Goal: Information Seeking & Learning: Learn about a topic

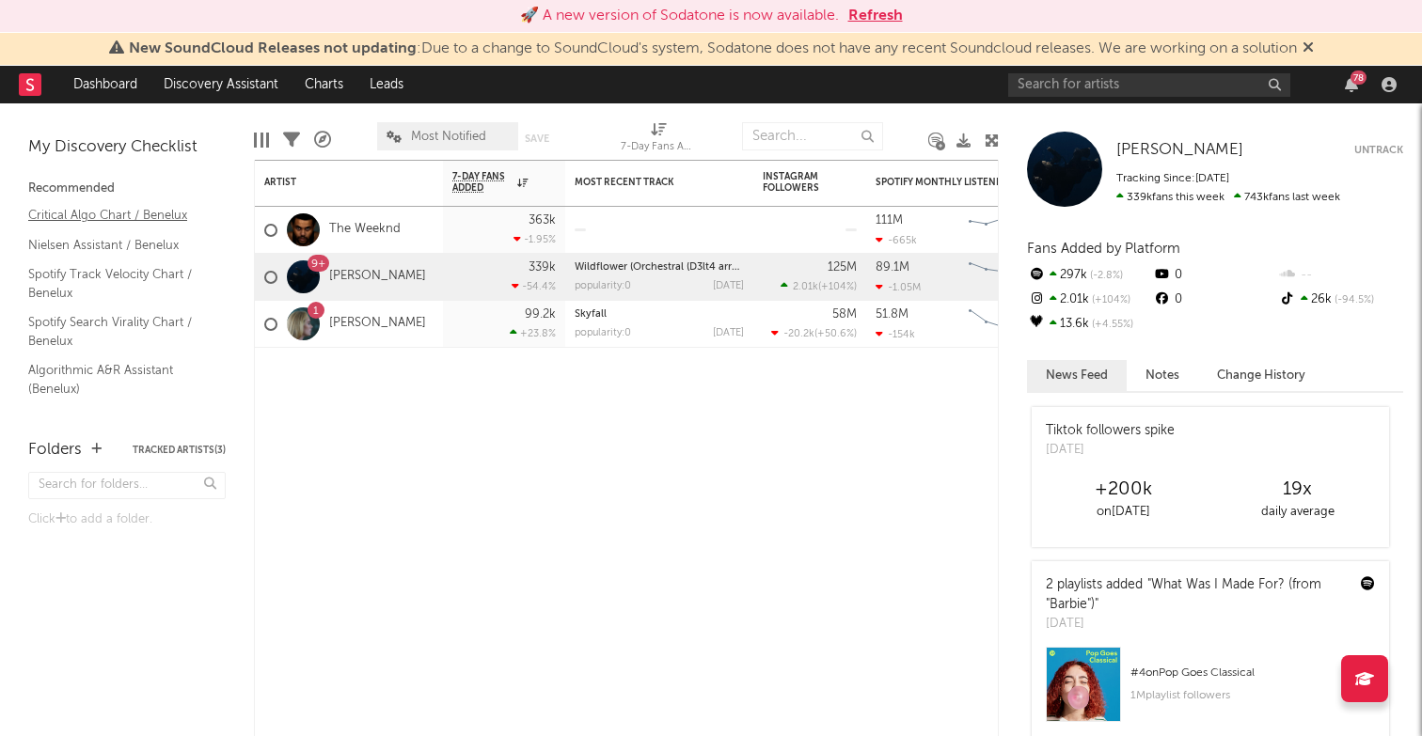
click at [131, 213] on link "Critical Algo Chart / Benelux" at bounding box center [117, 215] width 179 height 21
click at [136, 316] on link "Spotify Search Virality Chart / Benelux" at bounding box center [117, 331] width 179 height 39
click at [222, 77] on link "Discovery Assistant" at bounding box center [220, 85] width 141 height 38
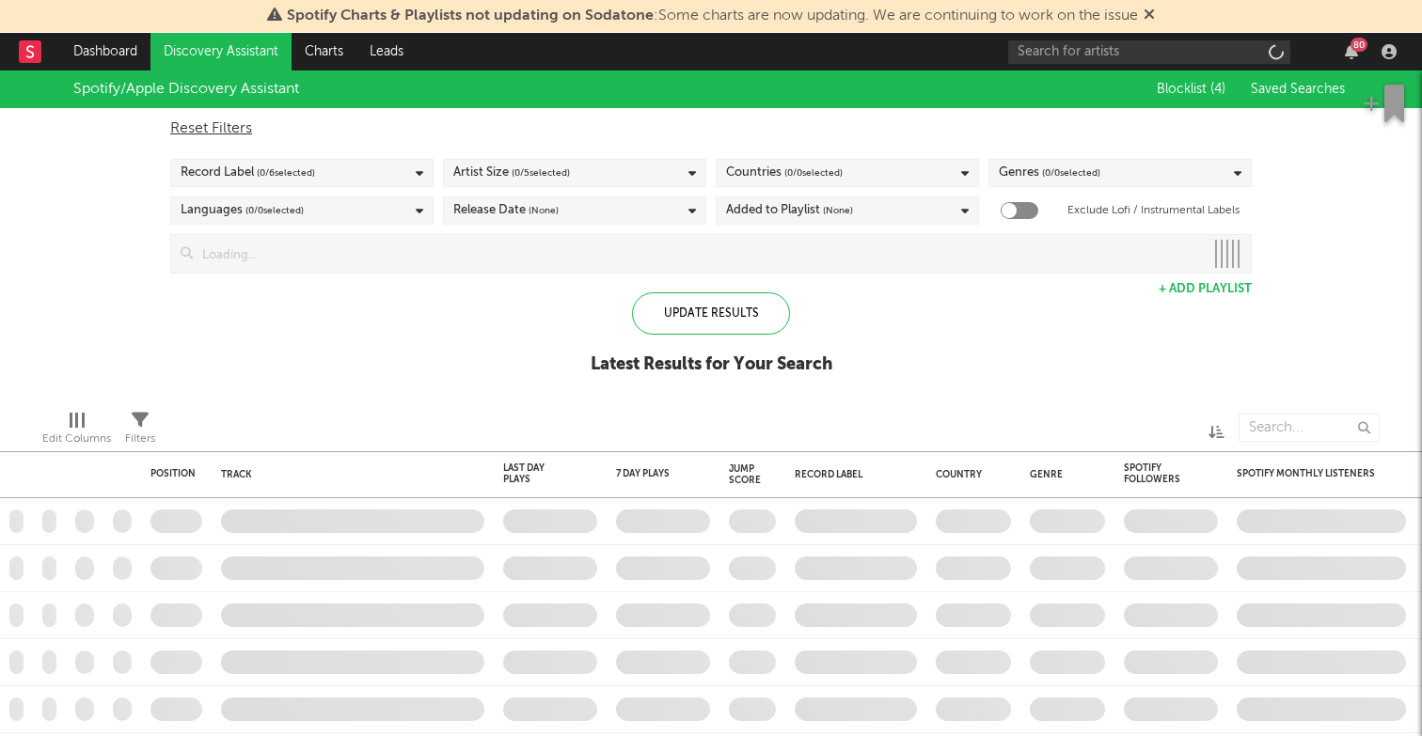
click at [829, 170] on span "( 0 / 0 selected)" at bounding box center [813, 173] width 58 height 23
checkbox input "true"
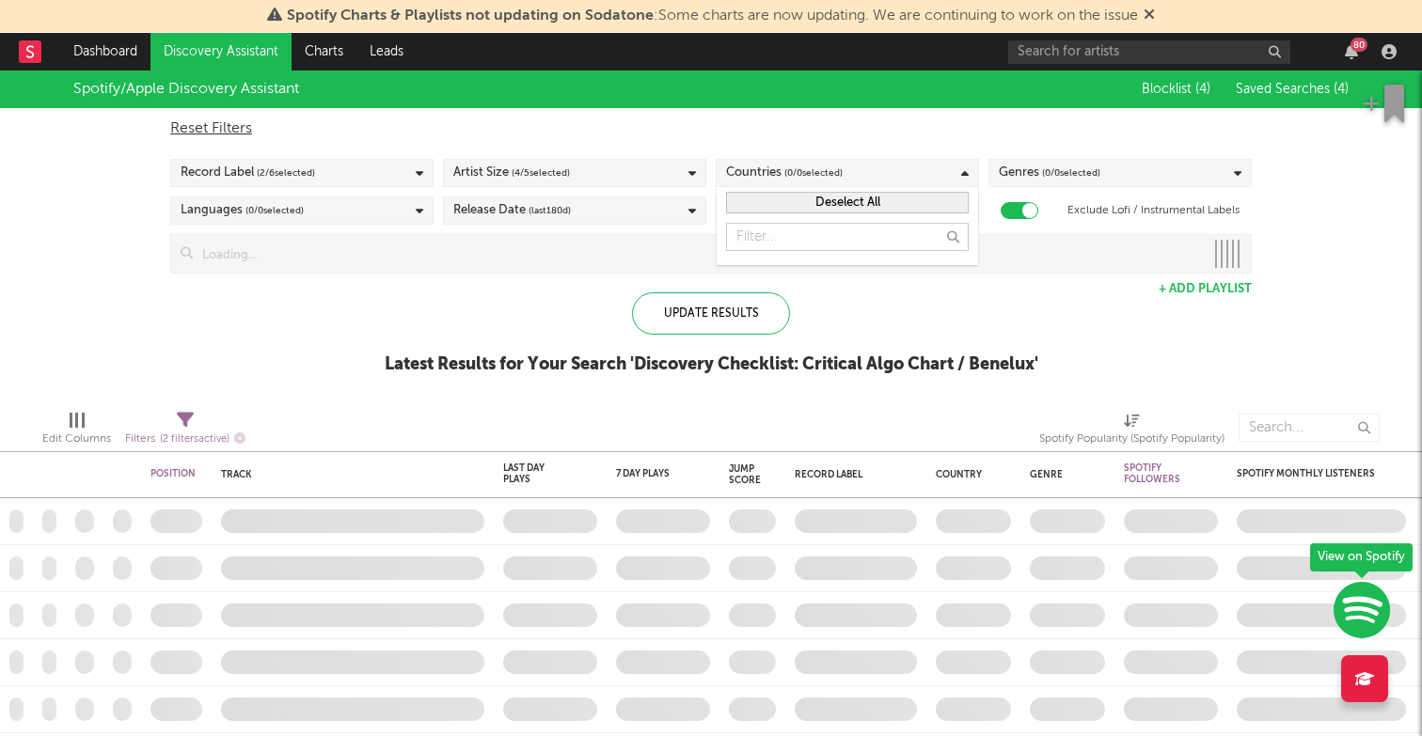
click at [915, 245] on input "text" at bounding box center [847, 237] width 243 height 28
click at [961, 169] on icon at bounding box center [965, 173] width 8 height 12
click at [844, 200] on button "Deselect All" at bounding box center [847, 203] width 243 height 22
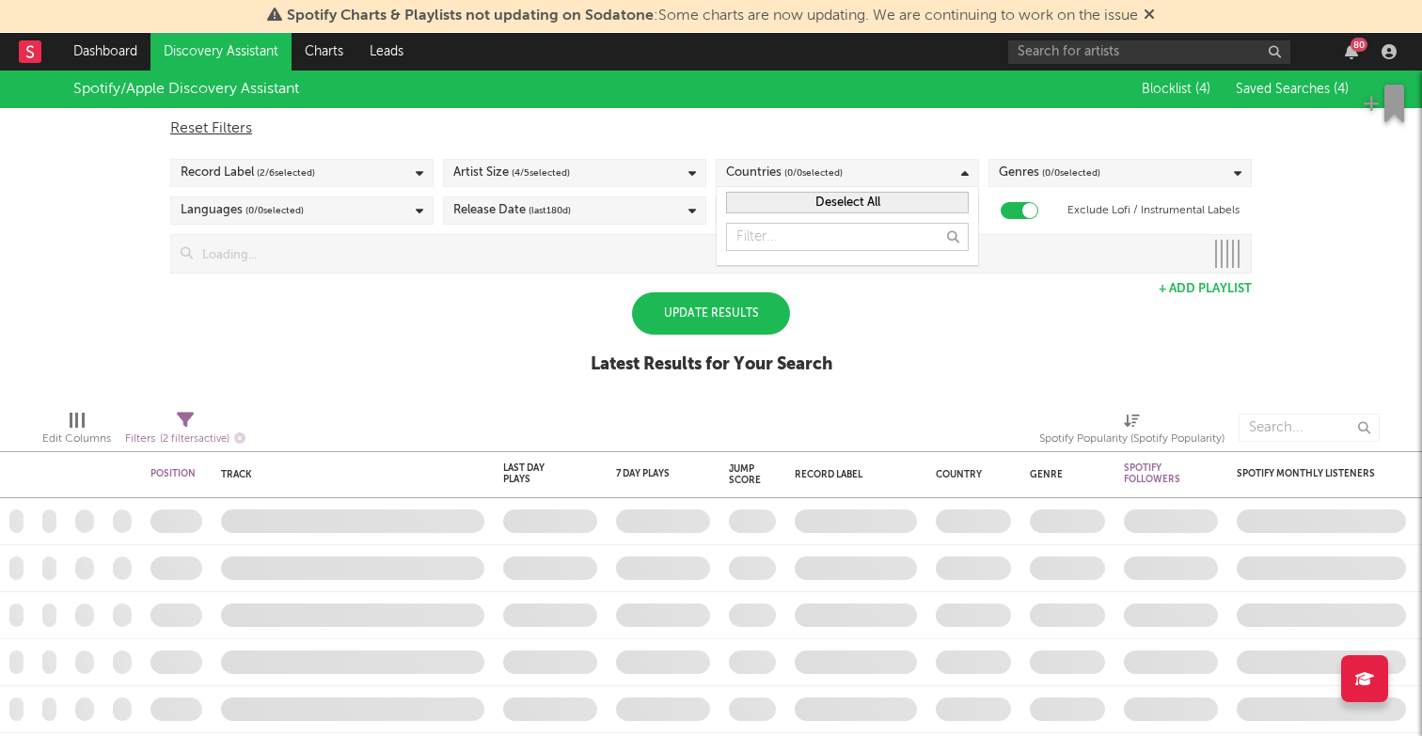
click at [844, 200] on button "Deselect All" at bounding box center [847, 203] width 243 height 22
click at [899, 175] on div "Countries ( 0 / 0 selected)" at bounding box center [847, 173] width 263 height 28
click at [944, 175] on div "Countries ( 0 / 0 selected)" at bounding box center [847, 173] width 263 height 28
click at [898, 361] on div "Spotify/Apple Discovery Assistant Blocklist ( 4 ) Saved Searches ( 4 ) Reset Fi…" at bounding box center [711, 233] width 1422 height 324
click at [902, 212] on div "Added to Playlist (last 30 d)" at bounding box center [847, 211] width 263 height 28
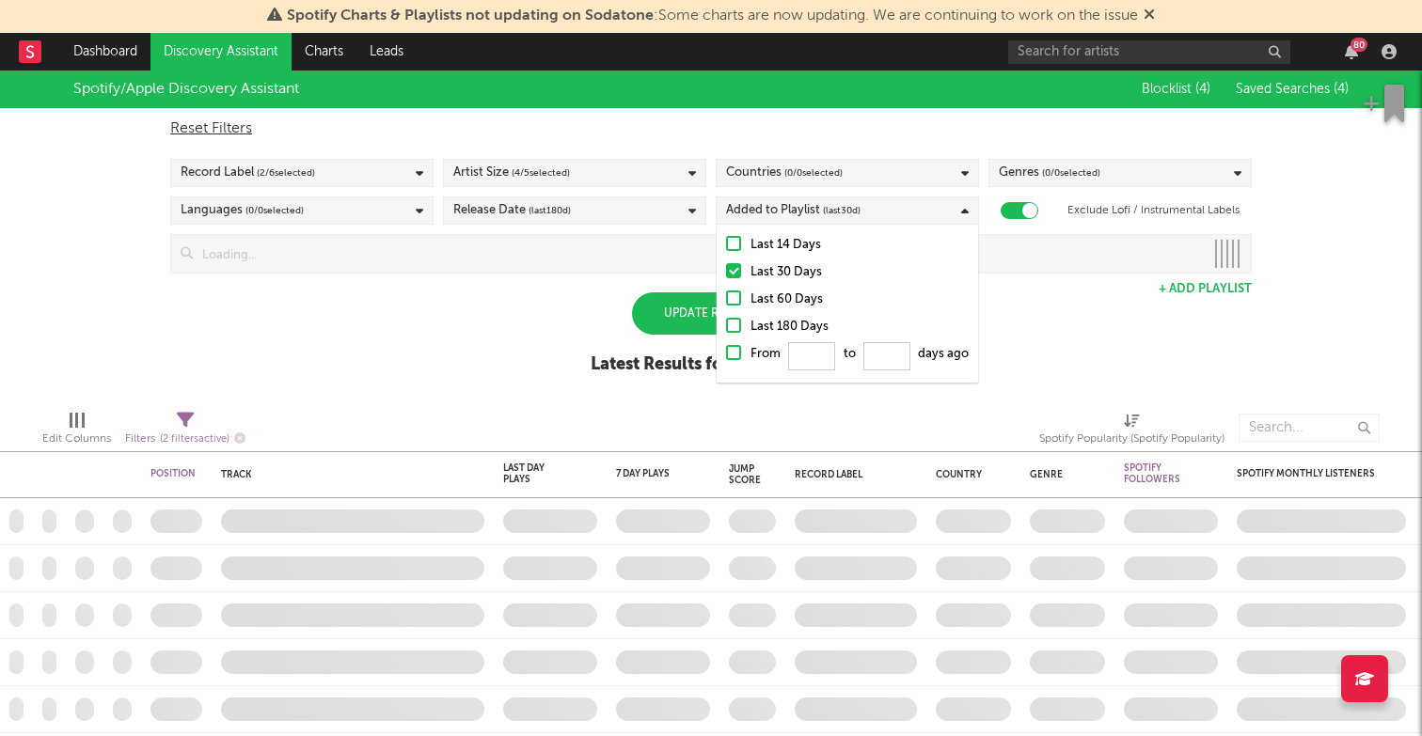
click at [916, 165] on div "Countries ( 0 / 0 selected)" at bounding box center [847, 173] width 263 height 28
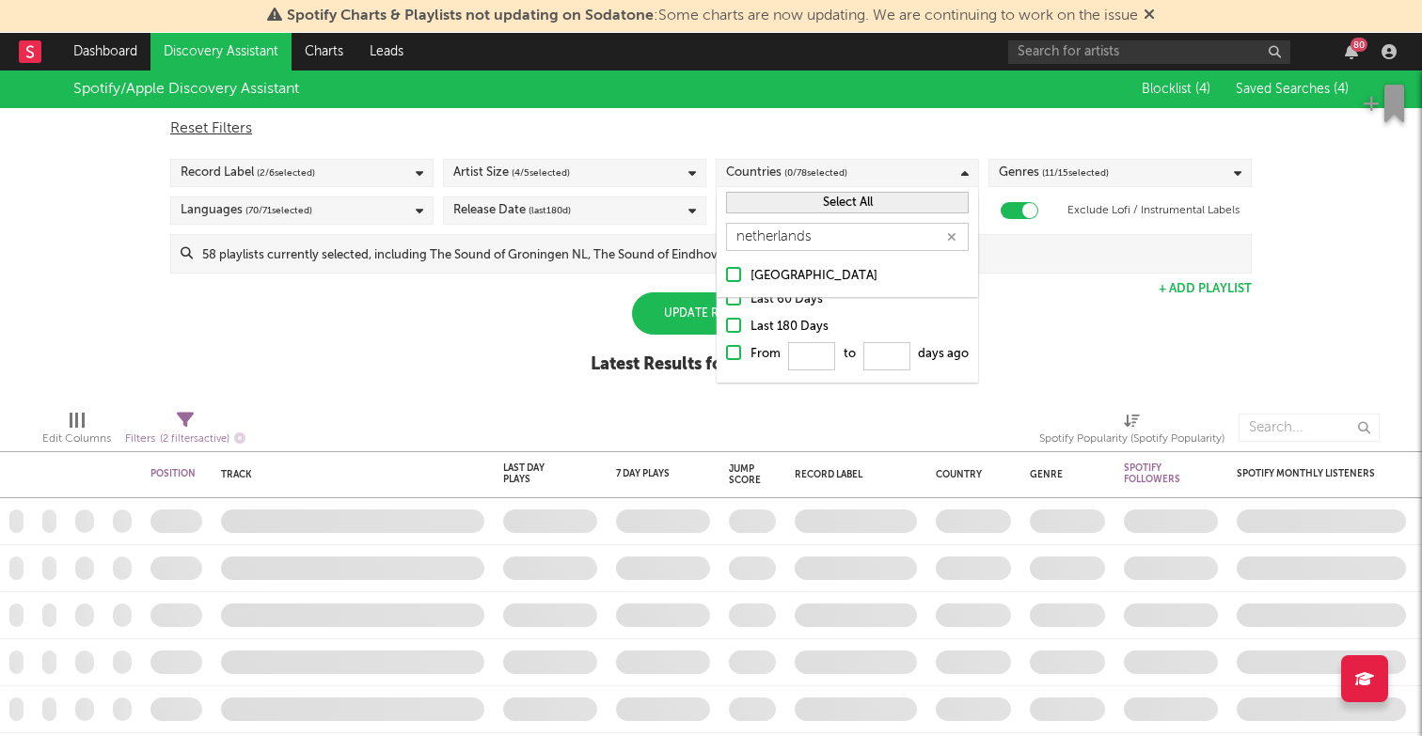
type input "netherlands"
click at [734, 275] on div at bounding box center [733, 274] width 15 height 15
click at [726, 275] on input "[GEOGRAPHIC_DATA]" at bounding box center [726, 276] width 0 height 23
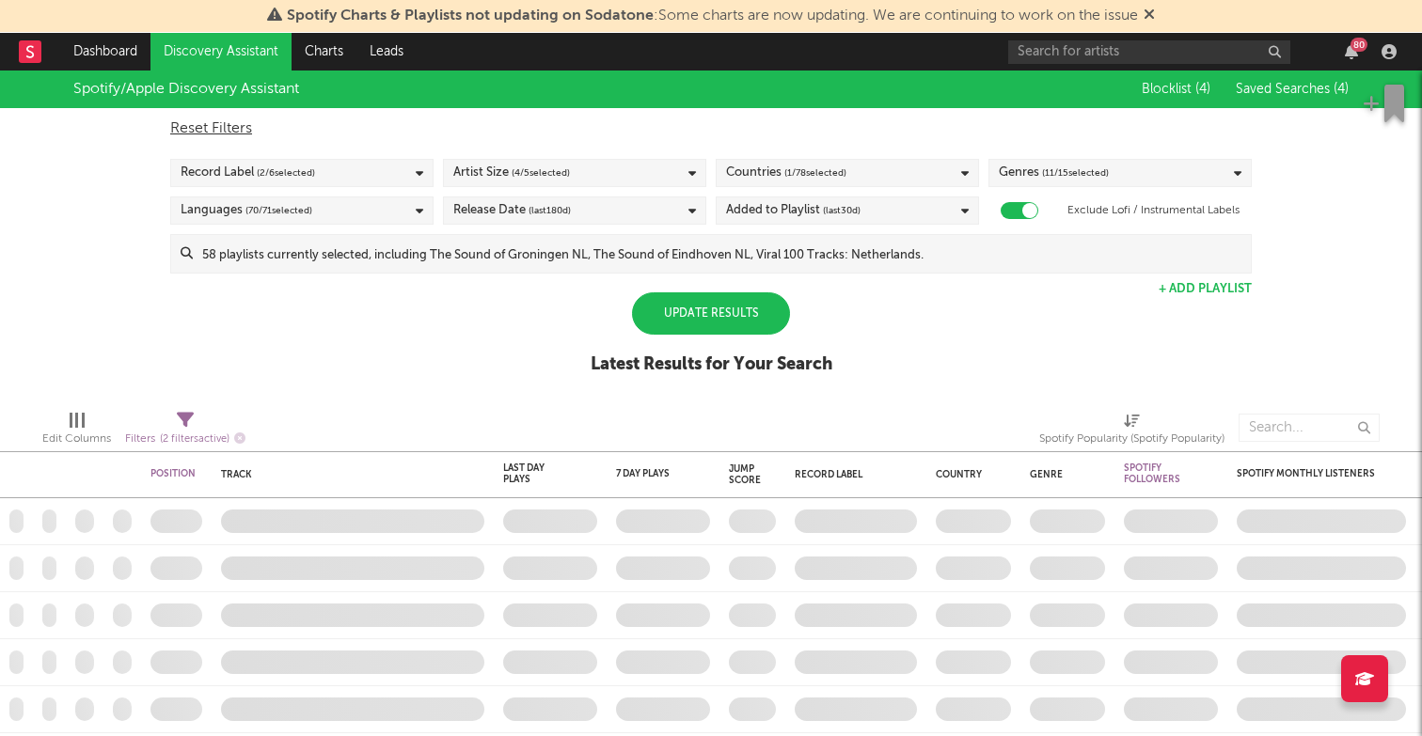
click at [609, 292] on div "Update Results Latest Results for Your Search" at bounding box center [712, 343] width 242 height 103
click at [722, 308] on div "Update Results" at bounding box center [711, 313] width 158 height 42
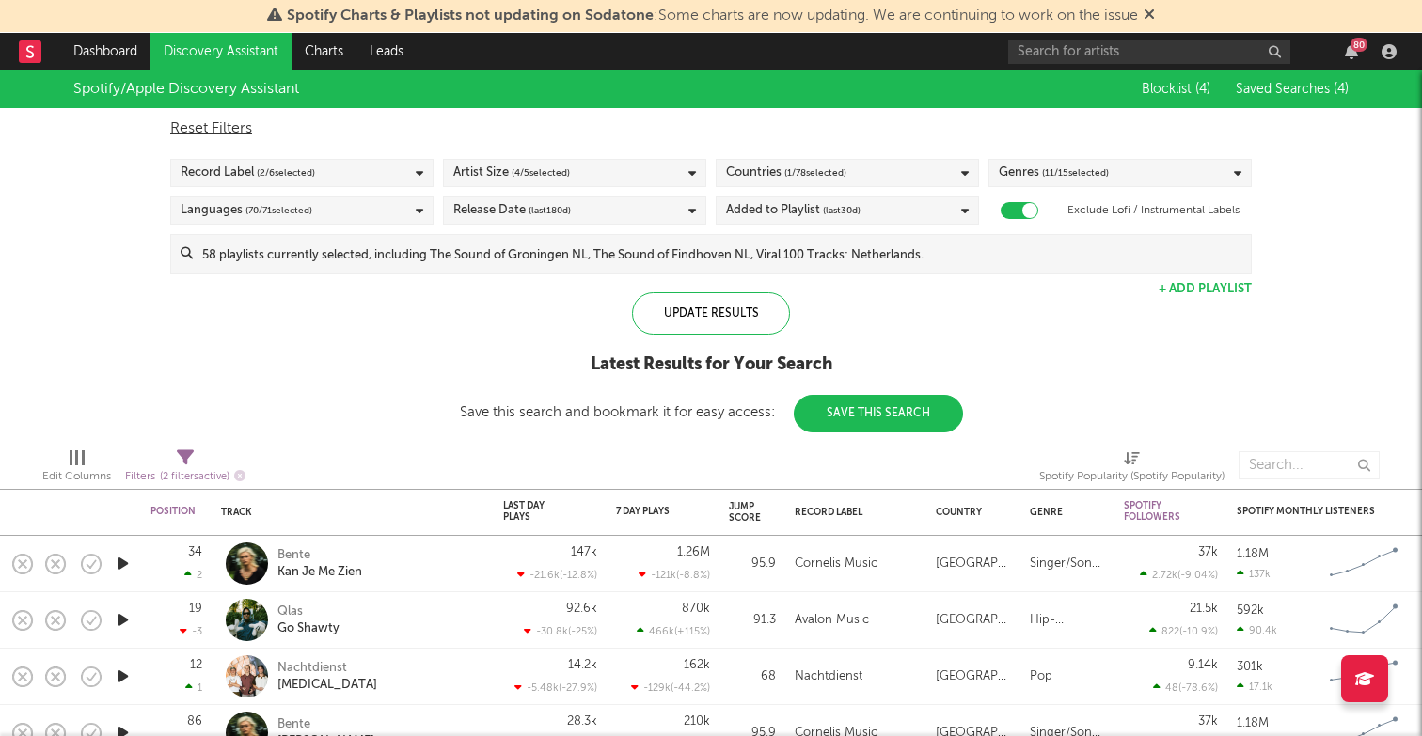
click at [331, 176] on div "Record Label ( 2 / 6 selected)" at bounding box center [301, 173] width 263 height 28
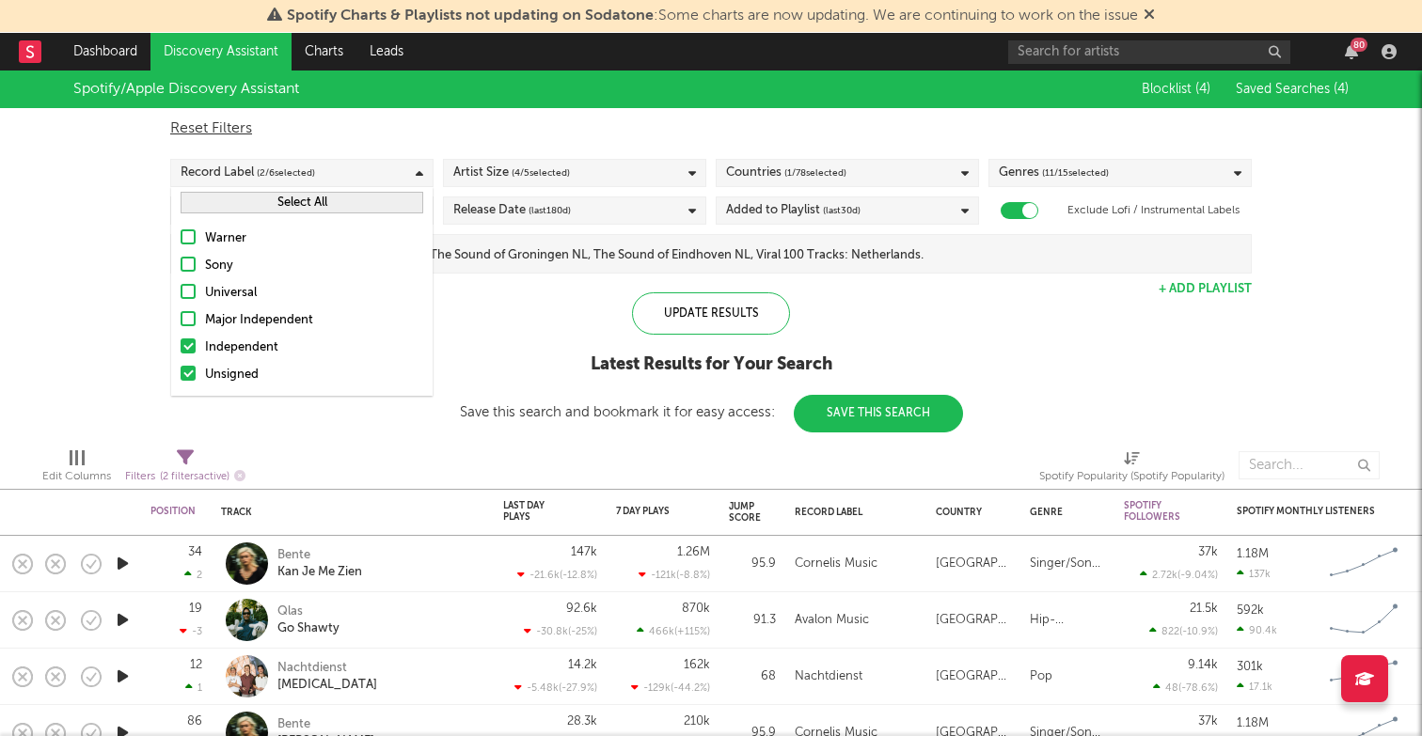
click at [193, 344] on div at bounding box center [188, 346] width 15 height 15
click at [181, 344] on input "Independent" at bounding box center [181, 348] width 0 height 23
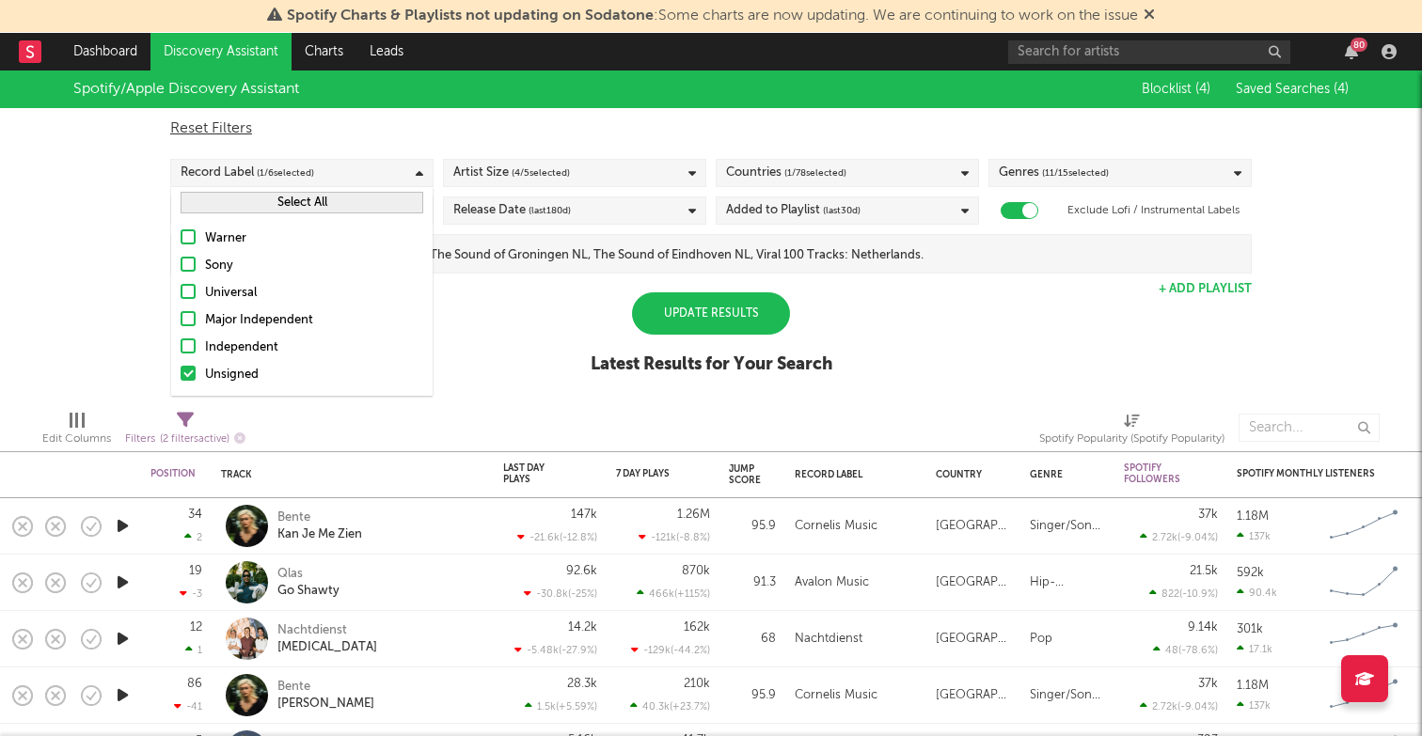
click at [712, 302] on div "Update Results" at bounding box center [711, 313] width 158 height 42
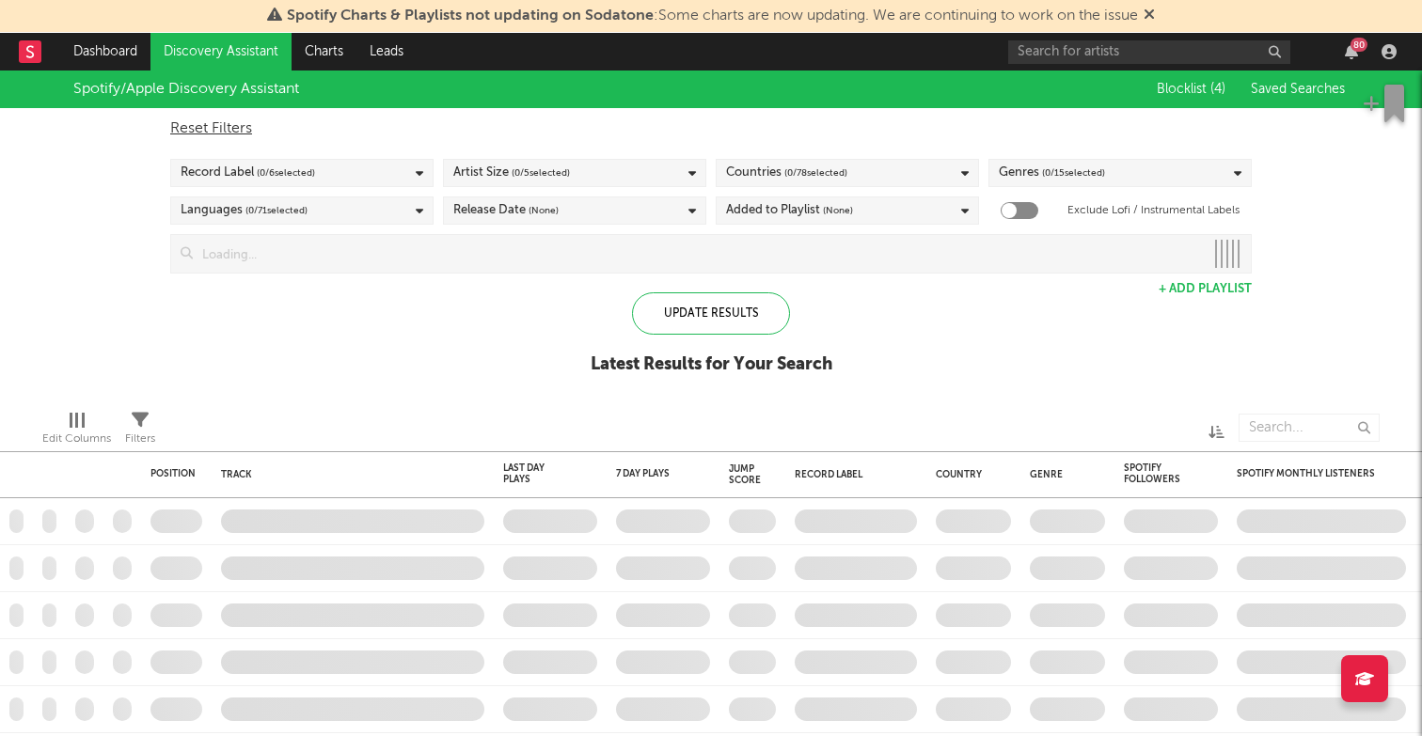
click at [804, 173] on span "( 0 / 78 selected)" at bounding box center [815, 173] width 63 height 23
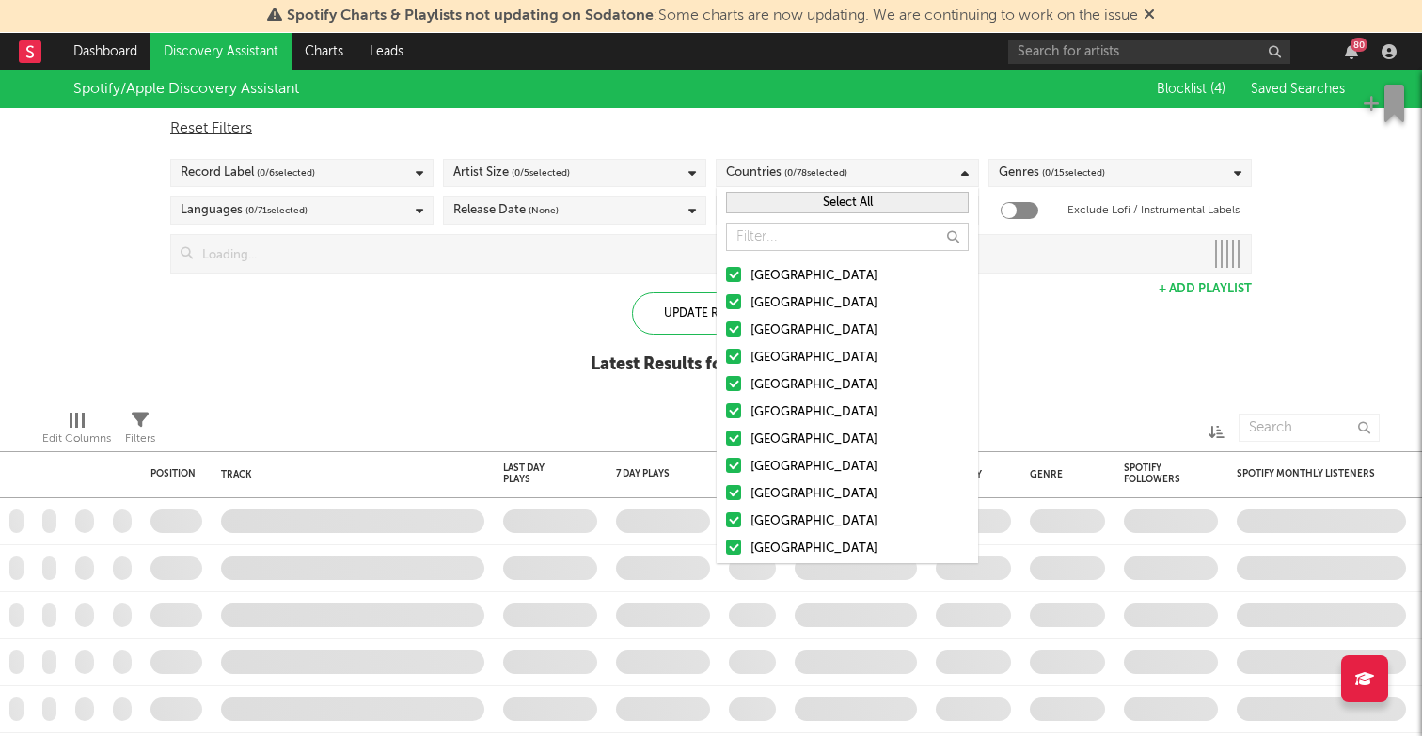
checkbox input "true"
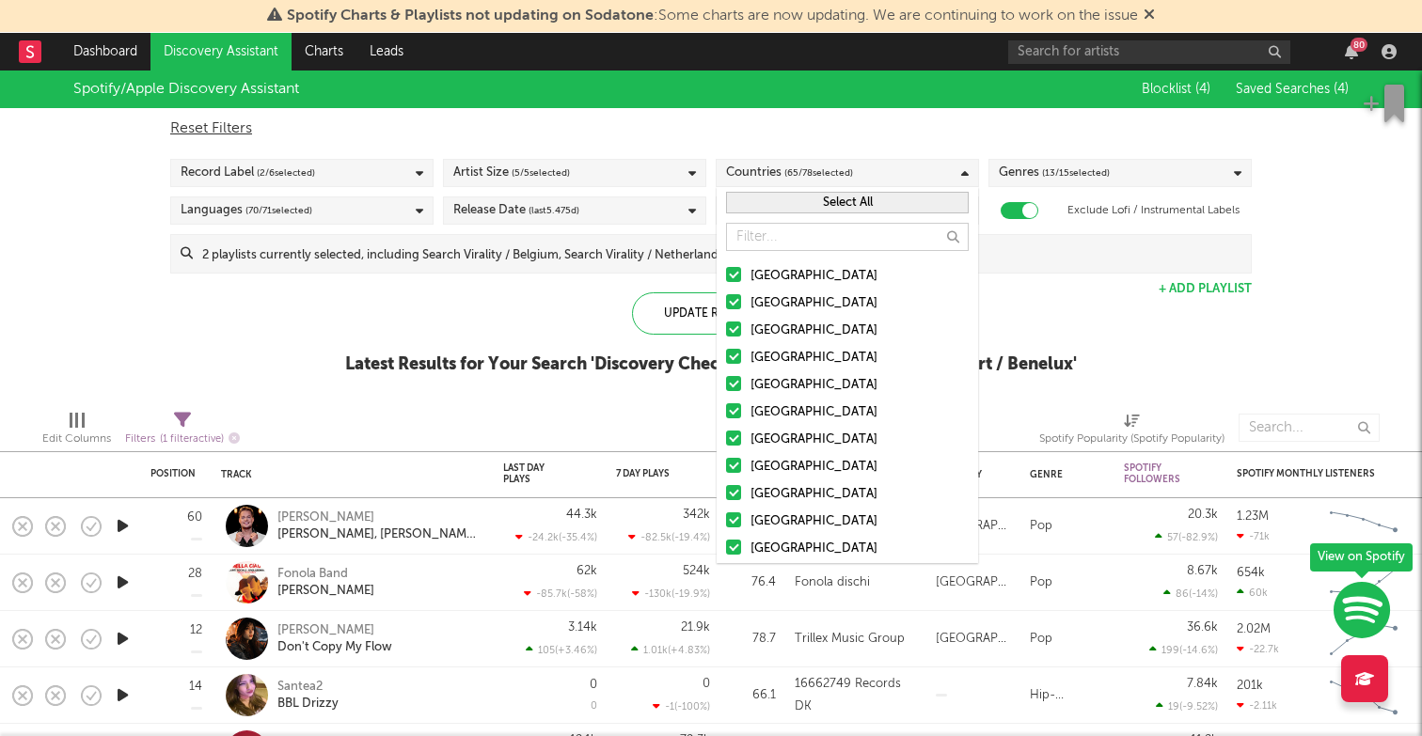
click at [813, 212] on button "Select All" at bounding box center [847, 203] width 243 height 22
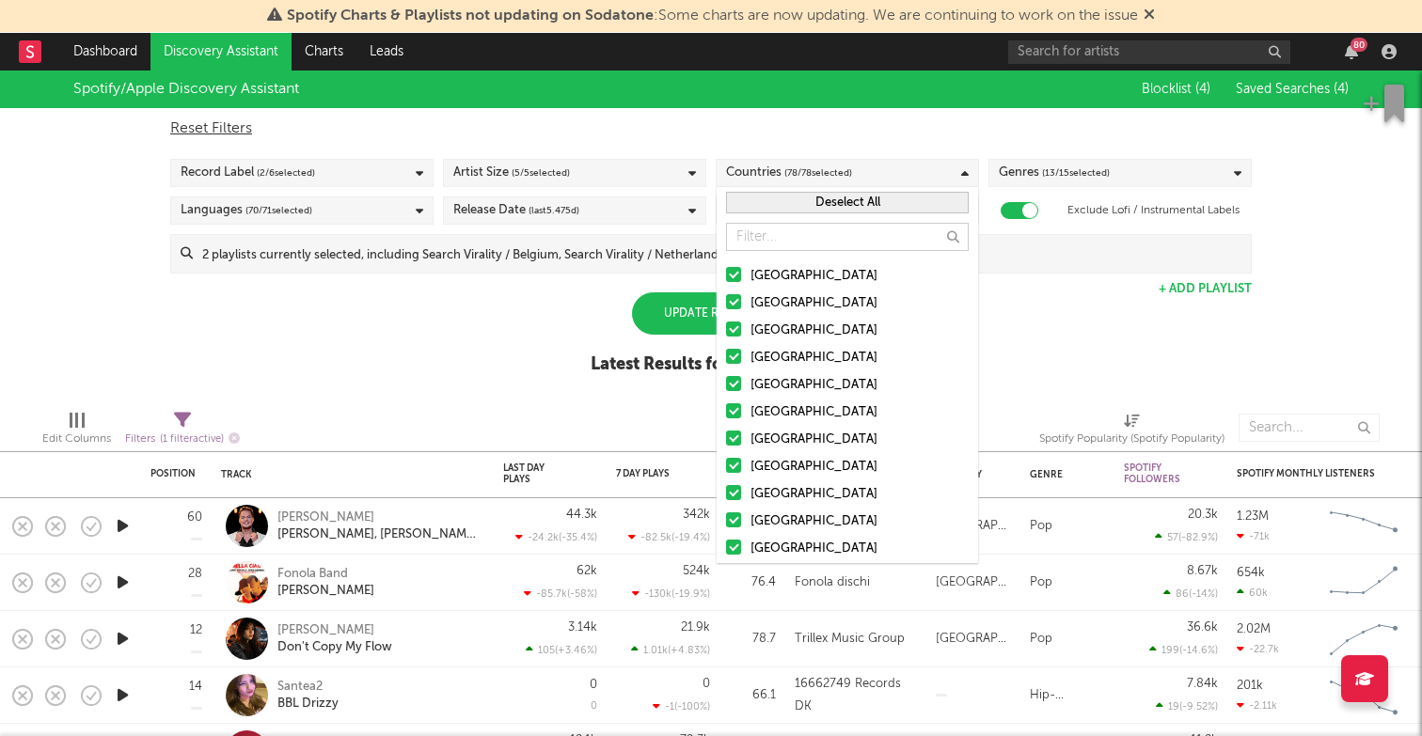
click at [809, 208] on button "Deselect All" at bounding box center [847, 203] width 243 height 22
click at [772, 238] on input "text" at bounding box center [847, 237] width 243 height 28
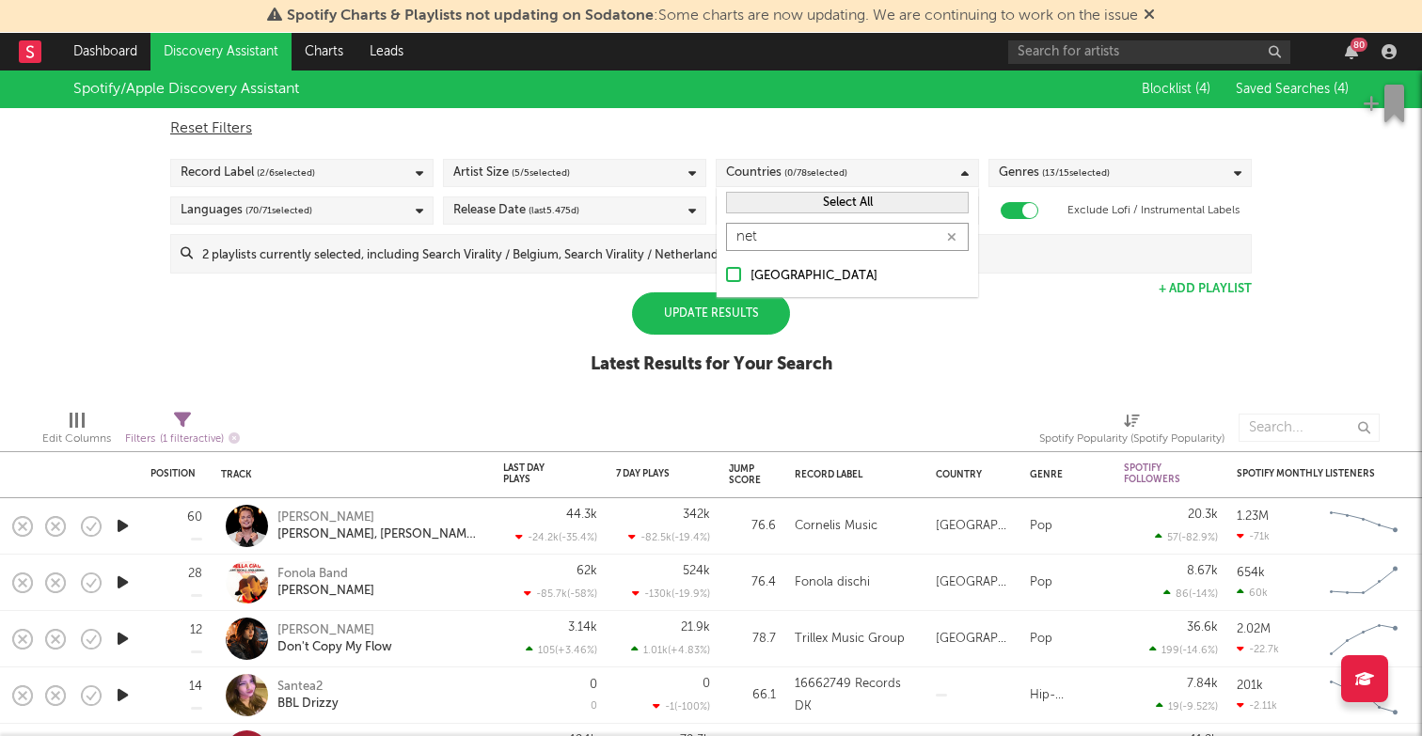
type input "net"
click at [738, 268] on div at bounding box center [733, 274] width 15 height 15
click at [726, 268] on input "[GEOGRAPHIC_DATA]" at bounding box center [726, 276] width 0 height 23
click at [701, 308] on div "Update Results" at bounding box center [711, 313] width 158 height 42
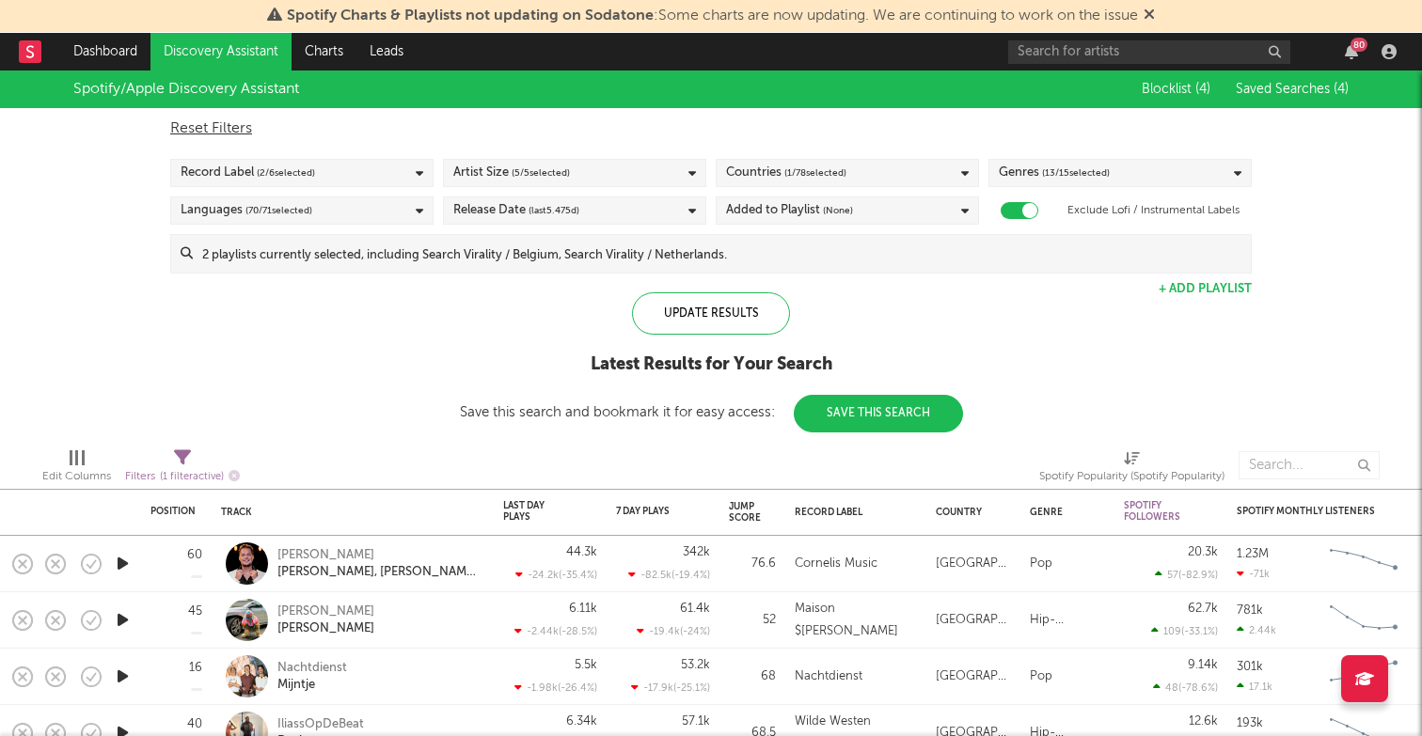
click at [319, 163] on div "Record Label ( 2 / 6 selected)" at bounding box center [301, 173] width 263 height 28
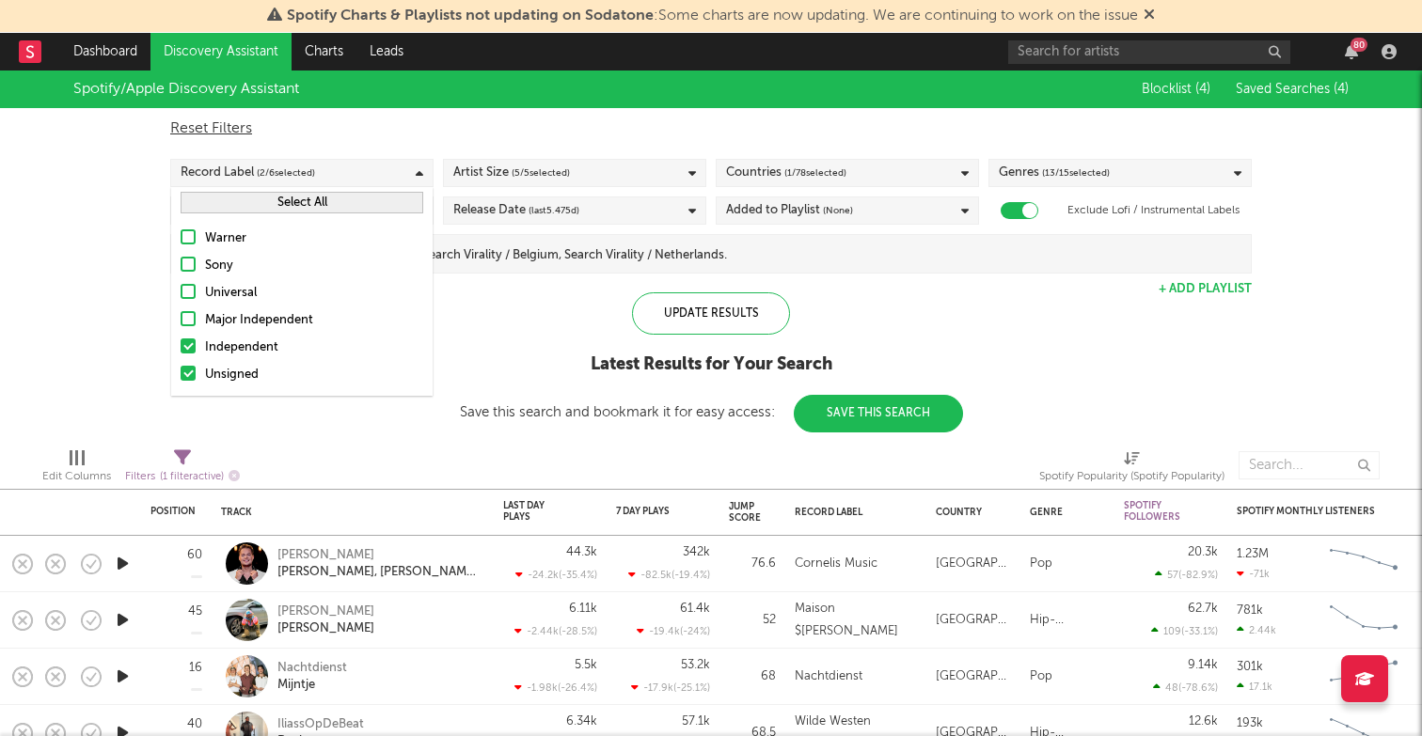
click at [560, 449] on div at bounding box center [439, 465] width 371 height 47
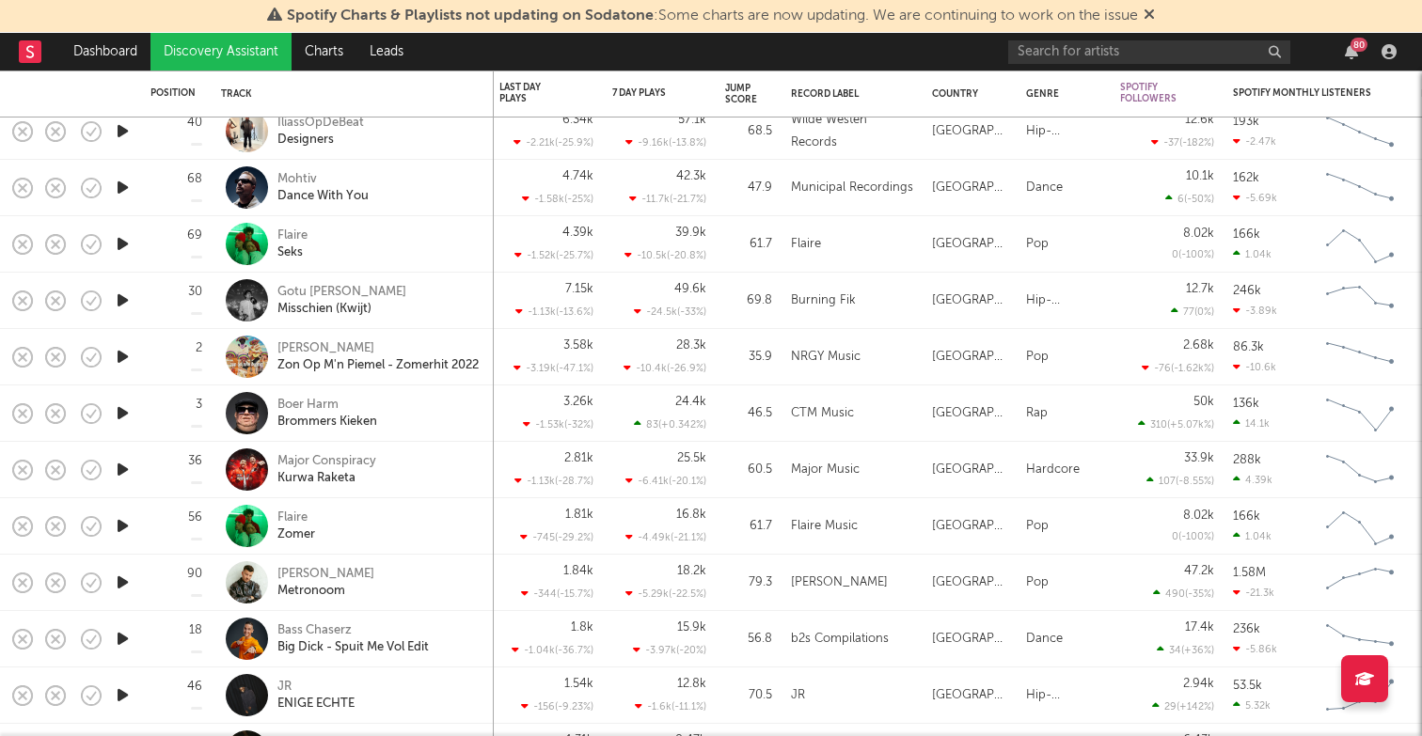
click at [123, 352] on icon "button" at bounding box center [123, 357] width 20 height 24
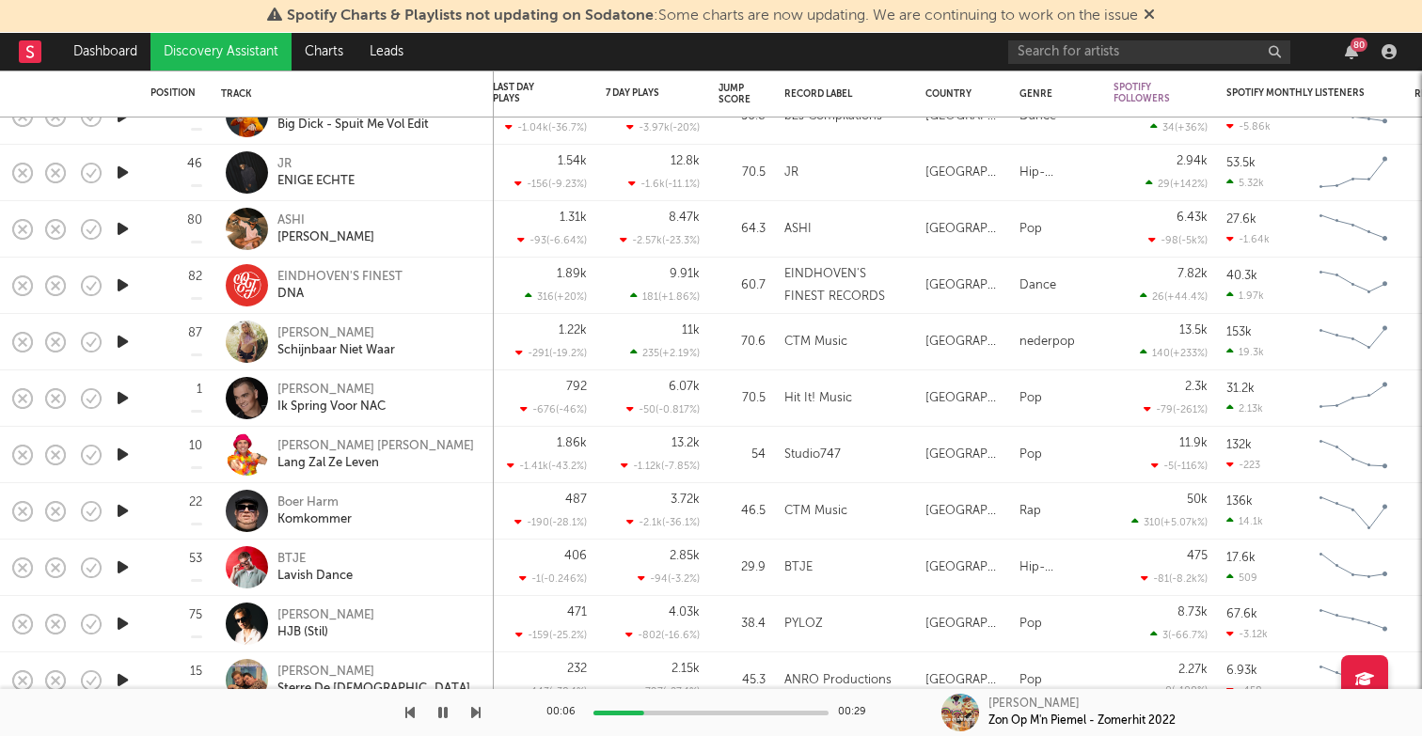
click at [127, 563] on icon "button" at bounding box center [123, 568] width 20 height 24
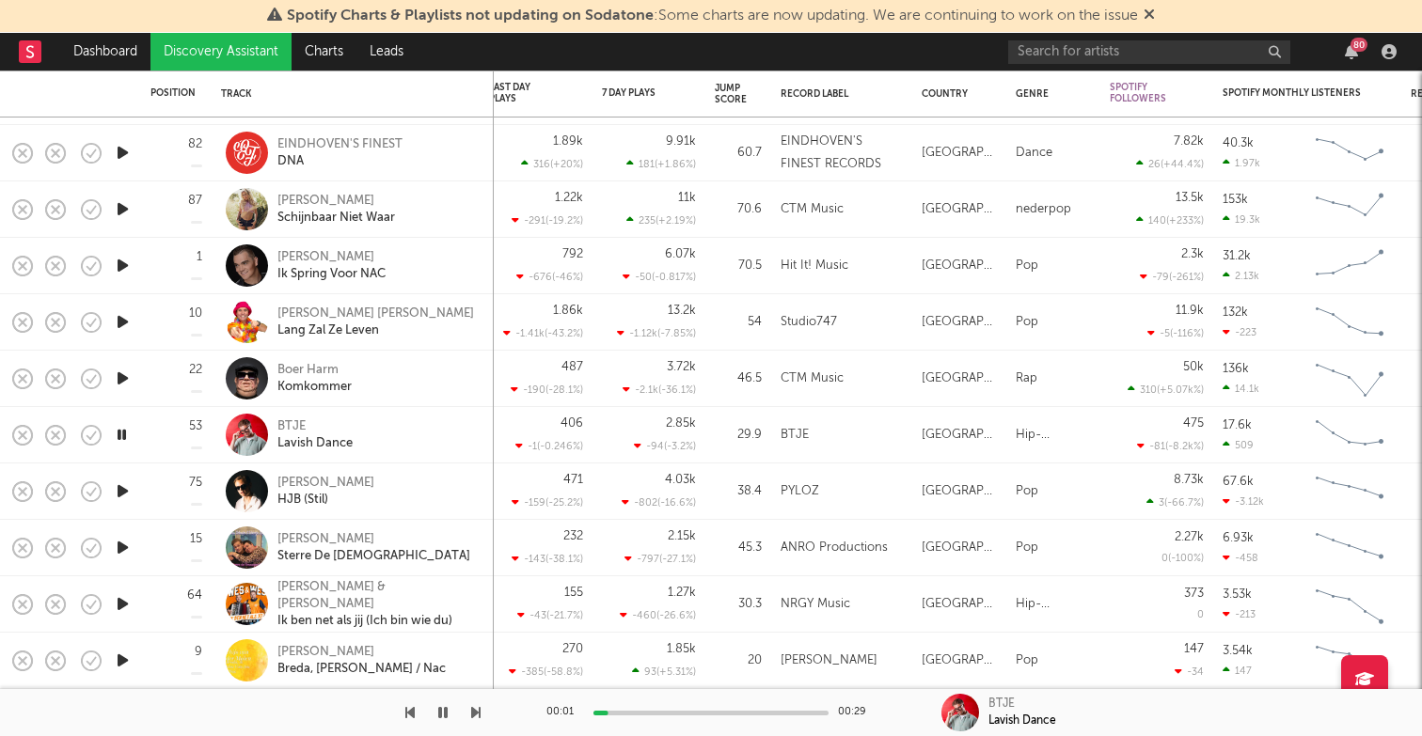
click at [124, 486] on icon "button" at bounding box center [123, 492] width 20 height 24
click at [123, 543] on icon "button" at bounding box center [123, 548] width 20 height 24
click at [131, 652] on icon "button" at bounding box center [123, 661] width 20 height 24
click at [446, 718] on icon "button" at bounding box center [442, 712] width 9 height 15
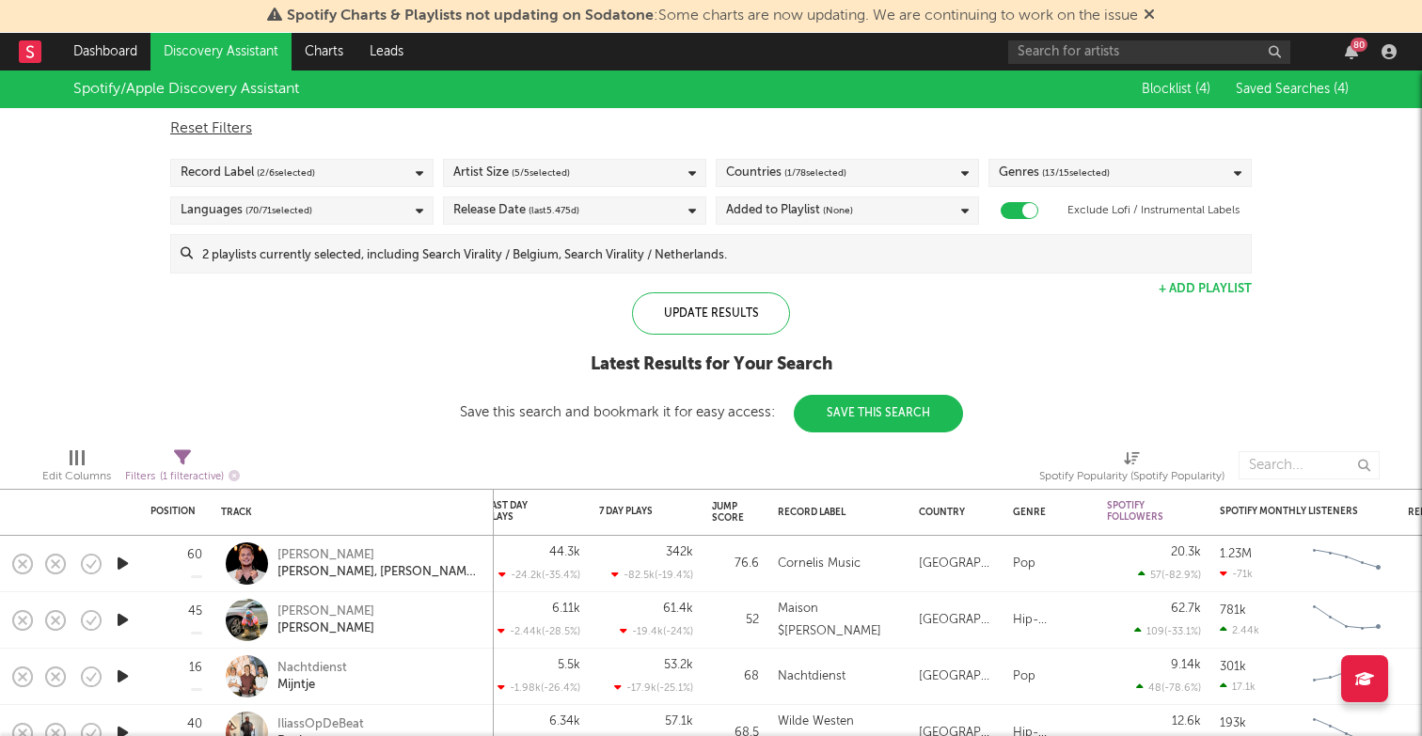
click at [929, 171] on div "Countries ( 1 / 78 selected)" at bounding box center [847, 173] width 263 height 28
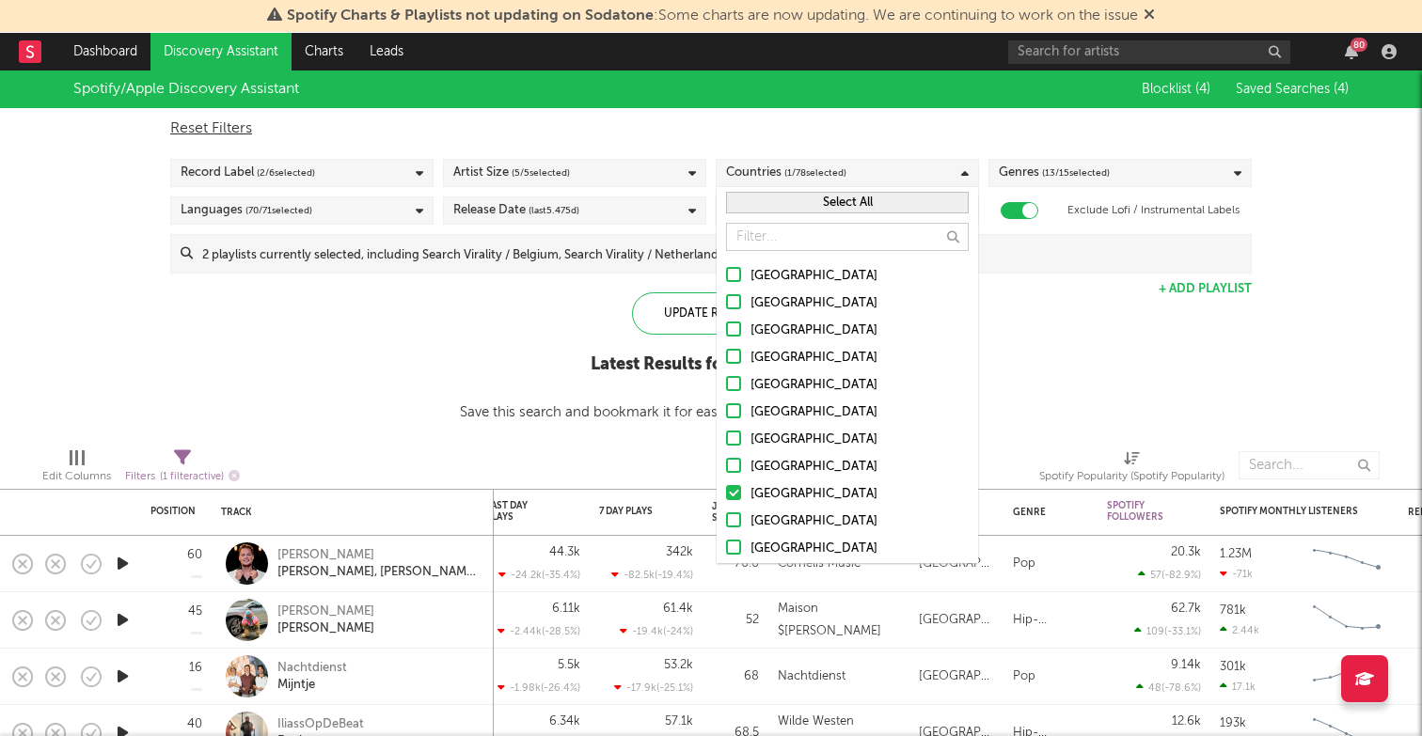
click at [929, 171] on div "Countries ( 1 / 78 selected)" at bounding box center [847, 173] width 263 height 28
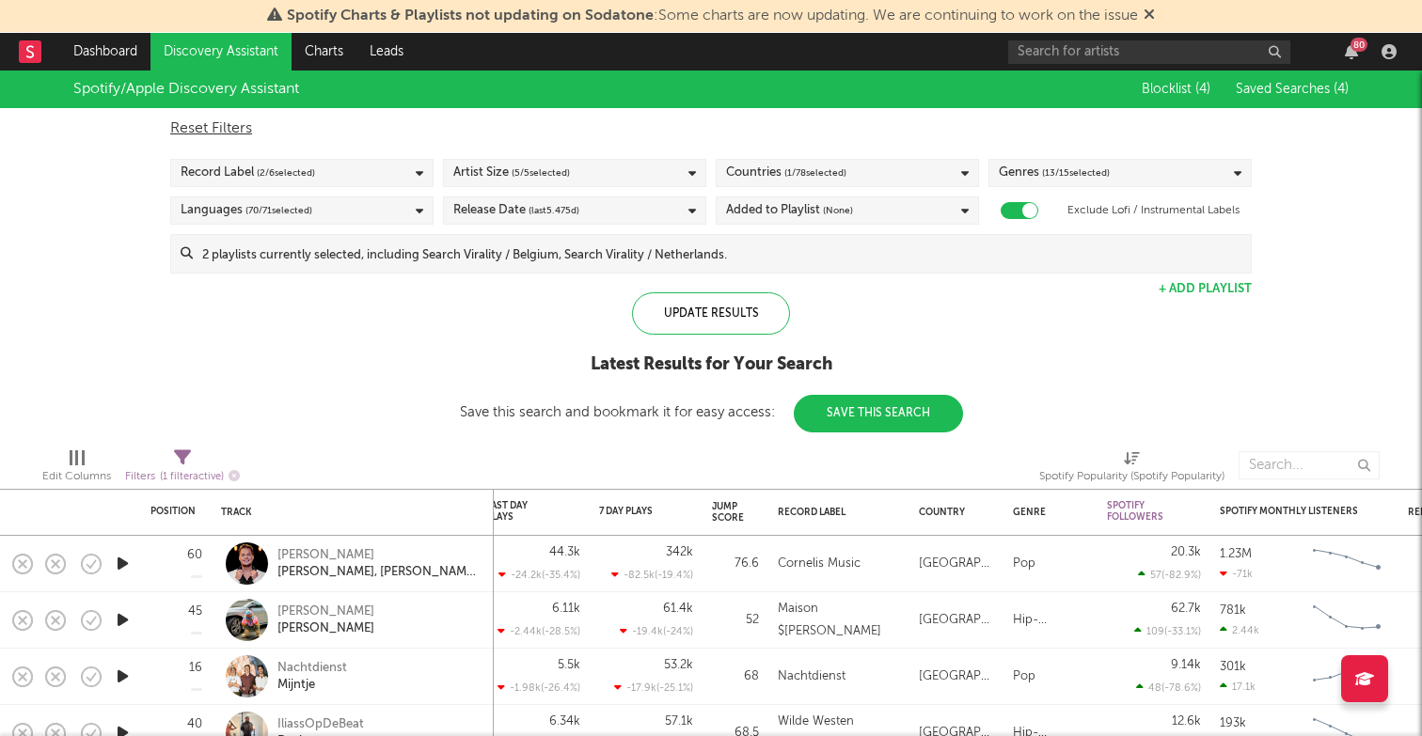
click at [1064, 171] on span "( 13 / 15 selected)" at bounding box center [1076, 173] width 68 height 23
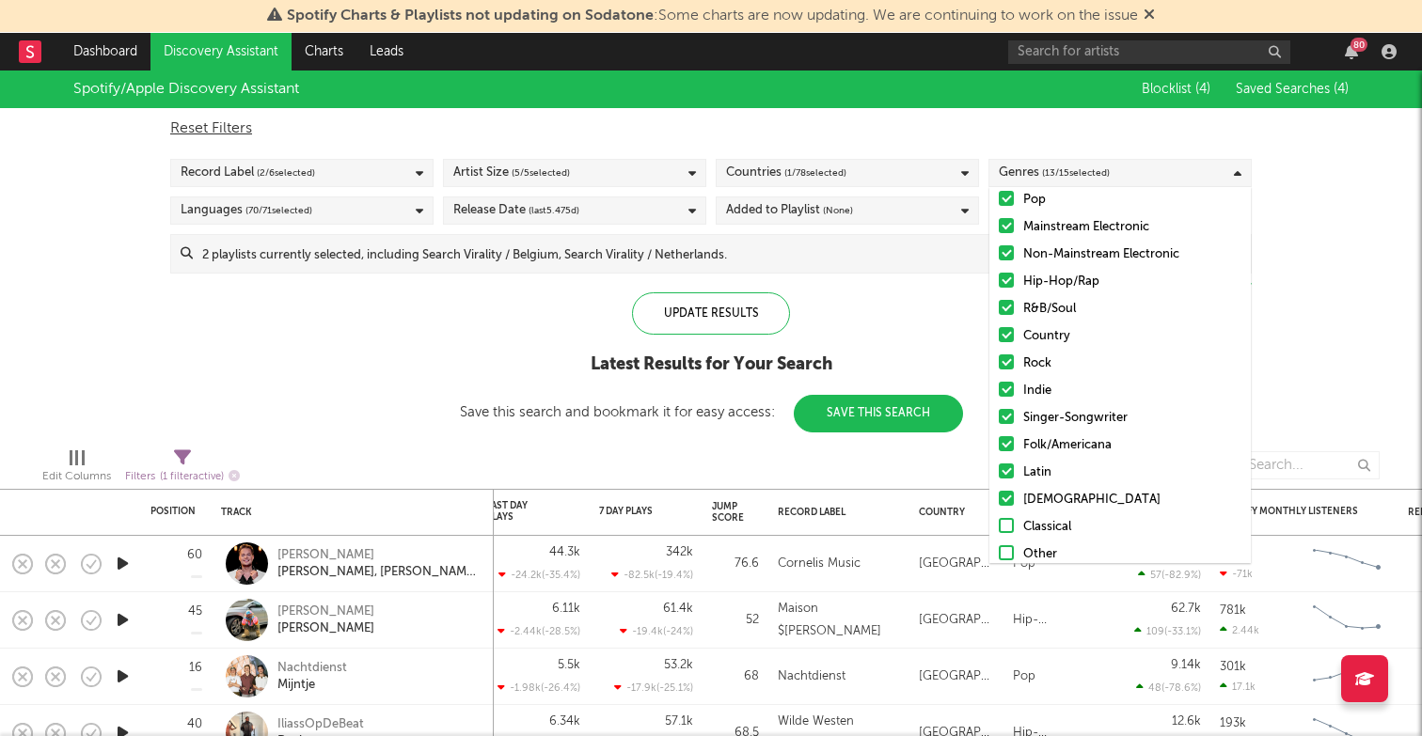
scroll to position [78, 0]
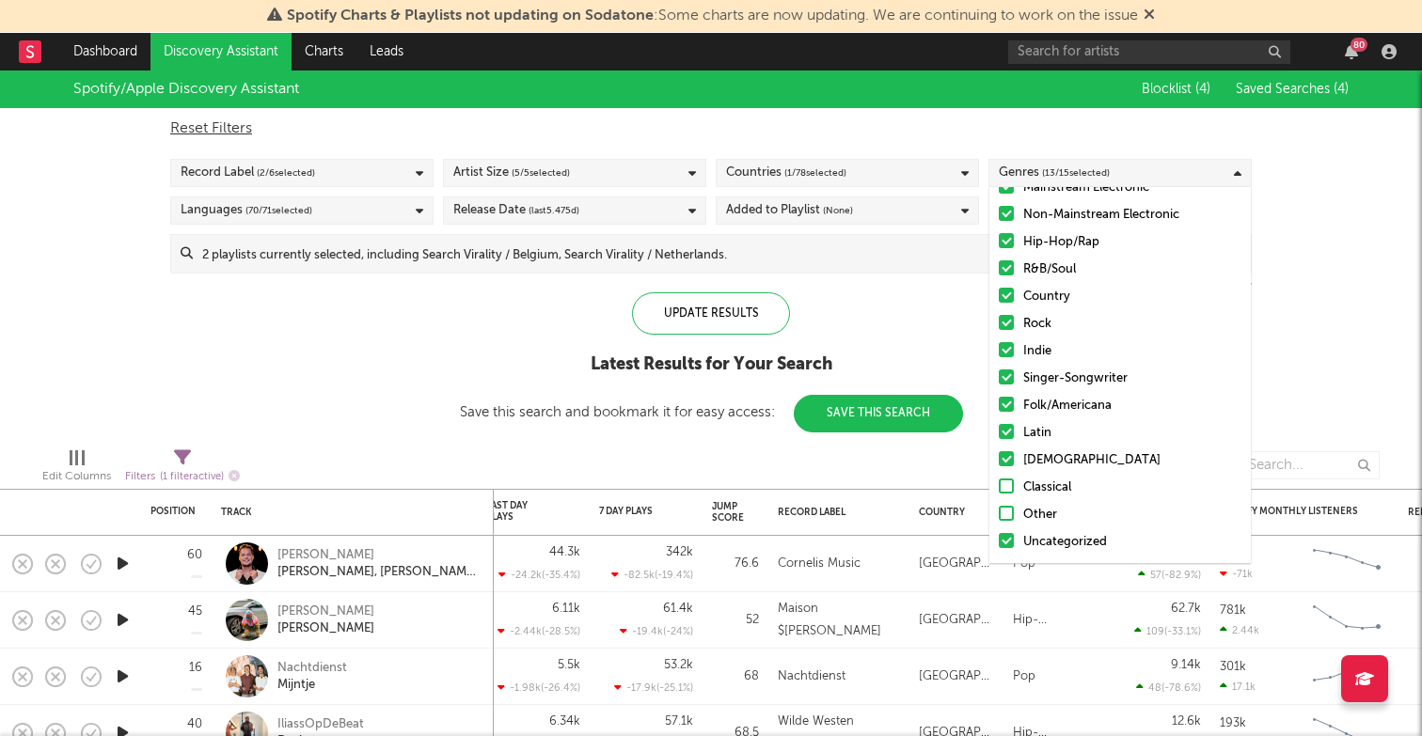
click at [1002, 483] on div at bounding box center [1006, 486] width 15 height 15
click at [999, 483] on input "Classical" at bounding box center [999, 488] width 0 height 23
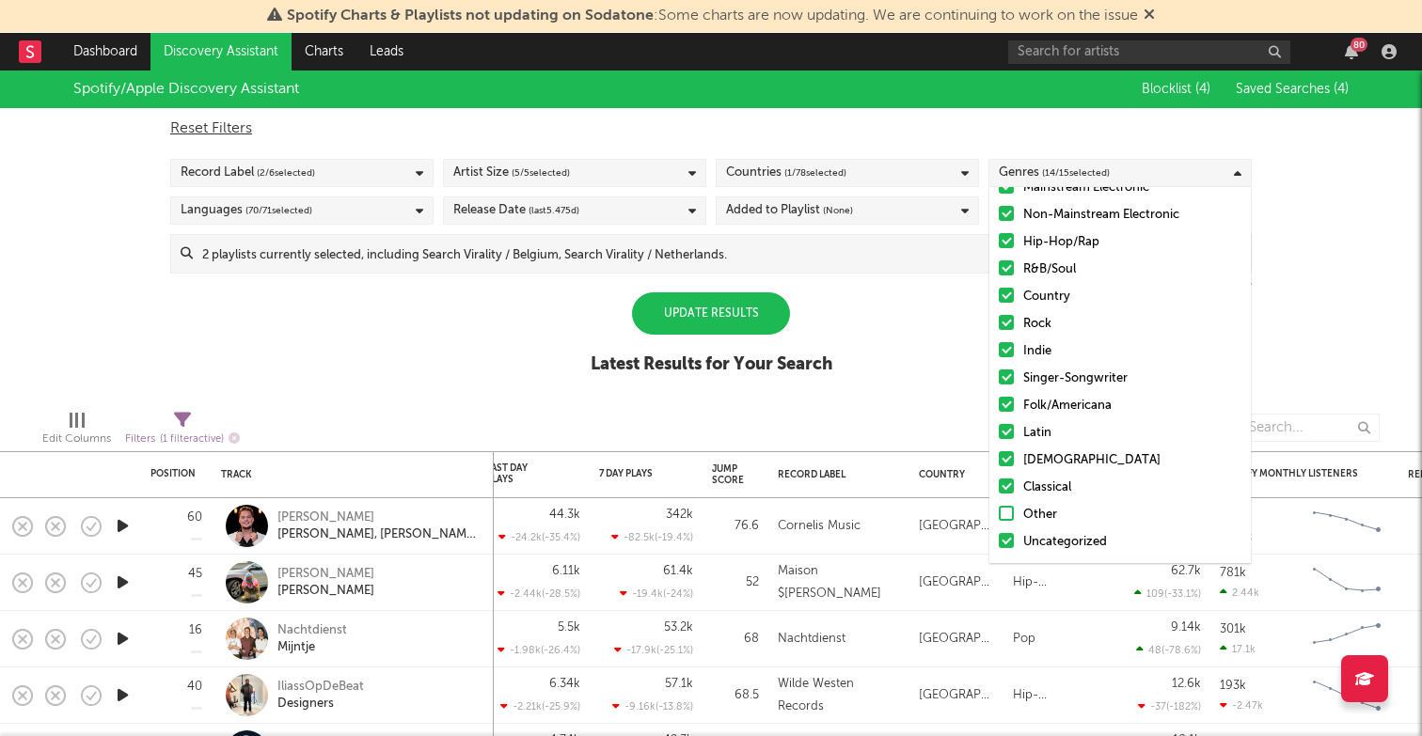
click at [1002, 508] on div at bounding box center [1006, 513] width 15 height 15
click at [999, 508] on input "Other" at bounding box center [999, 515] width 0 height 23
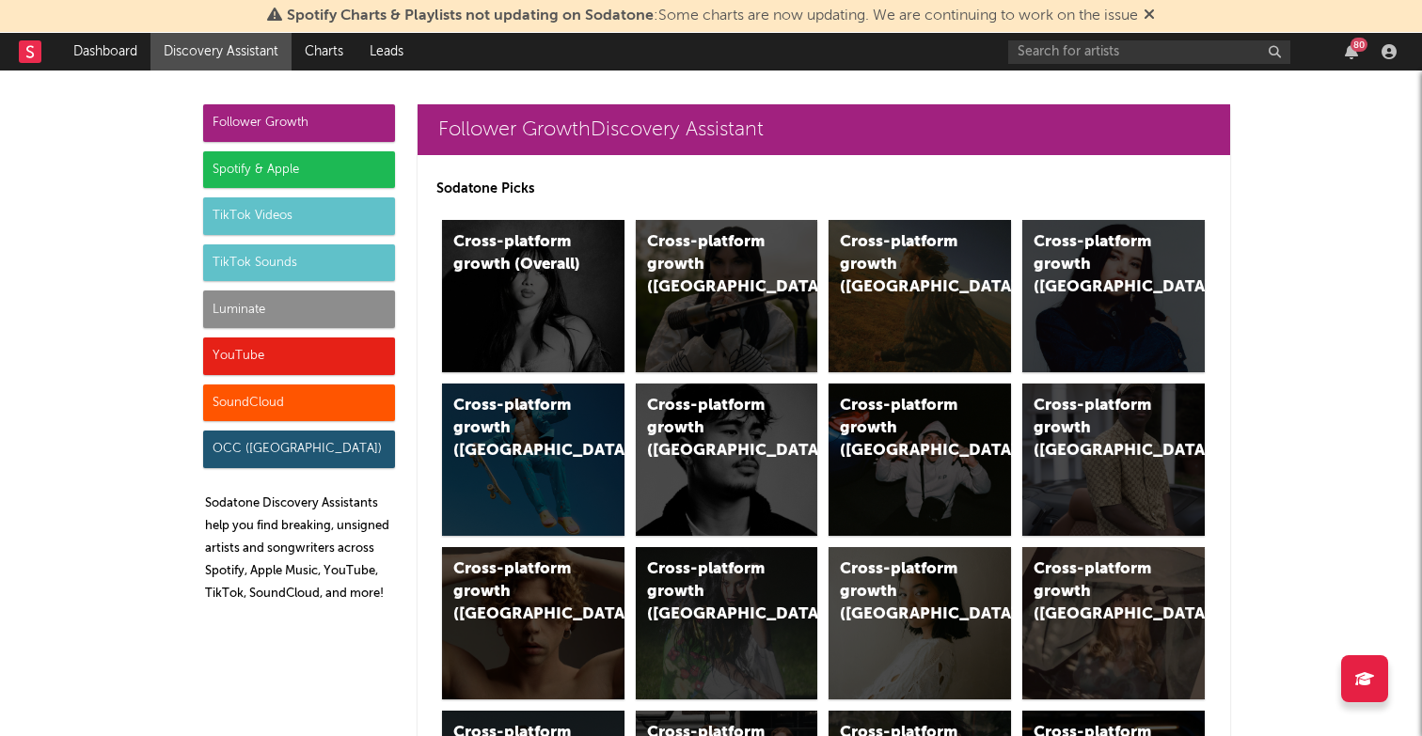
click at [310, 220] on div "TikTok Videos" at bounding box center [299, 216] width 192 height 38
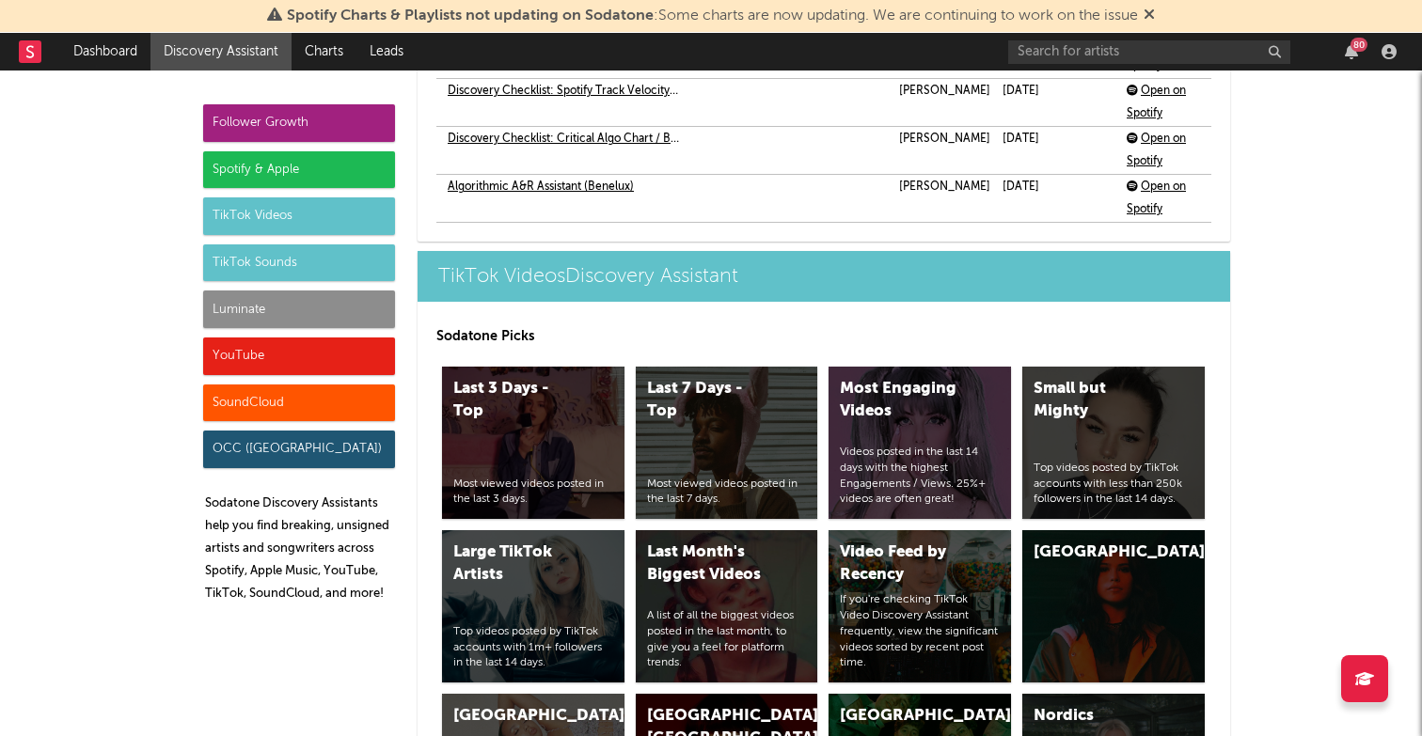
scroll to position [4589, 0]
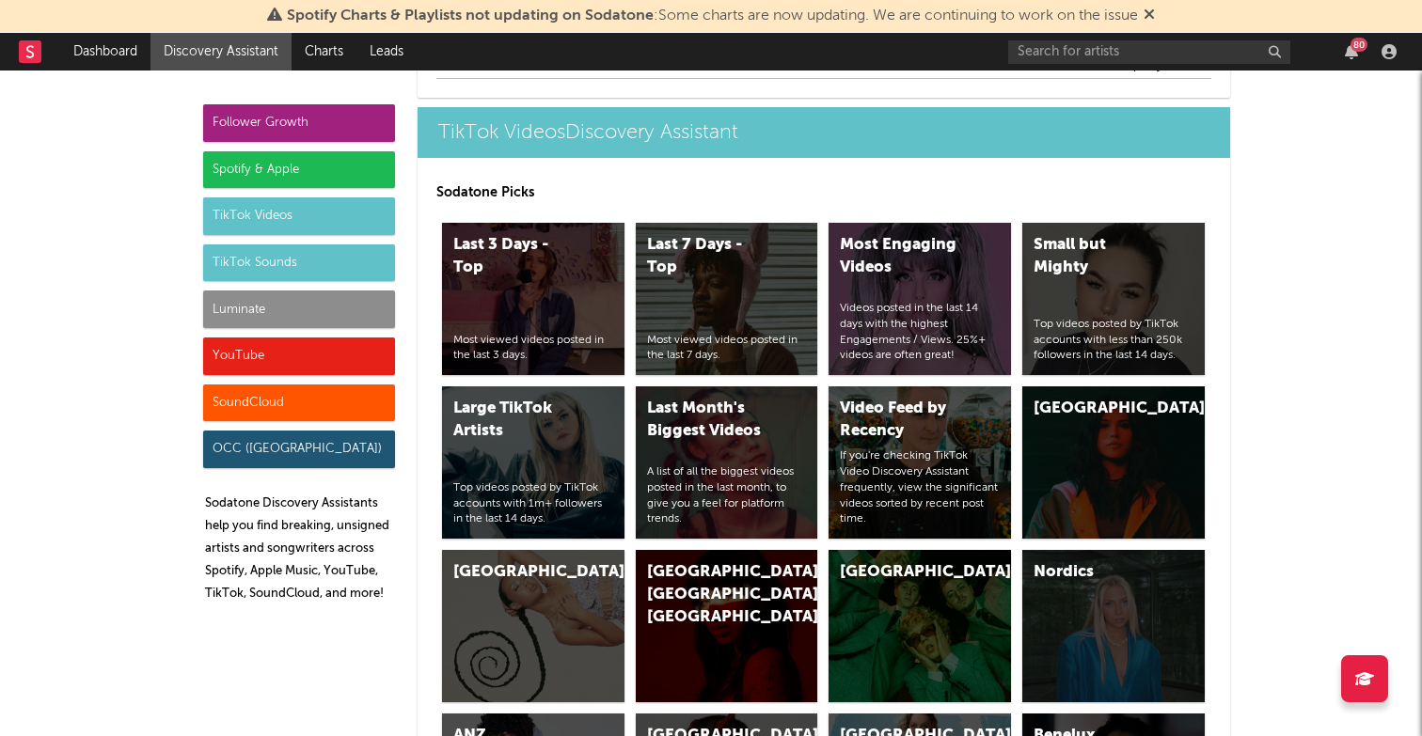
click at [310, 220] on div "TikTok Videos" at bounding box center [299, 216] width 192 height 38
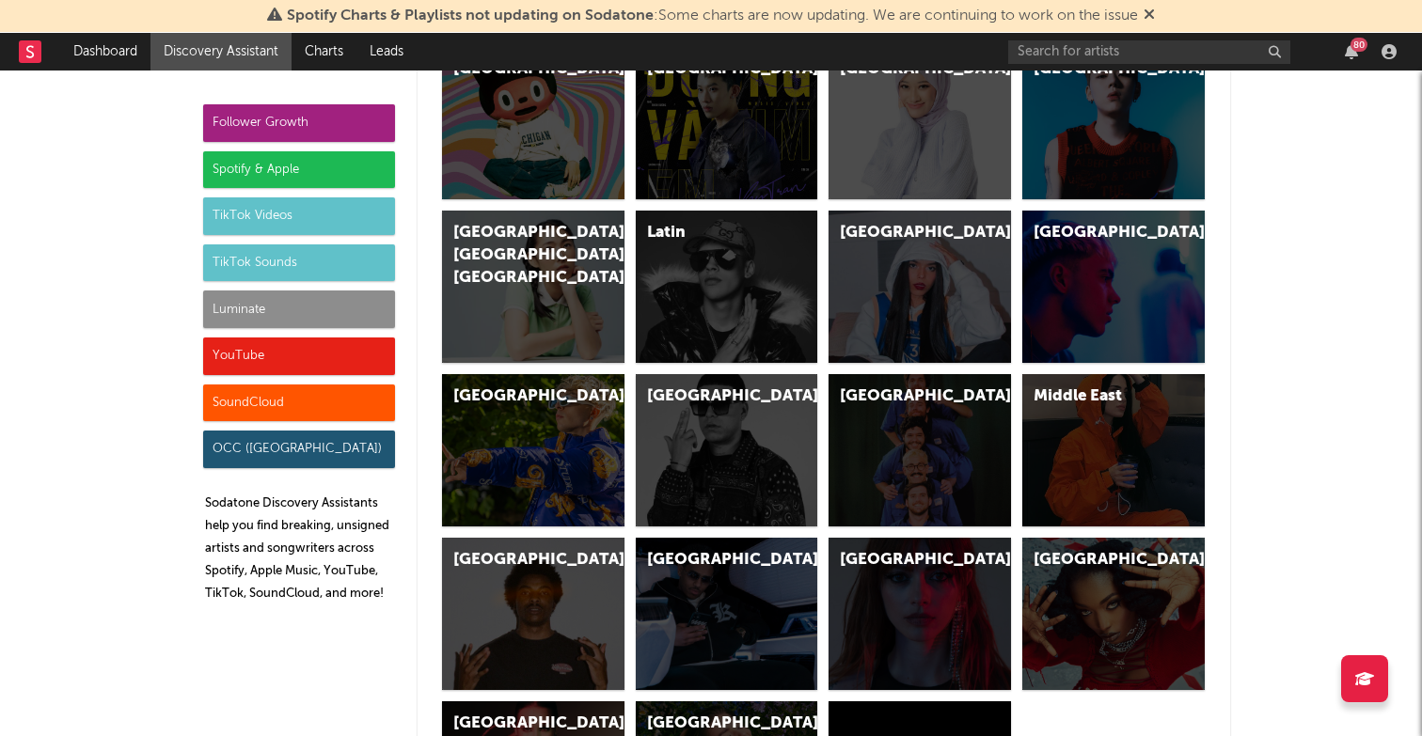
scroll to position [5544, 0]
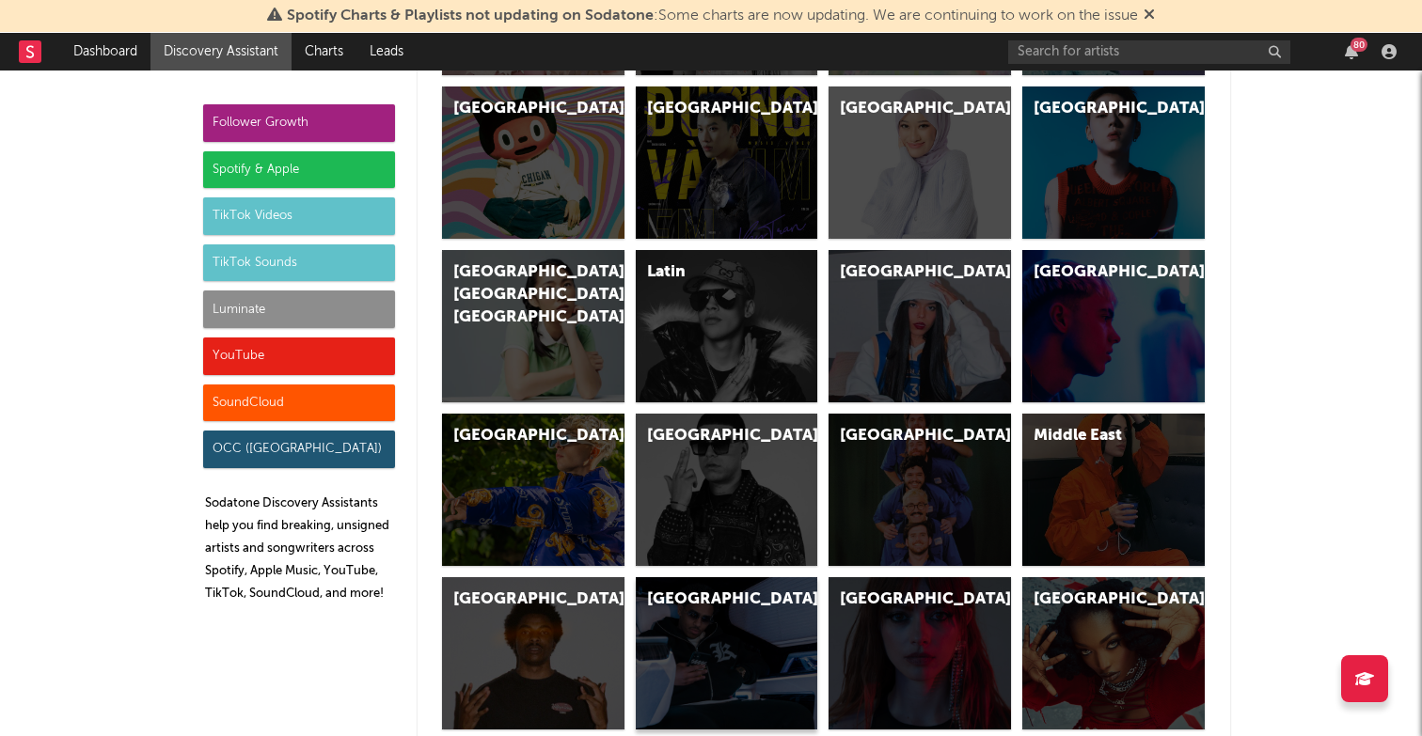
click at [742, 605] on div "[GEOGRAPHIC_DATA]" at bounding box center [711, 600] width 128 height 23
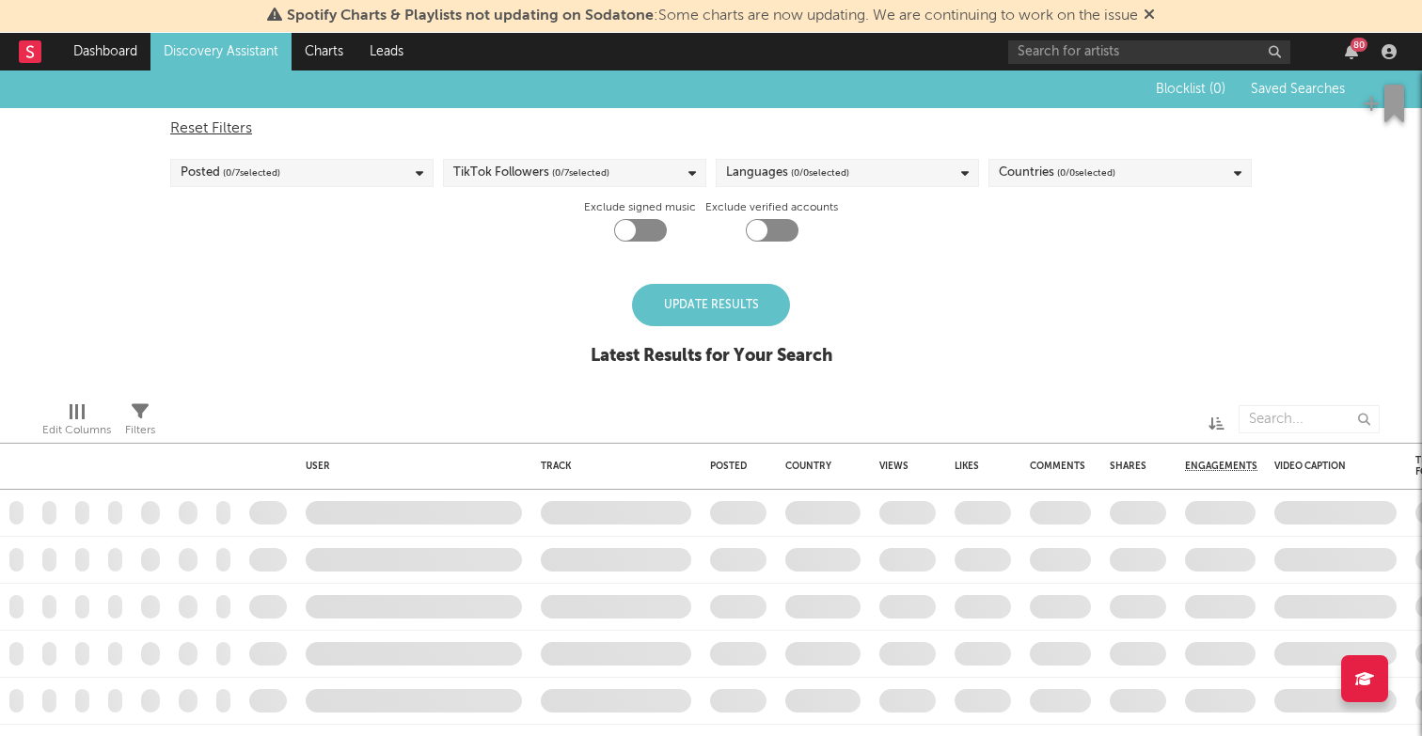
checkbox input "true"
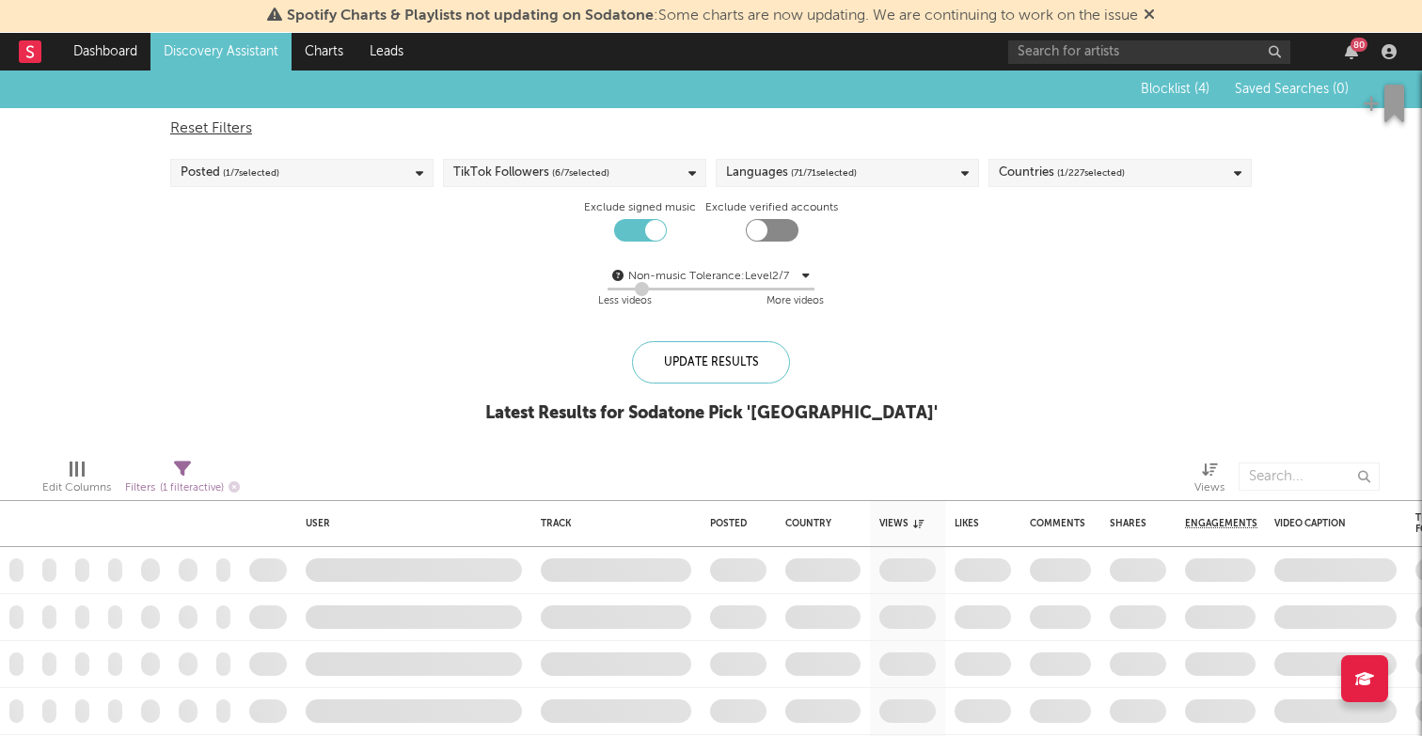
click at [409, 176] on div "Posted ( 1 / 7 selected)" at bounding box center [301, 173] width 263 height 28
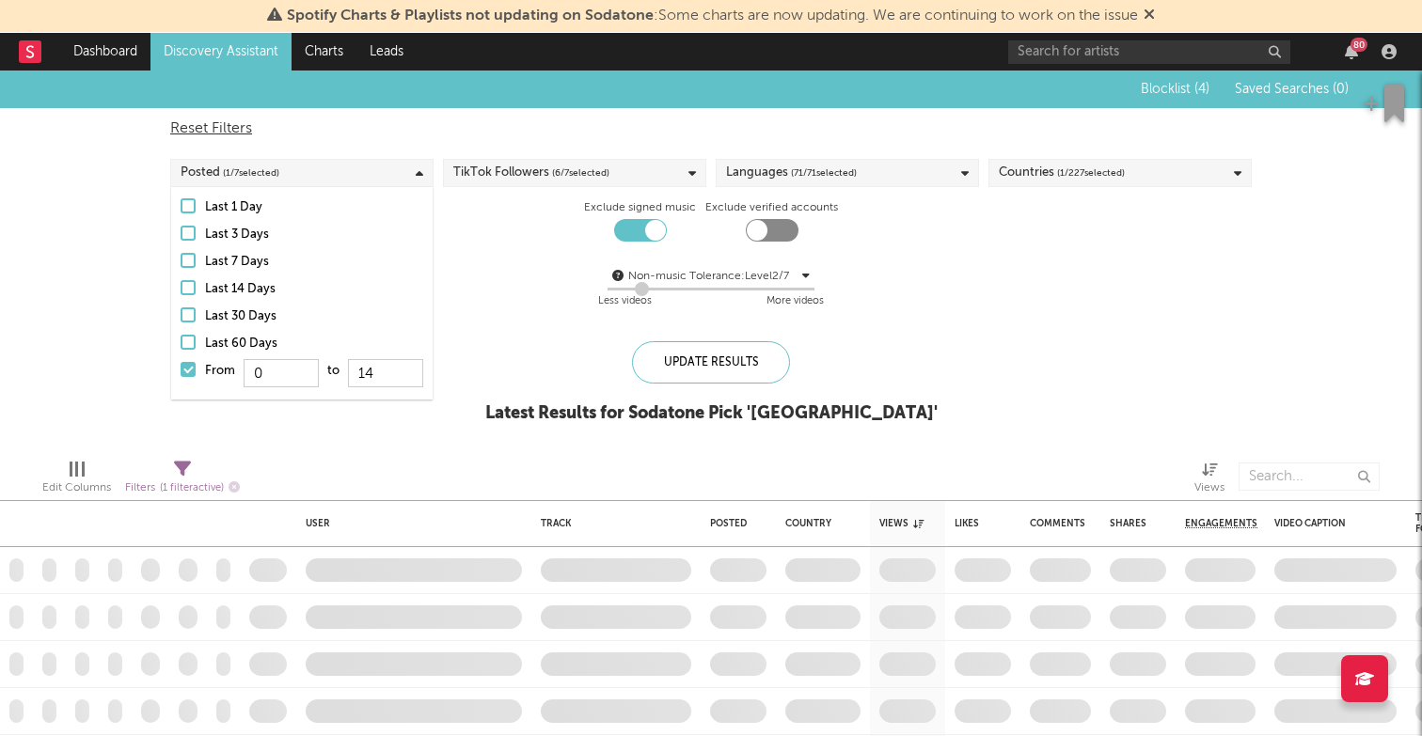
click at [480, 218] on div "Reset Filters Posted ( 1 / 7 selected) TikTok Followers ( 6 / 7 selected) Langu…" at bounding box center [711, 215] width 1100 height 214
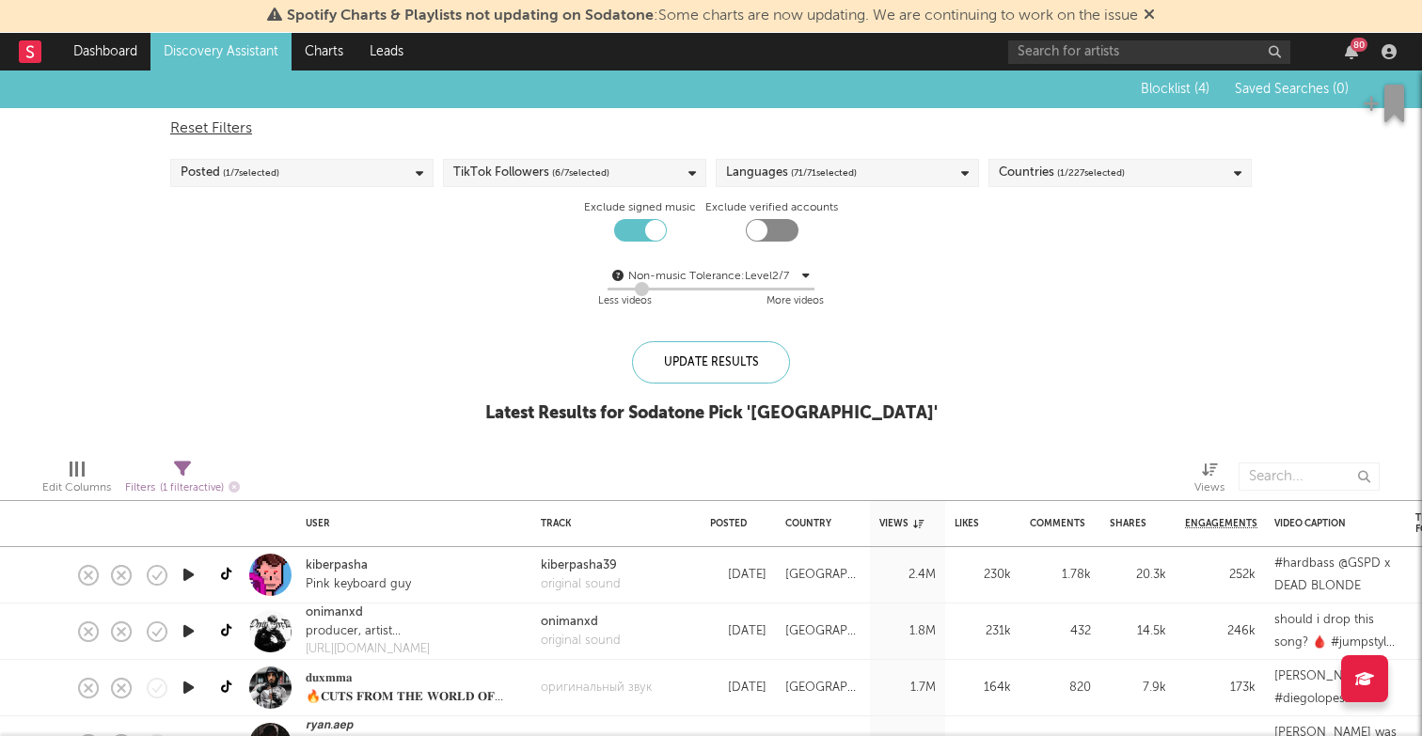
click at [844, 179] on span "( 71 / 71 selected)" at bounding box center [824, 173] width 66 height 23
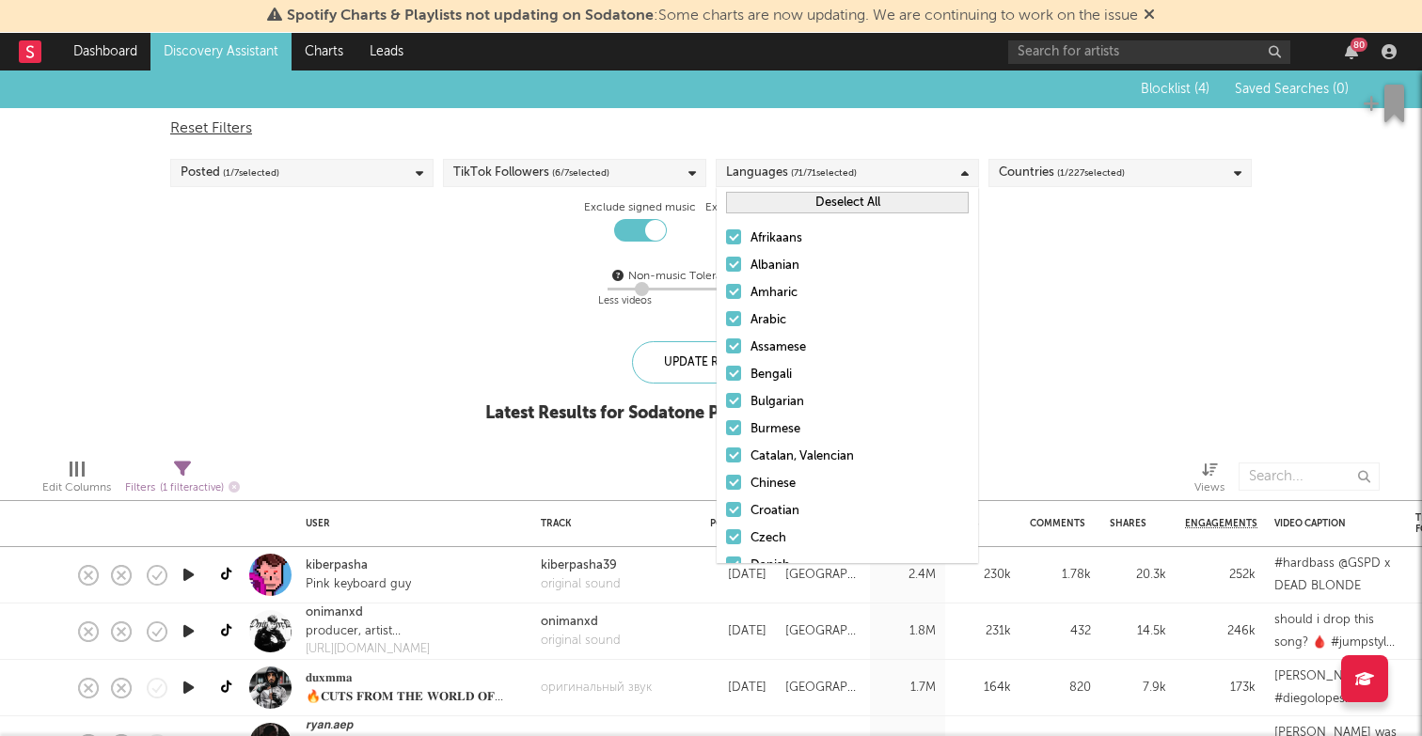
click at [821, 196] on button "Deselect All" at bounding box center [847, 203] width 243 height 22
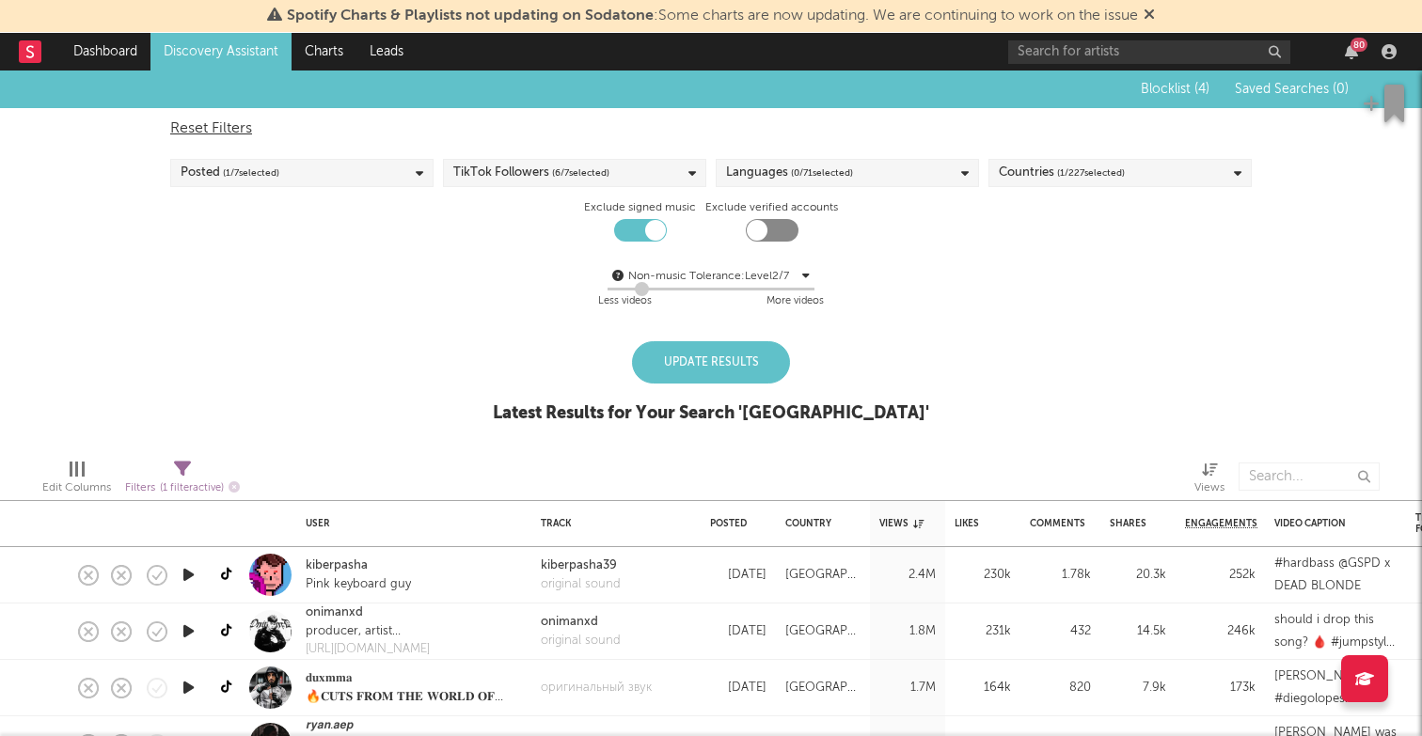
click at [845, 168] on span "( 0 / 71 selected)" at bounding box center [822, 173] width 62 height 23
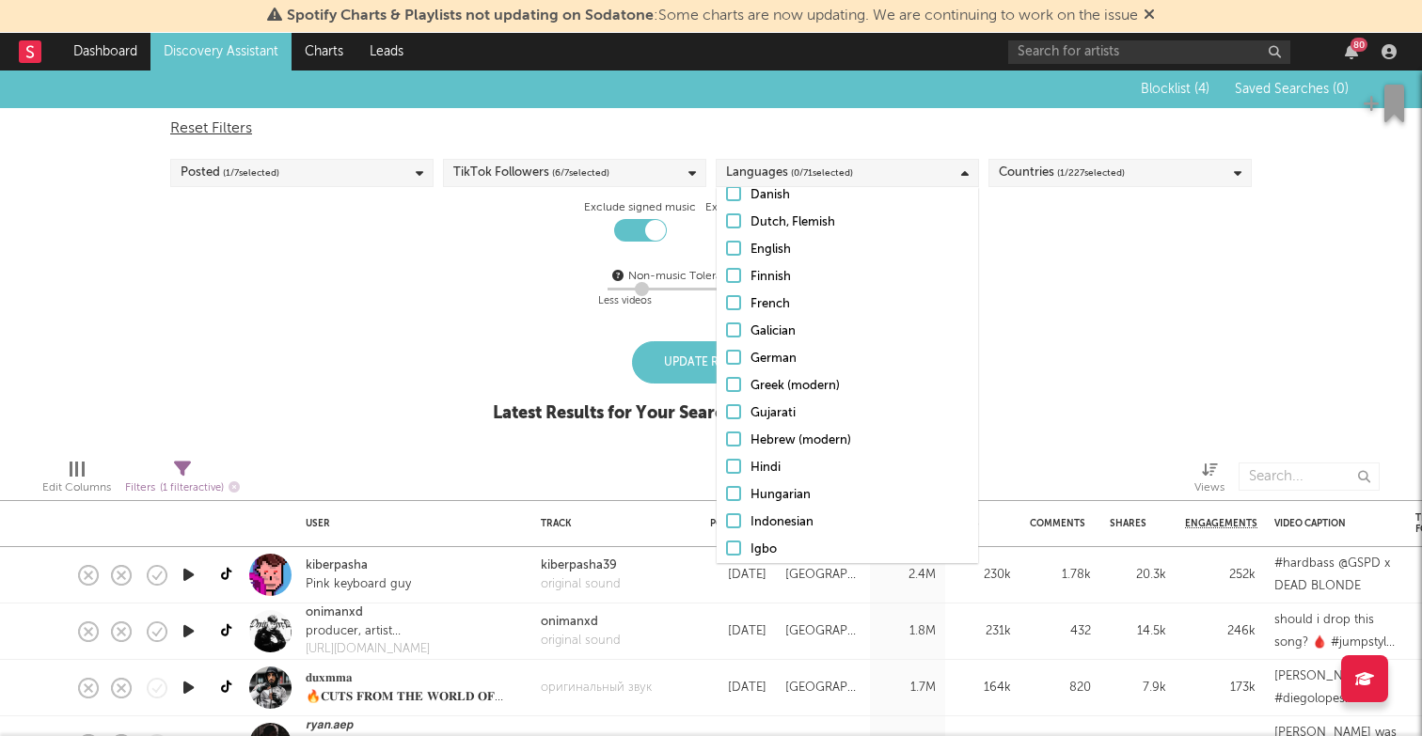
scroll to position [371, 0]
click at [734, 217] on div at bounding box center [733, 220] width 15 height 15
click at [726, 217] on input "Dutch, Flemish" at bounding box center [726, 222] width 0 height 23
click at [552, 308] on div "Non-music Tolerance: Level 2 / 7 2 Less videos More videos" at bounding box center [710, 289] width 1081 height 48
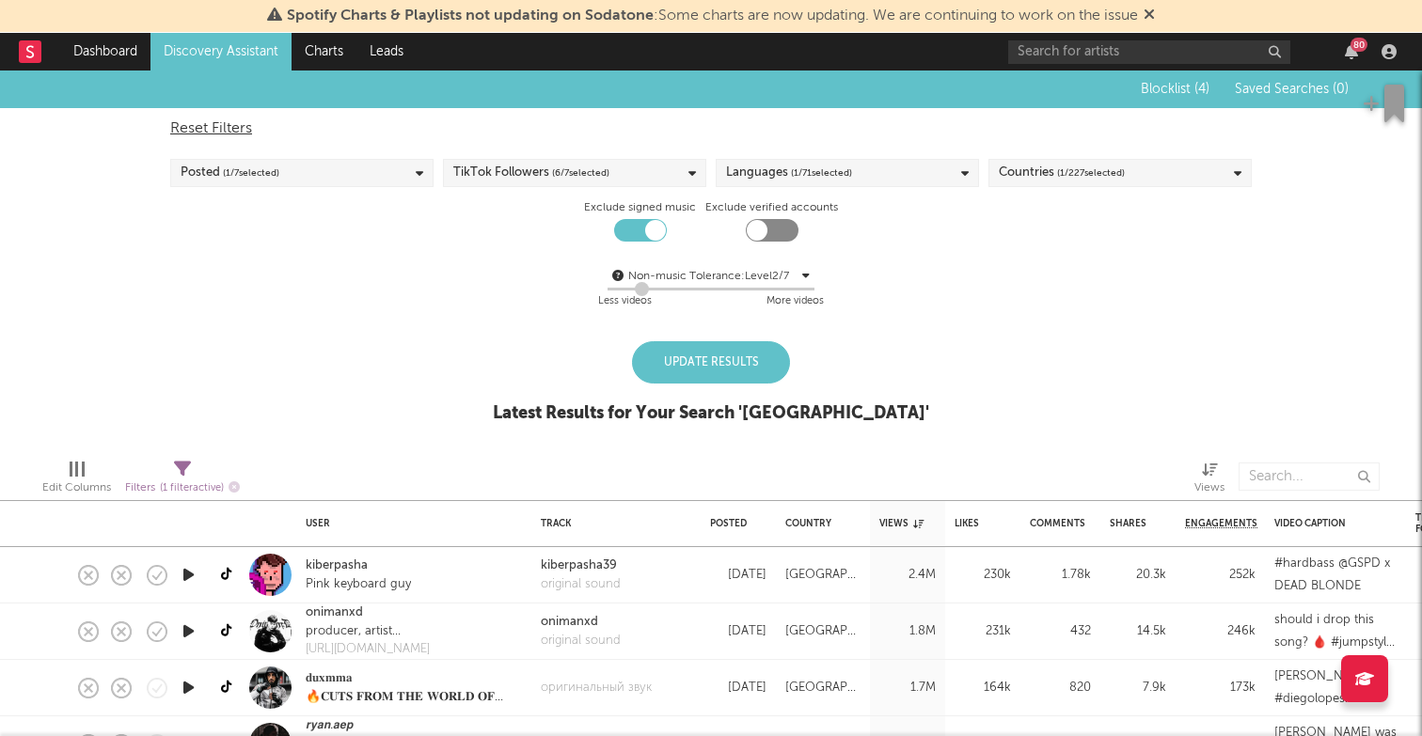
click at [695, 354] on div "Update Results" at bounding box center [711, 362] width 158 height 42
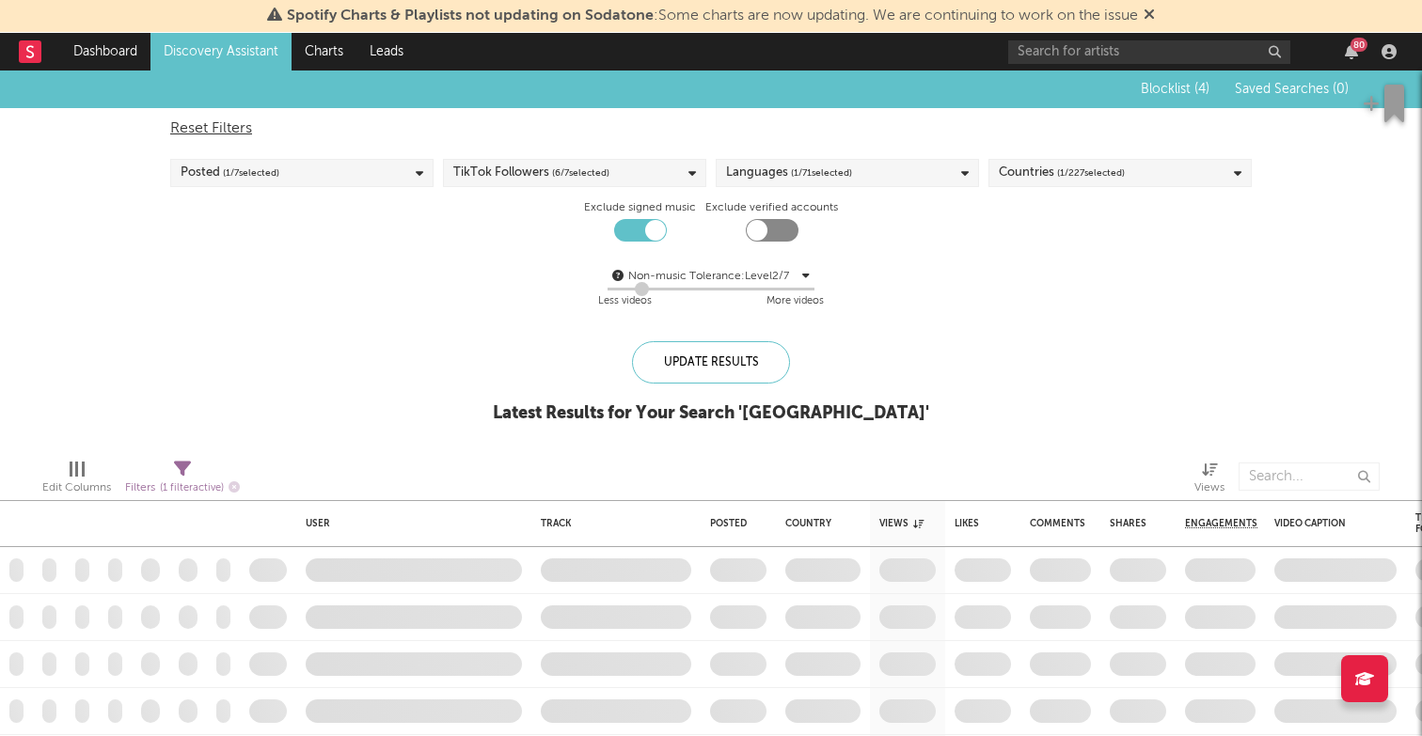
click at [598, 175] on span "( 6 / 7 selected)" at bounding box center [580, 173] width 57 height 23
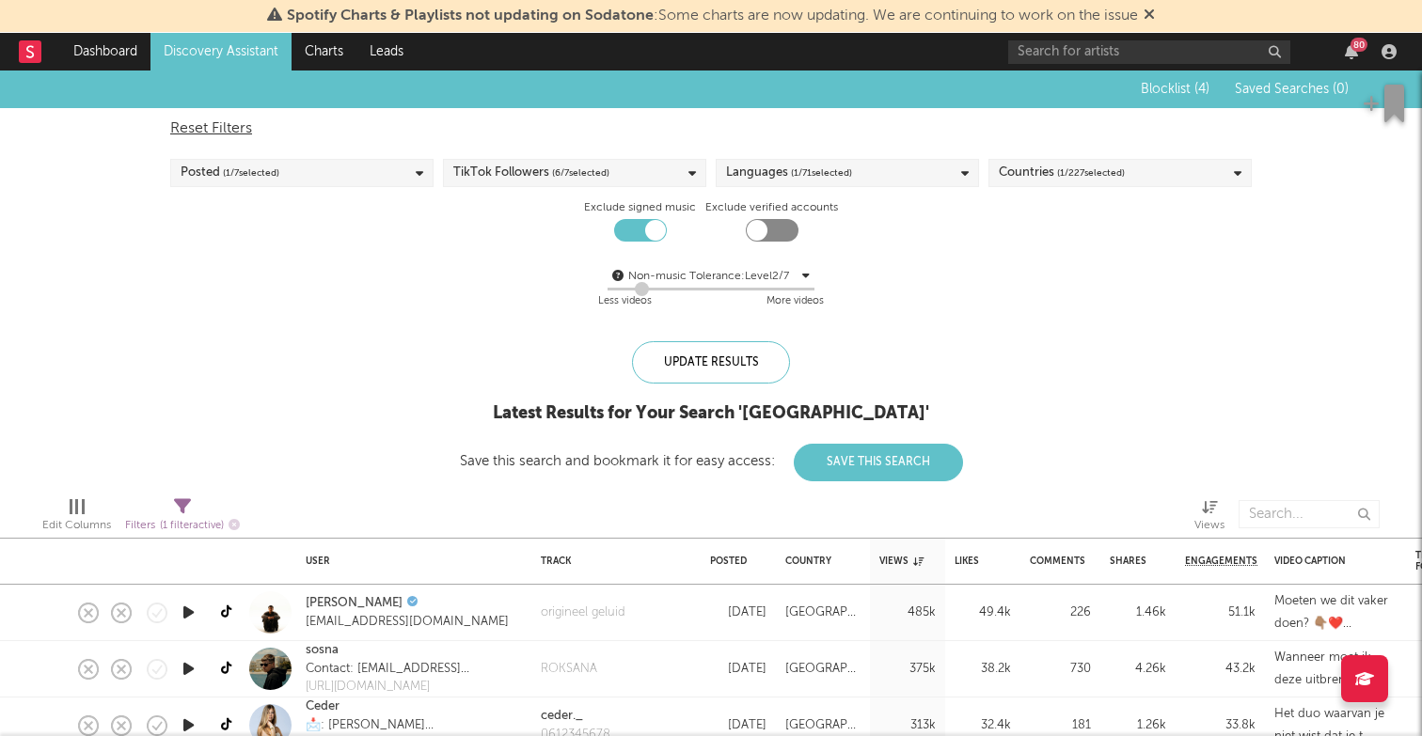
click at [387, 403] on div "Blocklist ( 4 ) Saved Searches ( 0 ) Reset Filters Posted ( 1 / 7 selected) Tik…" at bounding box center [711, 276] width 1422 height 411
click at [366, 169] on div "Posted ( 1 / 7 selected)" at bounding box center [301, 173] width 263 height 28
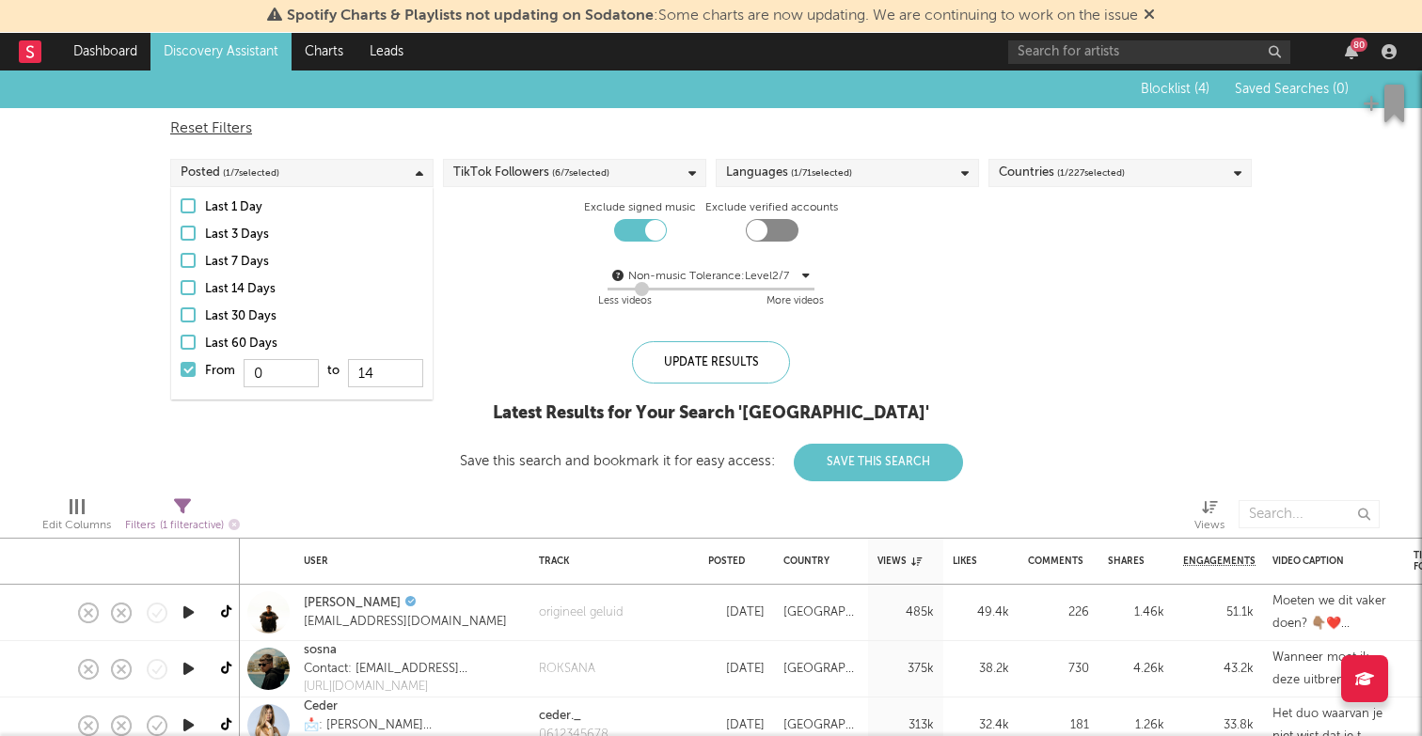
click at [366, 169] on div "Posted ( 1 / 7 selected)" at bounding box center [301, 173] width 263 height 28
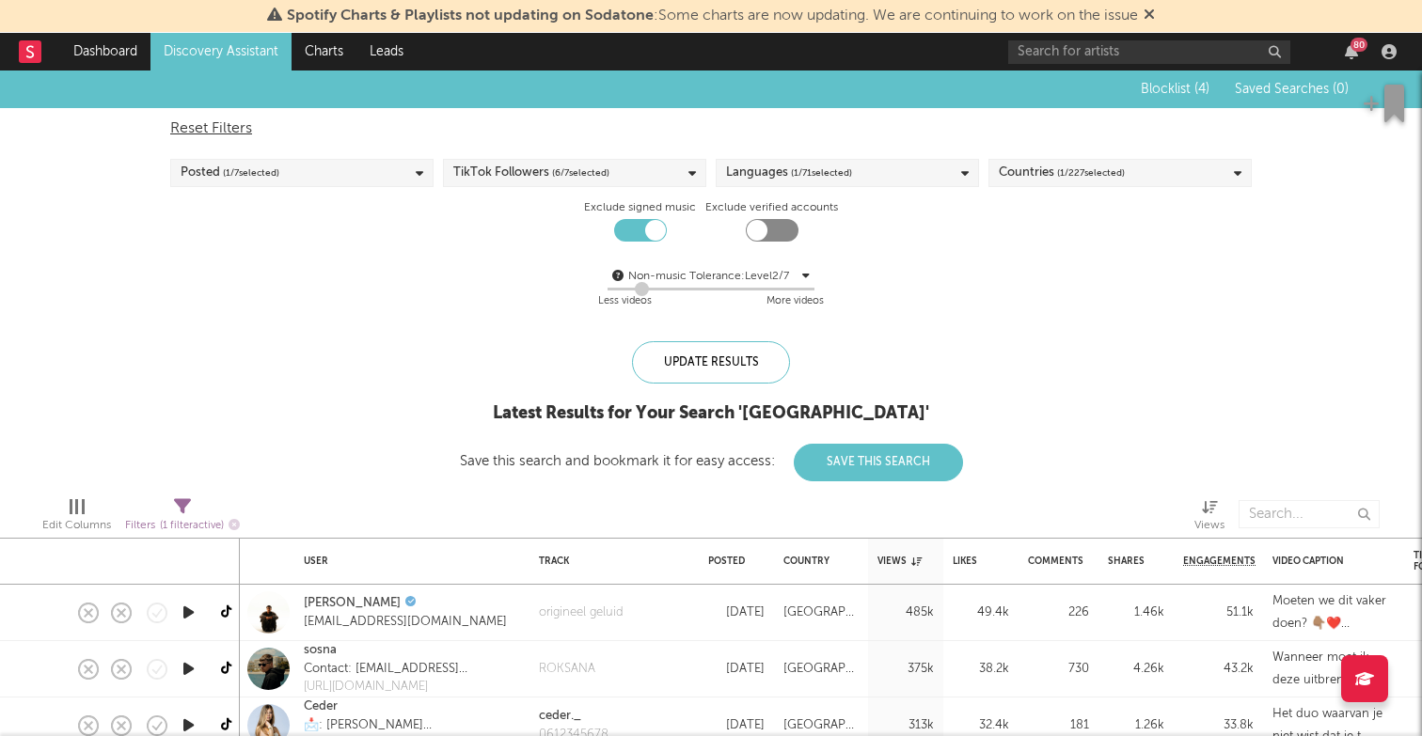
click at [562, 175] on span "( 6 / 7 selected)" at bounding box center [580, 173] width 57 height 23
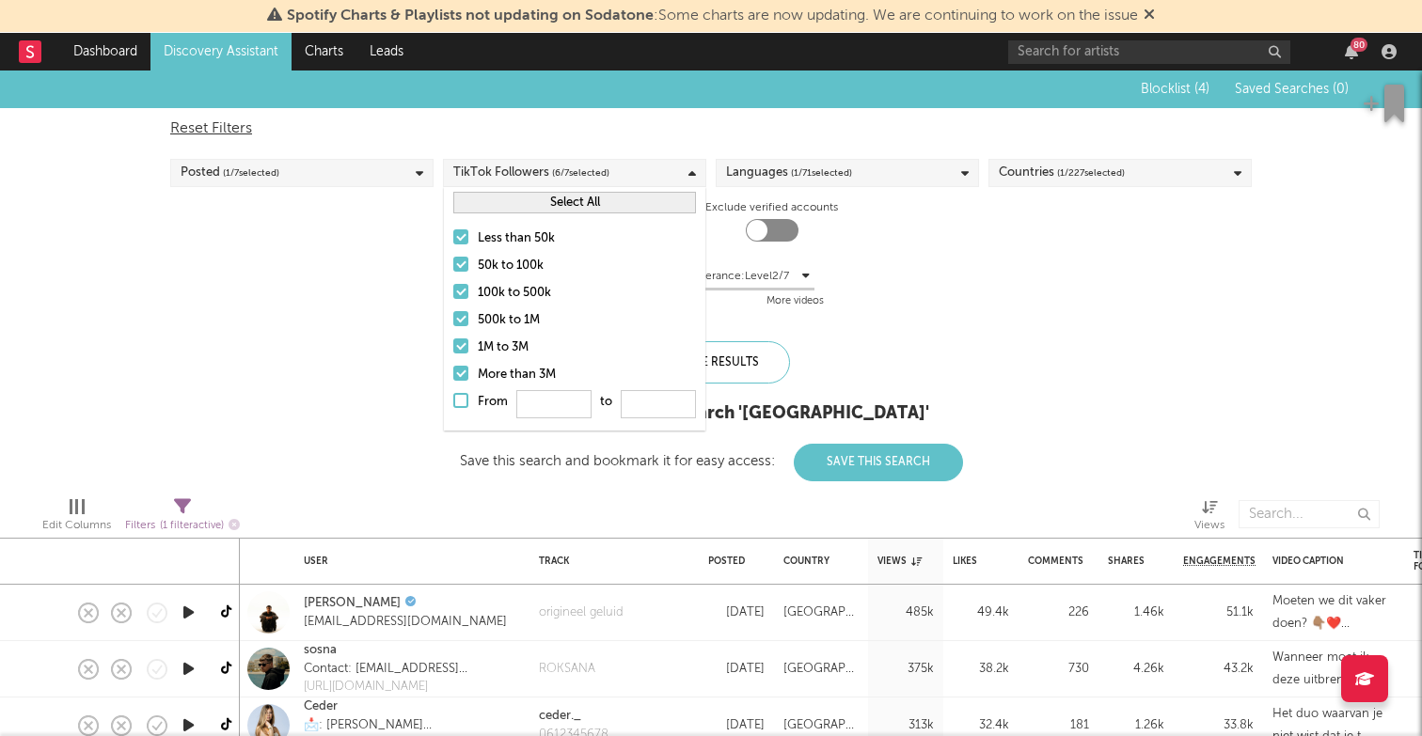
click at [562, 175] on span "( 6 / 7 selected)" at bounding box center [580, 173] width 57 height 23
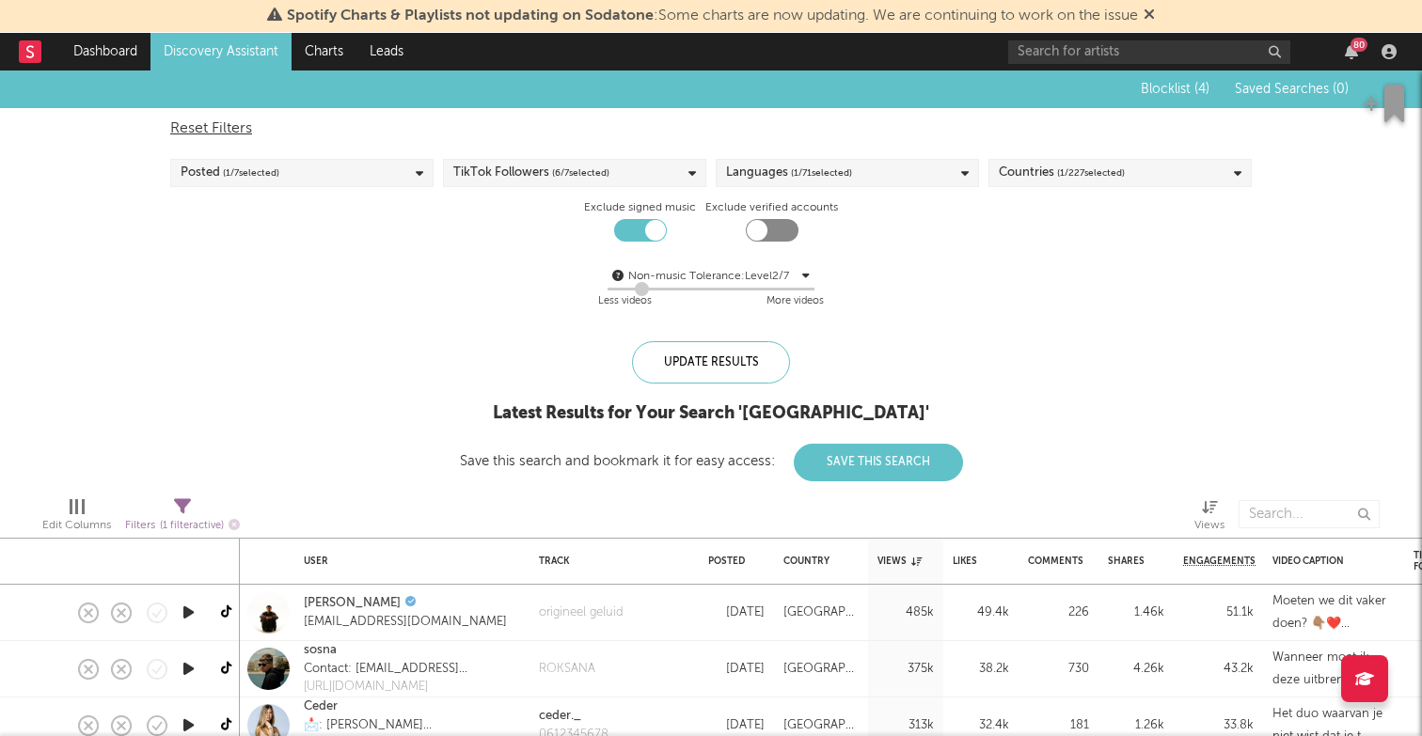
click at [1064, 178] on span "( 1 / 227 selected)" at bounding box center [1091, 173] width 68 height 23
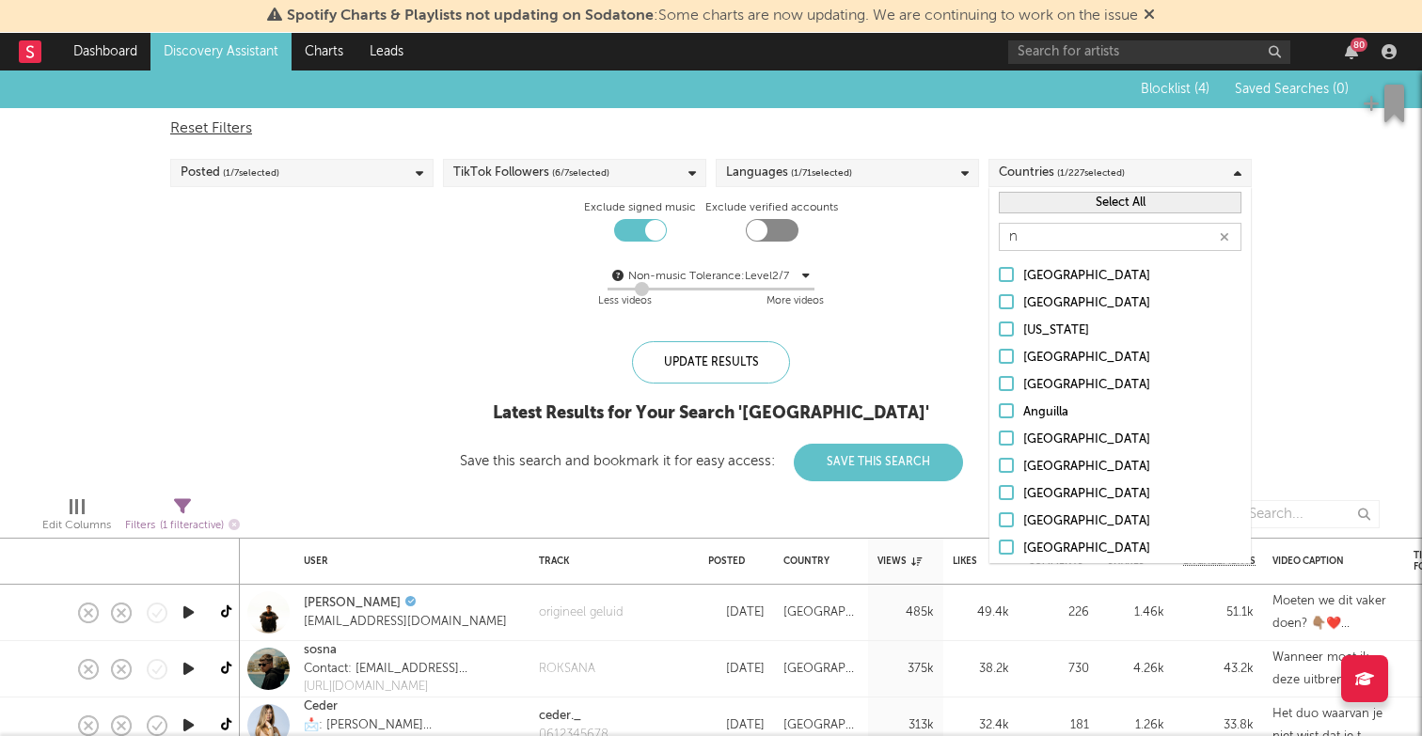
type input "ne"
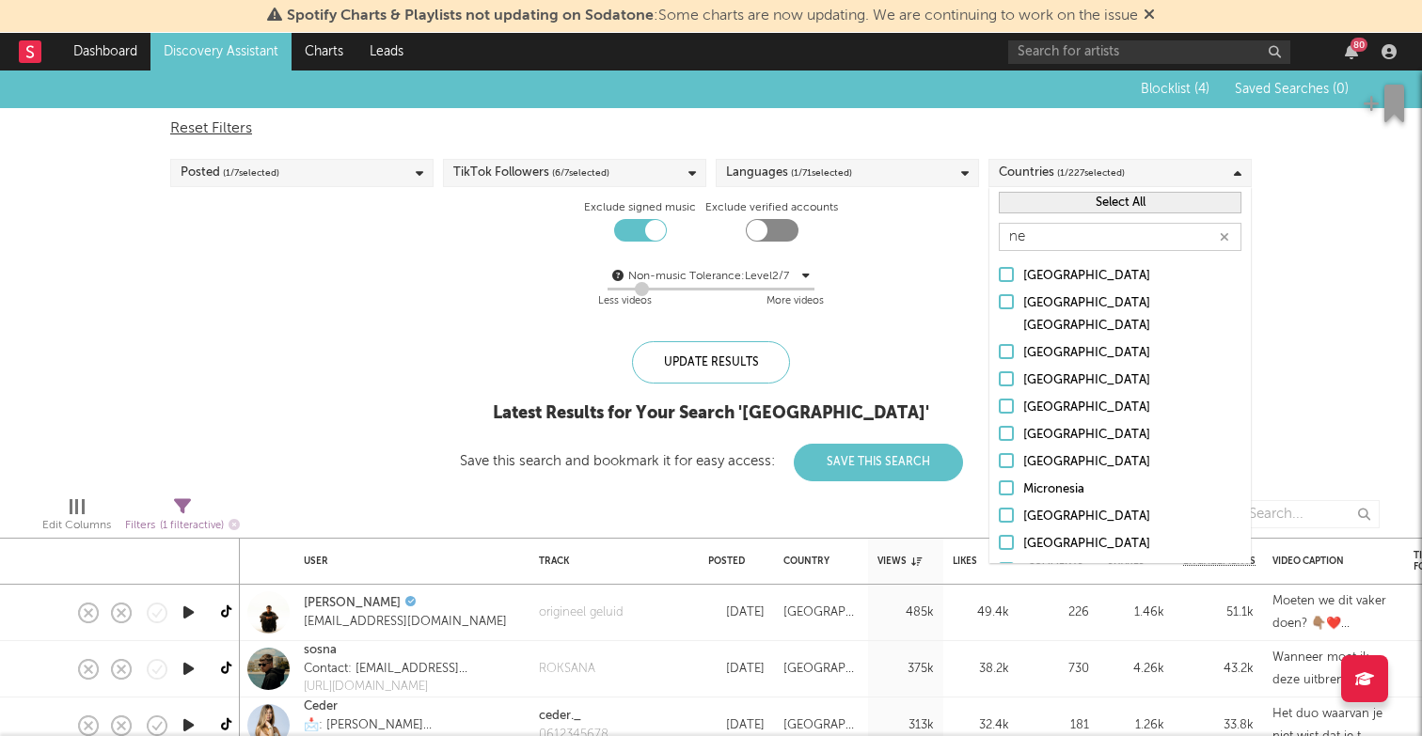
scroll to position [46, 0]
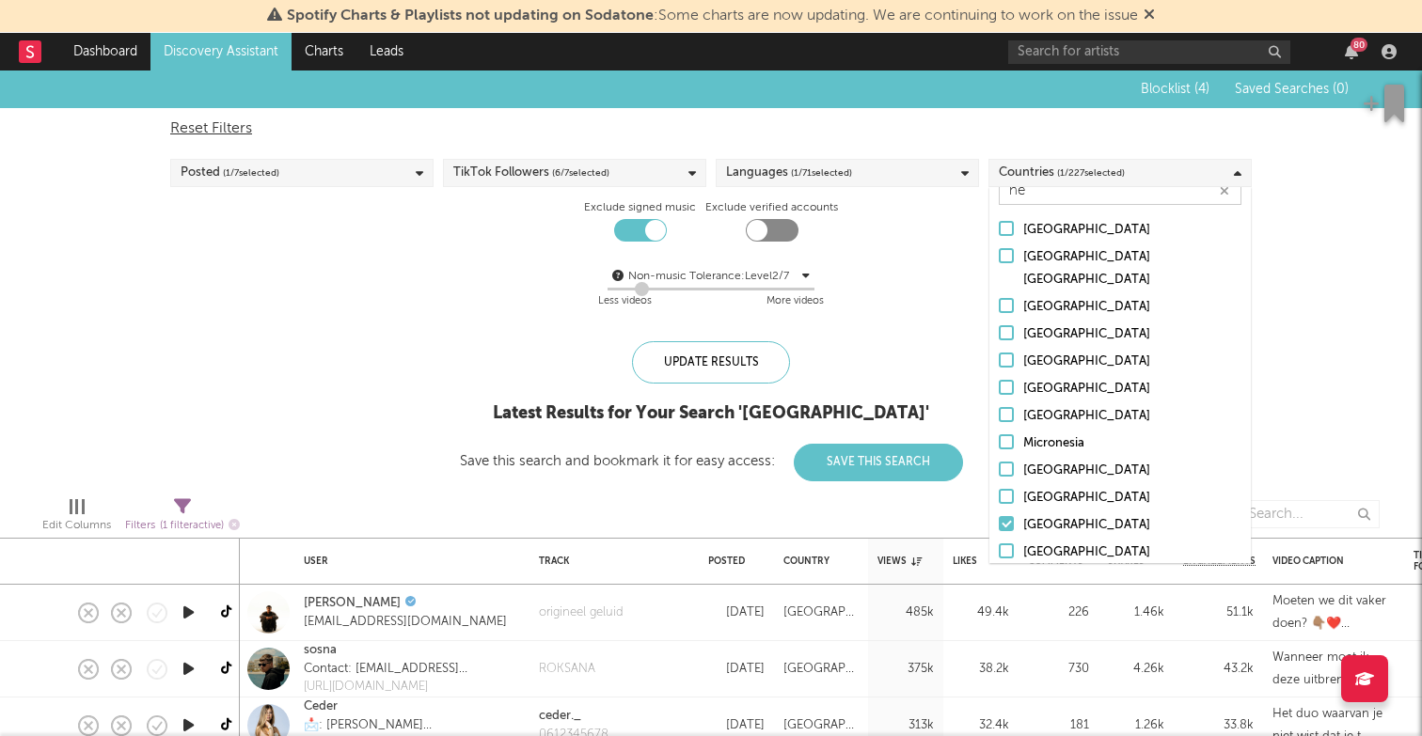
click at [962, 343] on div "Update Results Latest Results for Your Search ' Netherlands ' Save this search …" at bounding box center [711, 411] width 503 height 140
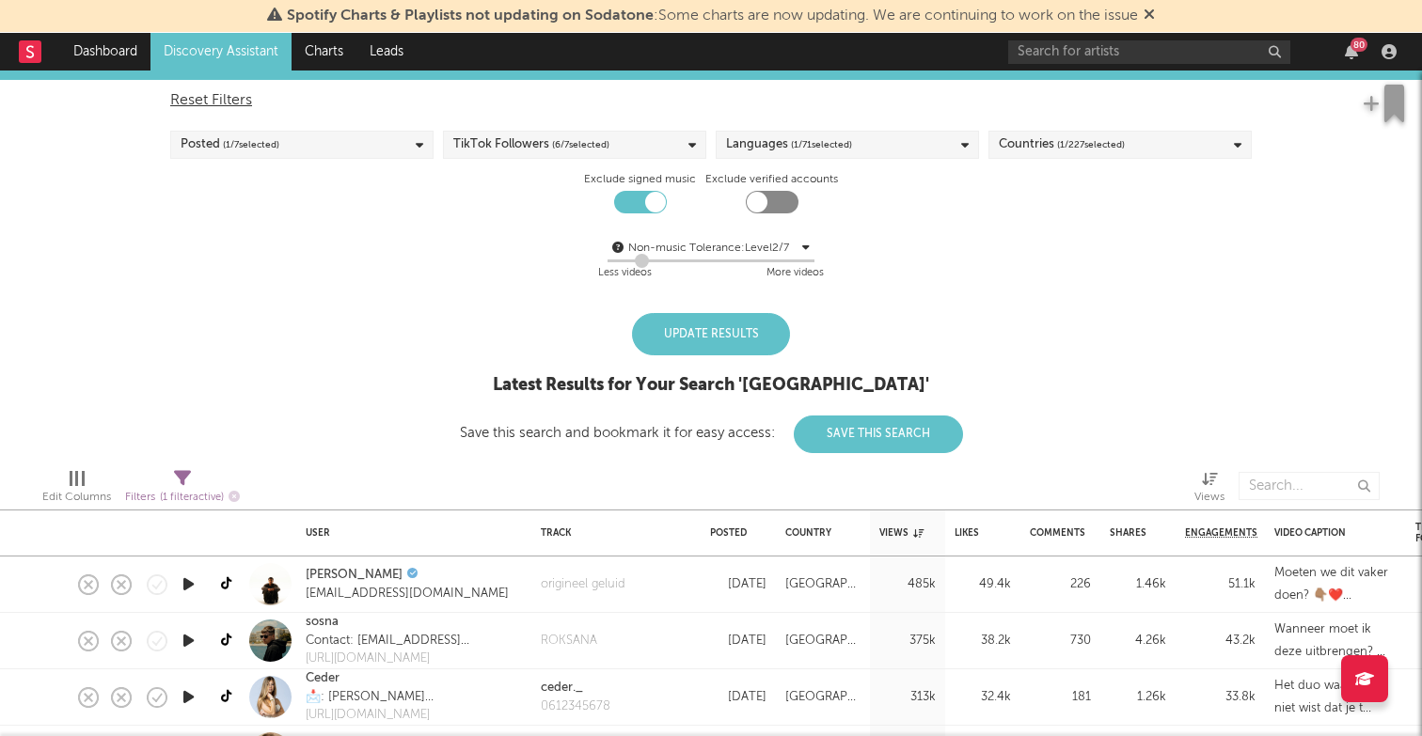
click at [741, 344] on div "Update Results" at bounding box center [711, 334] width 158 height 42
drag, startPoint x: 639, startPoint y: 261, endPoint x: 766, endPoint y: 263, distance: 127.9
click at [742, 263] on div at bounding box center [735, 261] width 14 height 14
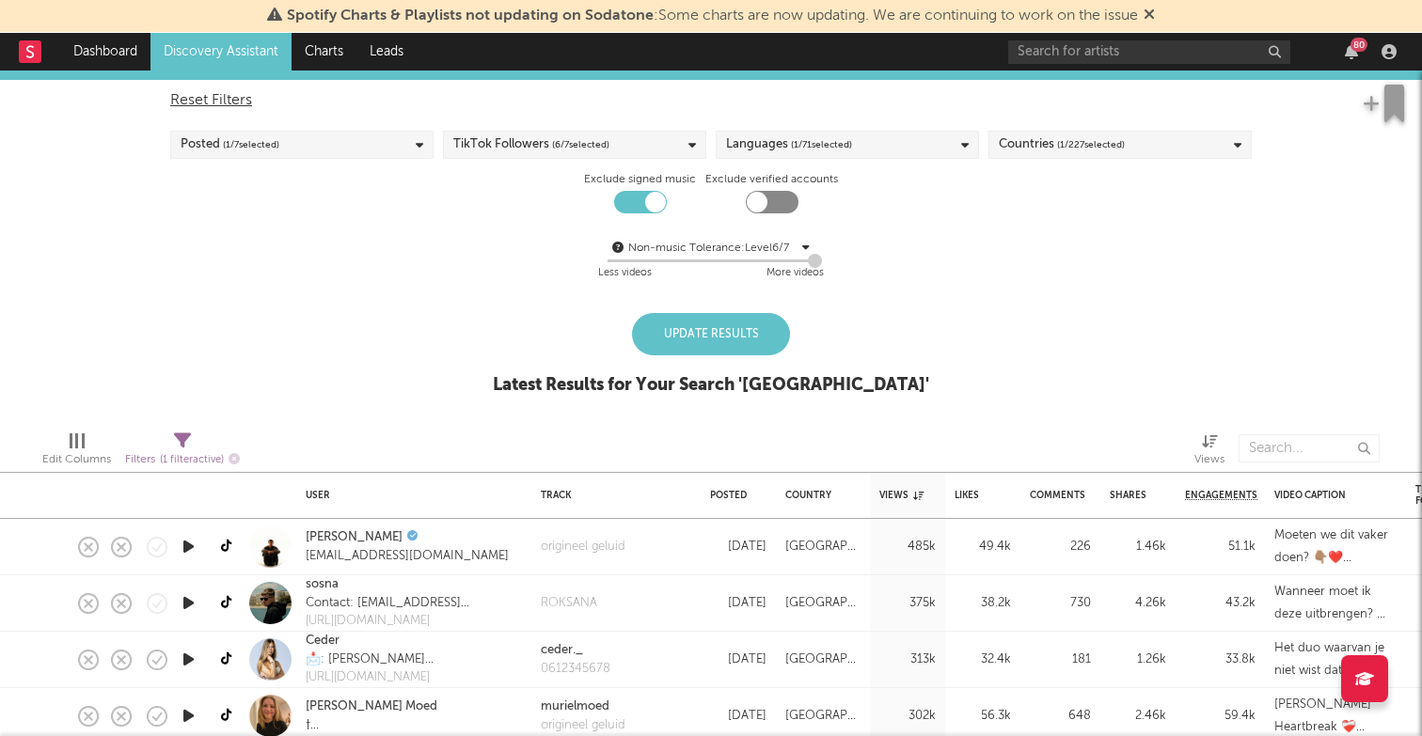
drag, startPoint x: 784, startPoint y: 259, endPoint x: 829, endPoint y: 259, distance: 44.2
click at [829, 259] on div "Non-music Tolerance: Level 6 / 7 7 Less videos More videos" at bounding box center [710, 261] width 1081 height 48
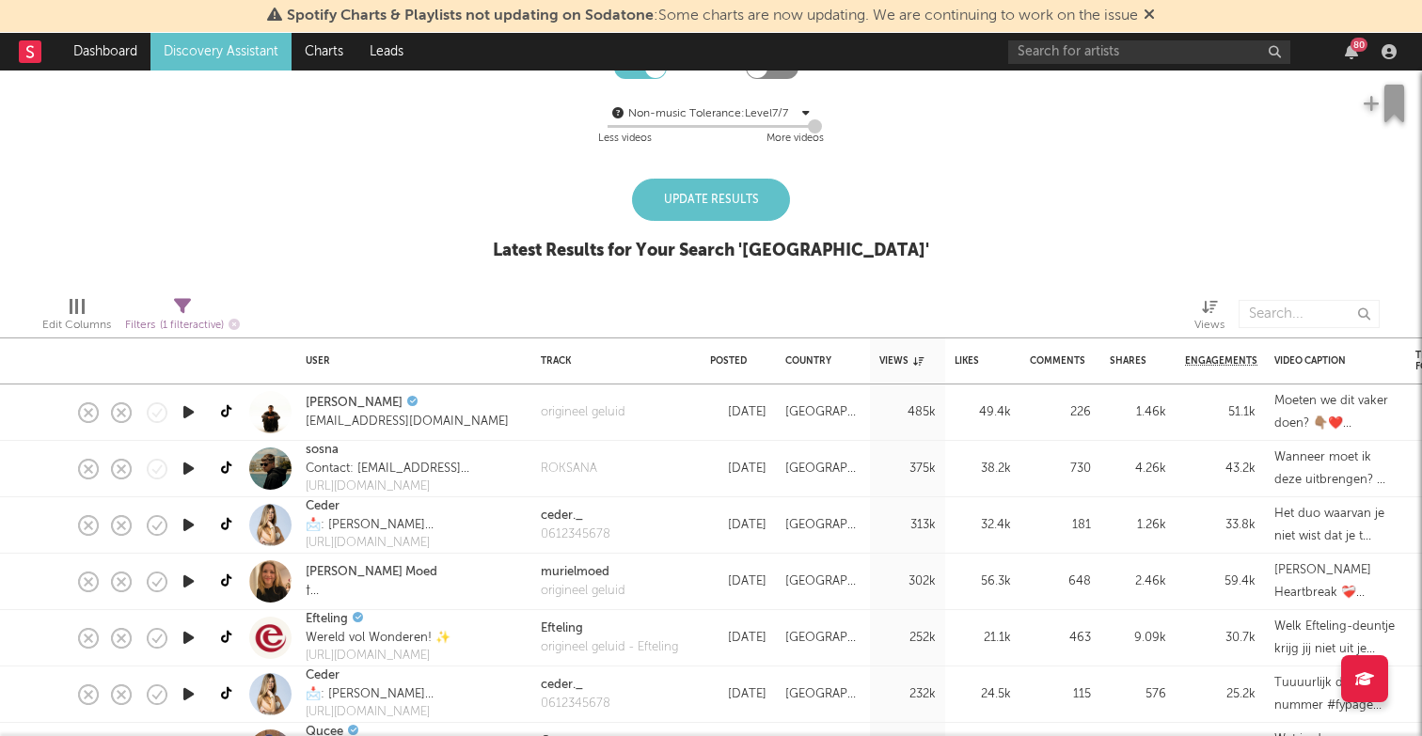
click at [187, 470] on icon "button" at bounding box center [189, 469] width 20 height 24
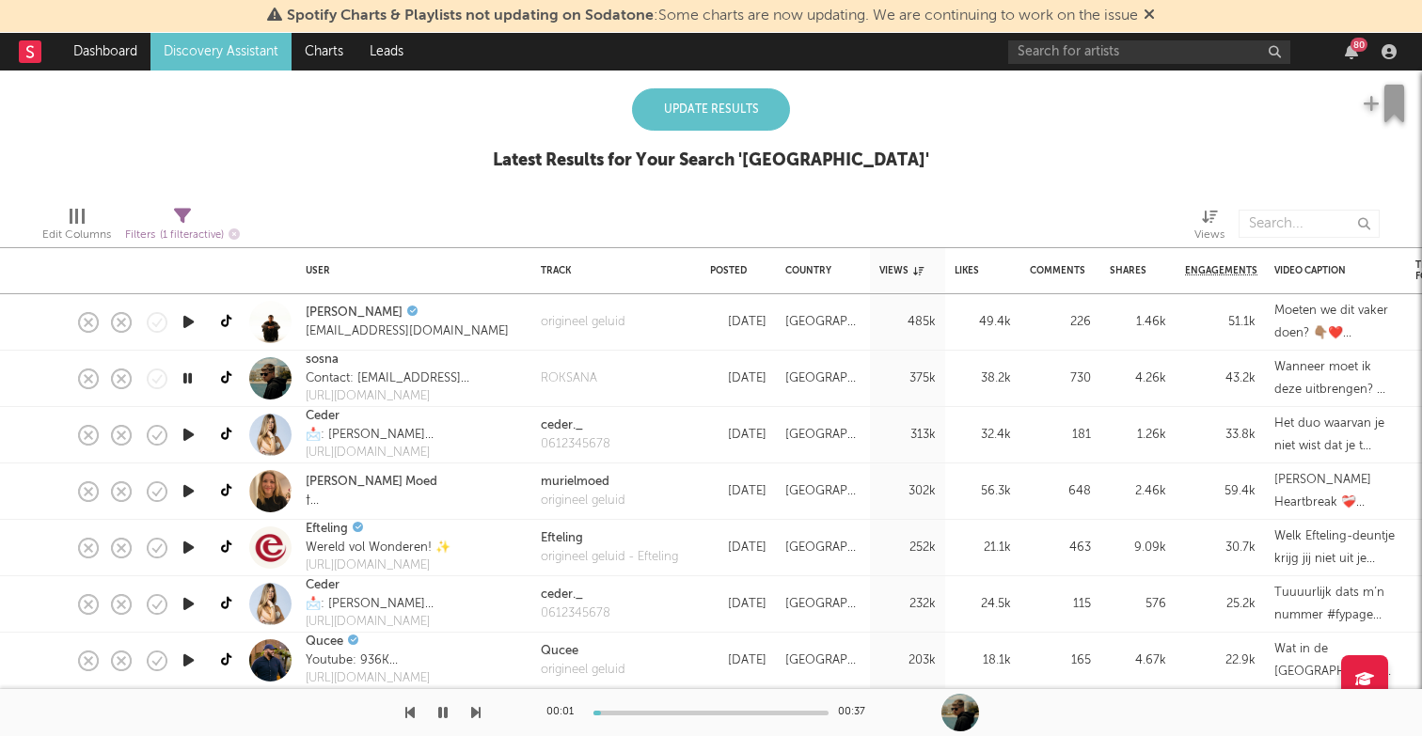
click at [194, 490] on icon "button" at bounding box center [189, 492] width 20 height 24
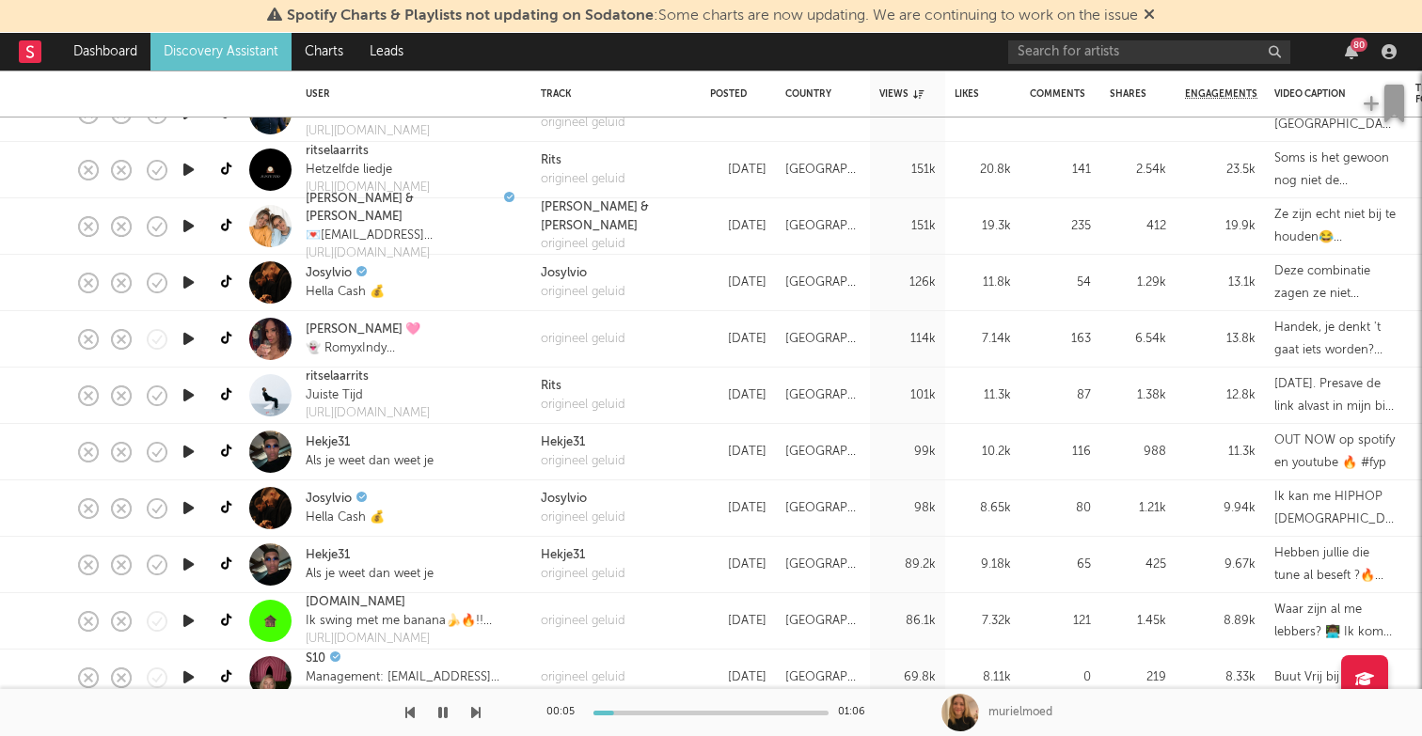
click at [188, 336] on icon "button" at bounding box center [189, 339] width 20 height 24
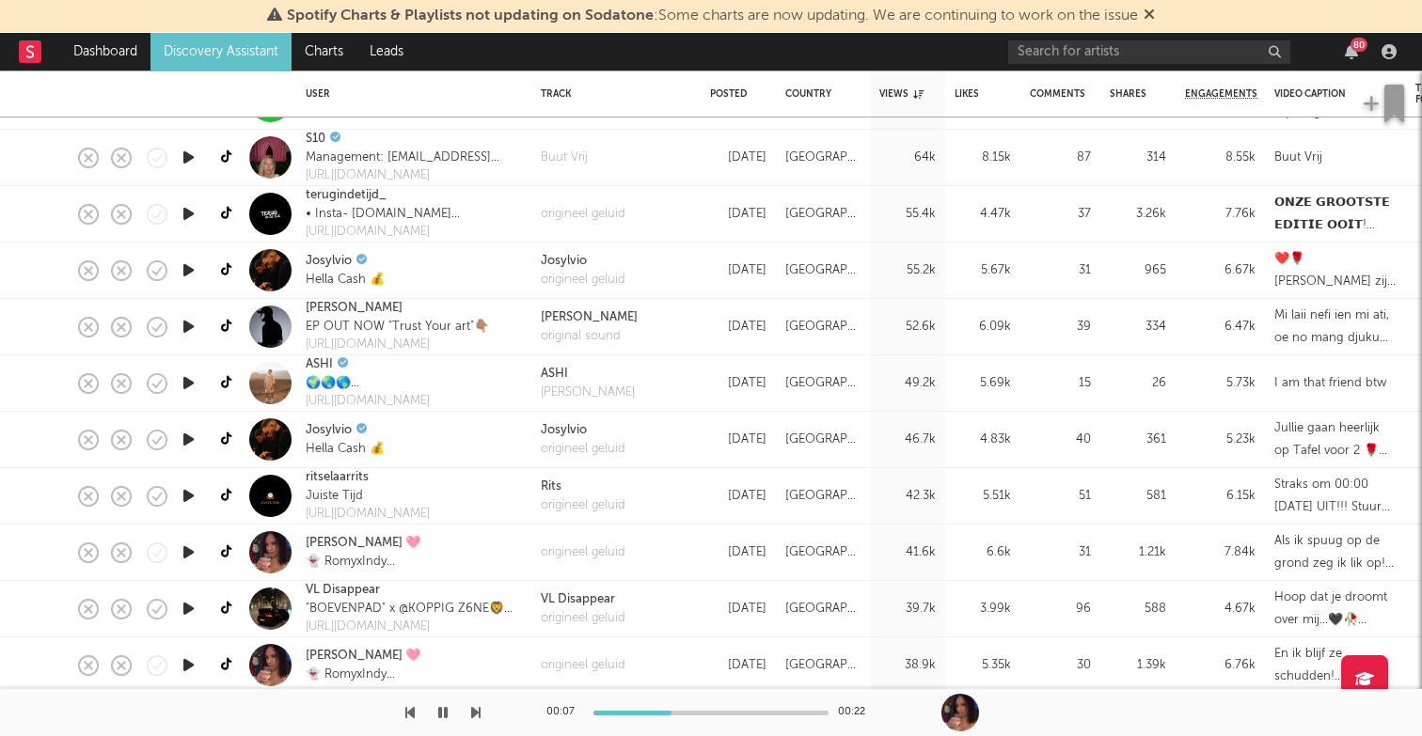
click at [192, 378] on icon "button" at bounding box center [189, 383] width 20 height 24
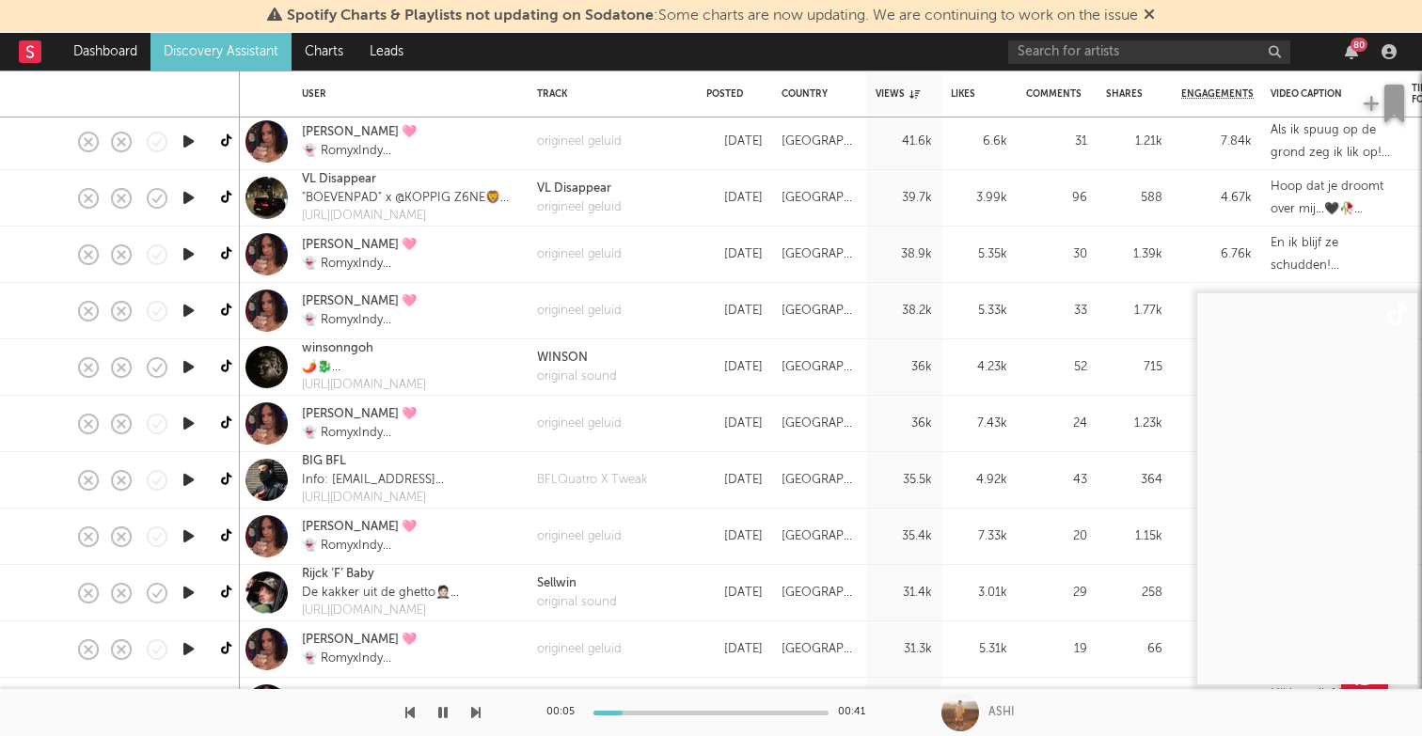
click at [193, 483] on icon "button" at bounding box center [189, 480] width 20 height 24
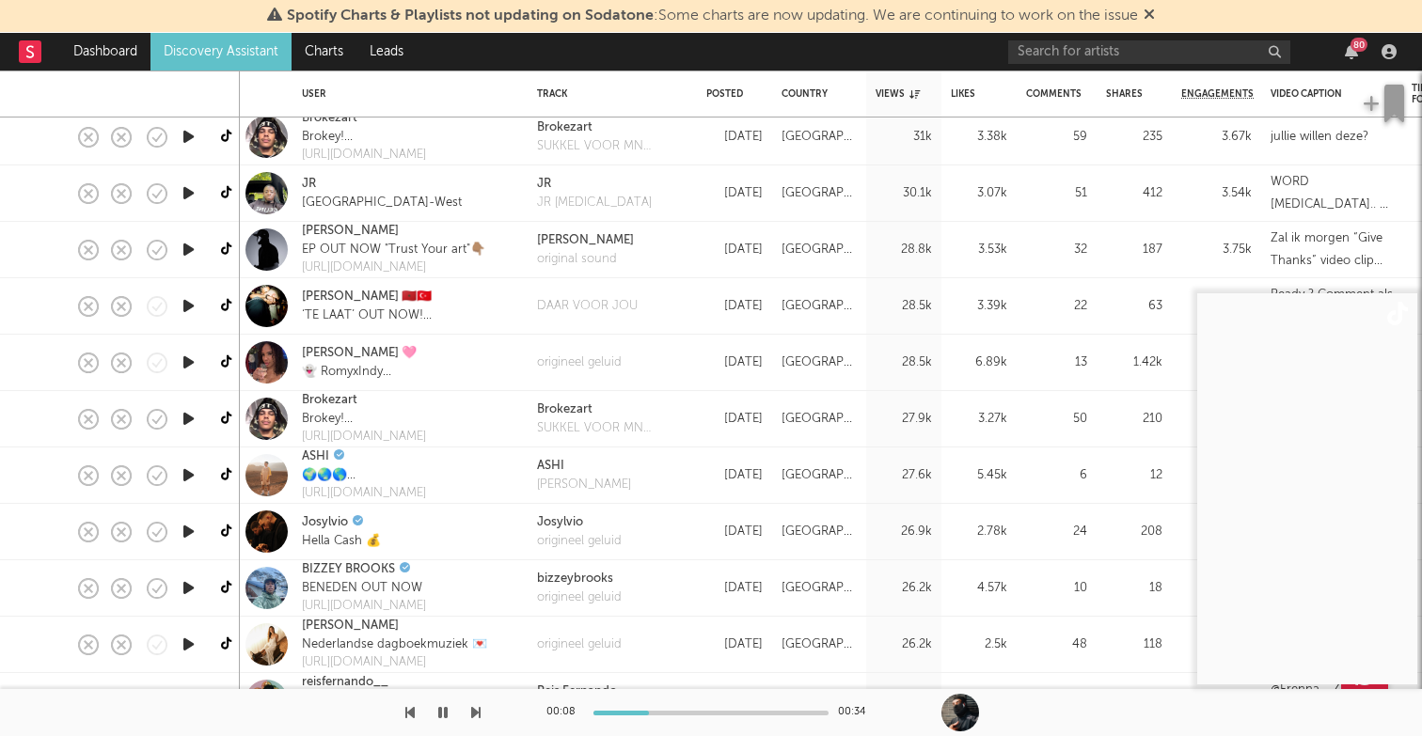
click at [184, 636] on icon "button" at bounding box center [189, 645] width 20 height 24
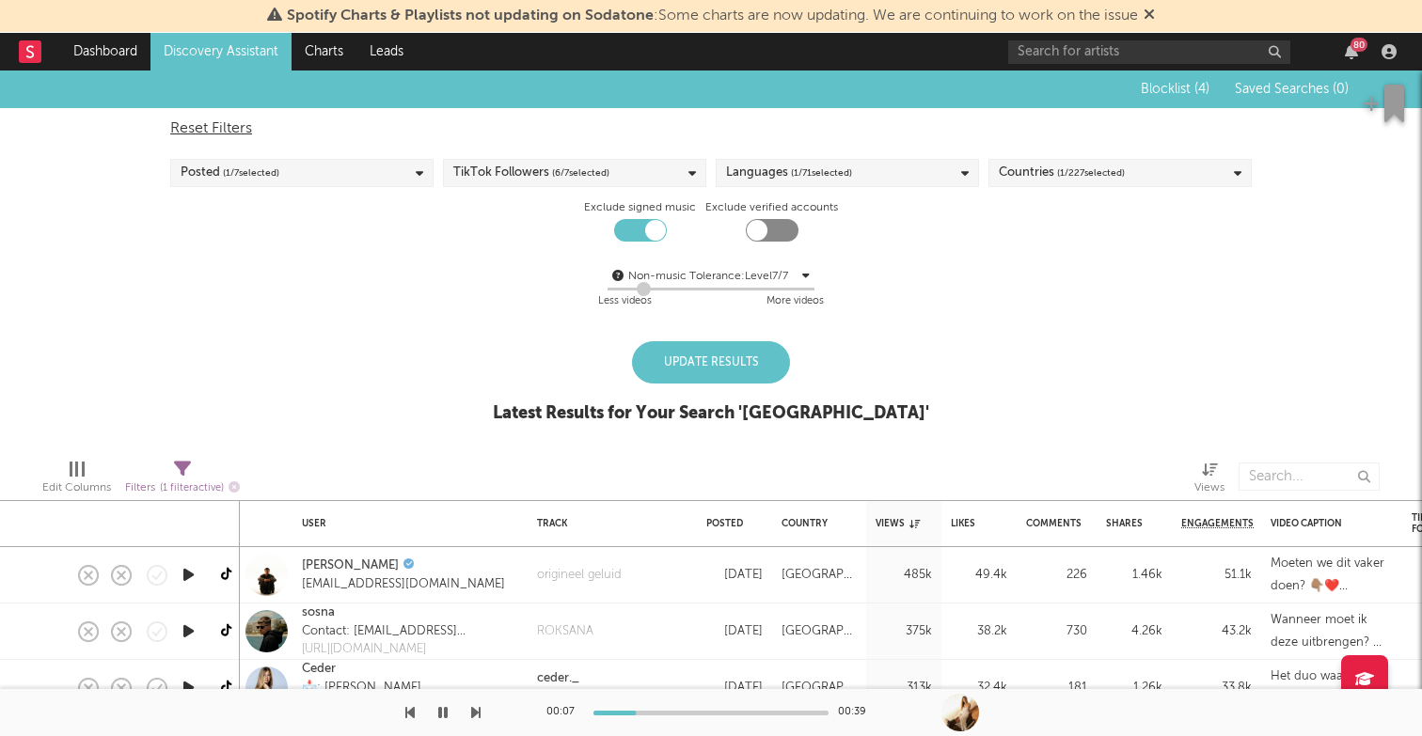
drag, startPoint x: 813, startPoint y: 287, endPoint x: 639, endPoint y: 286, distance: 173.0
click at [639, 286] on div at bounding box center [644, 289] width 14 height 14
click at [741, 366] on div "Update Results" at bounding box center [711, 362] width 158 height 42
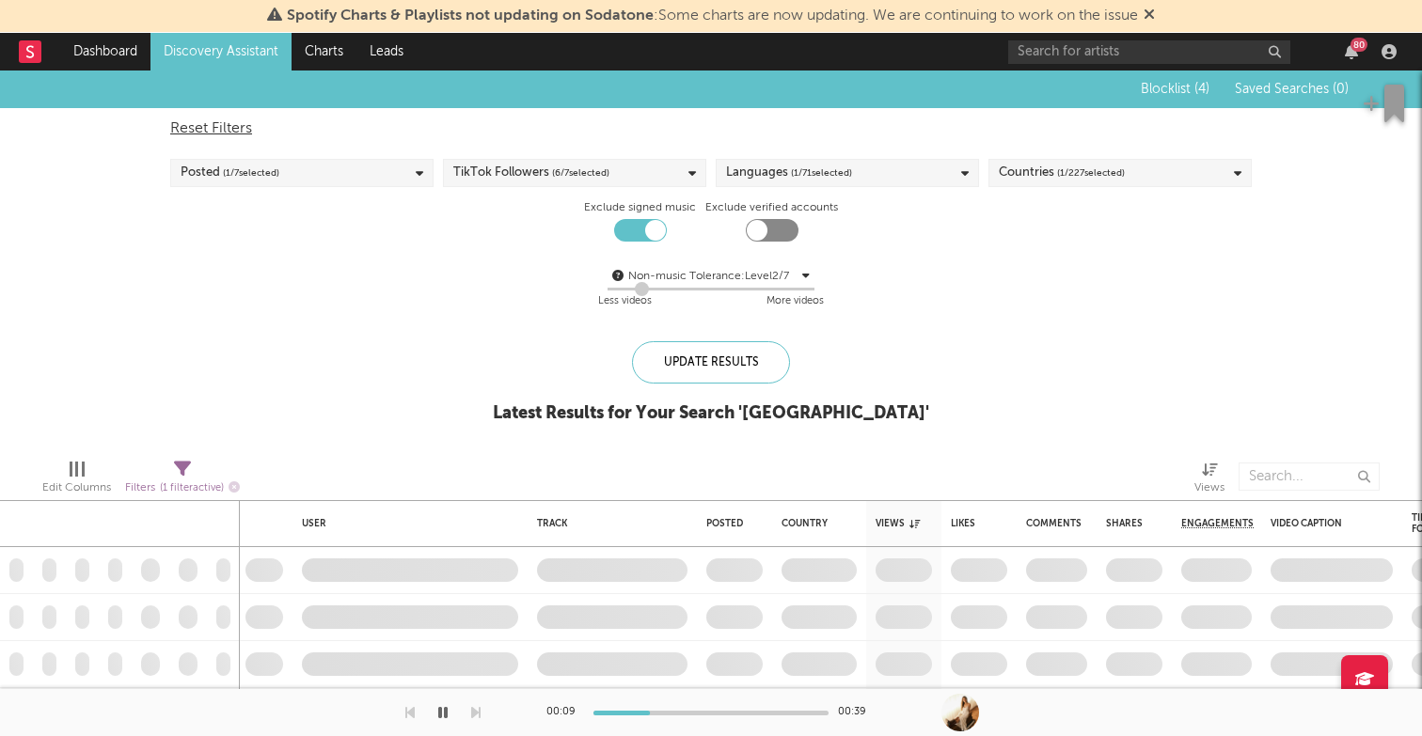
click at [668, 164] on div "TikTok Followers ( 6 / 7 selected)" at bounding box center [574, 173] width 263 height 28
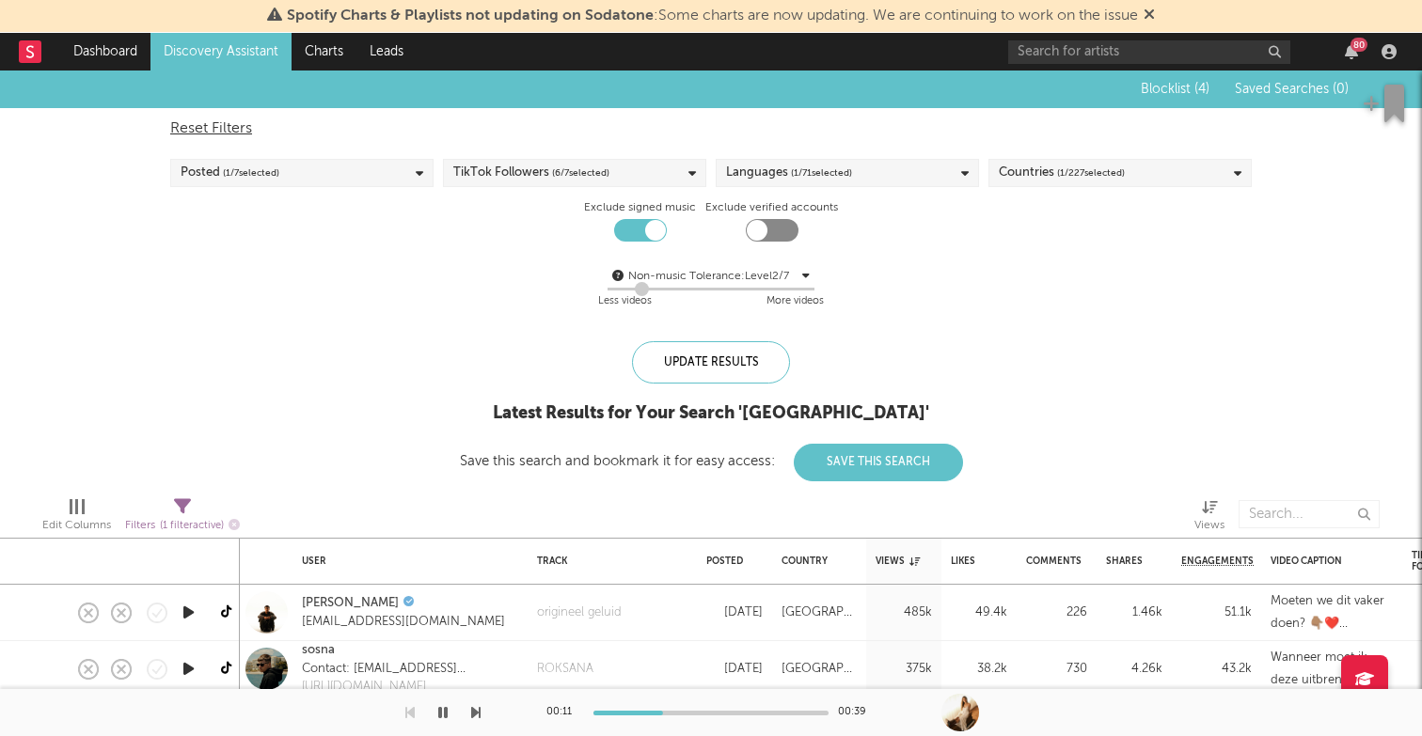
click at [908, 344] on div "Update Results Latest Results for Your Search ' Netherlands ' Save this search …" at bounding box center [711, 411] width 503 height 140
click at [1041, 184] on div "Countries ( 1 / 227 selected)" at bounding box center [1119, 173] width 263 height 28
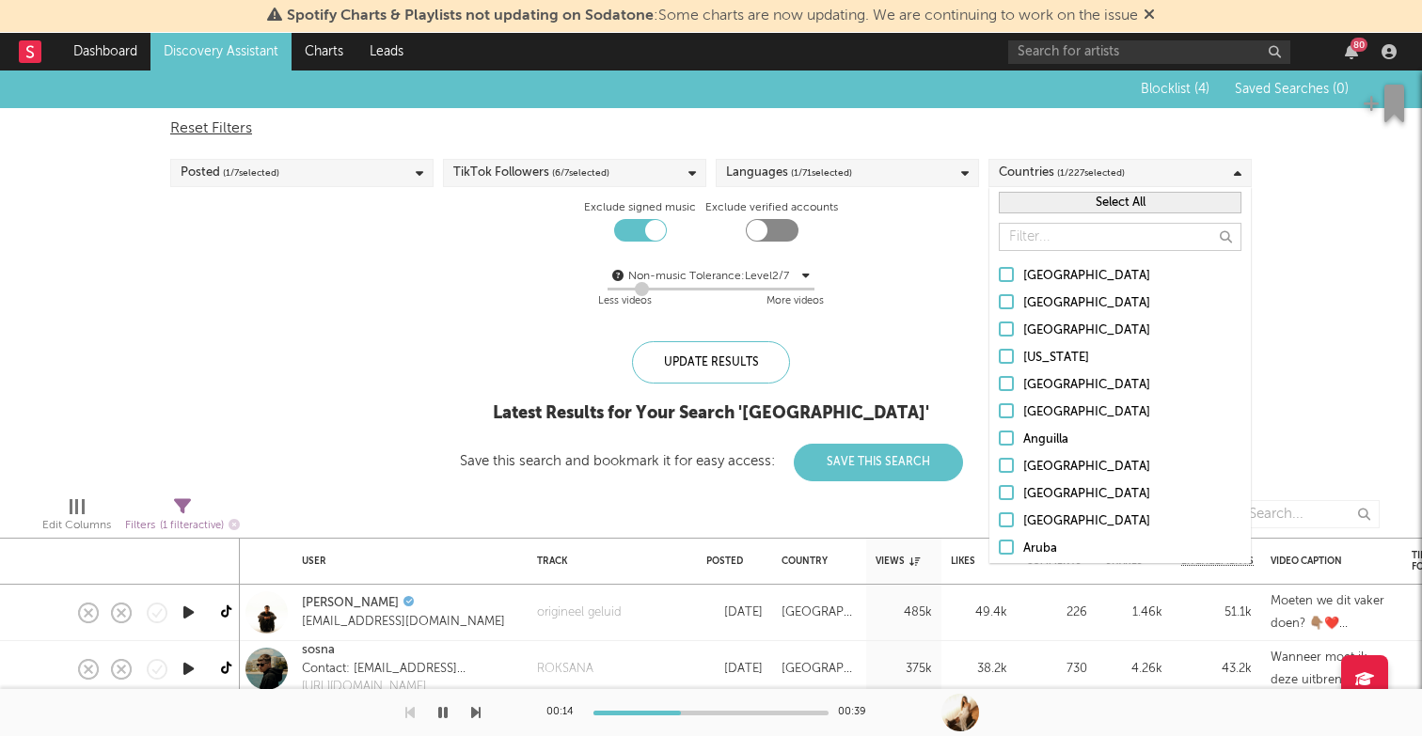
click at [928, 175] on div "Languages ( 1 / 71 selected)" at bounding box center [847, 173] width 263 height 28
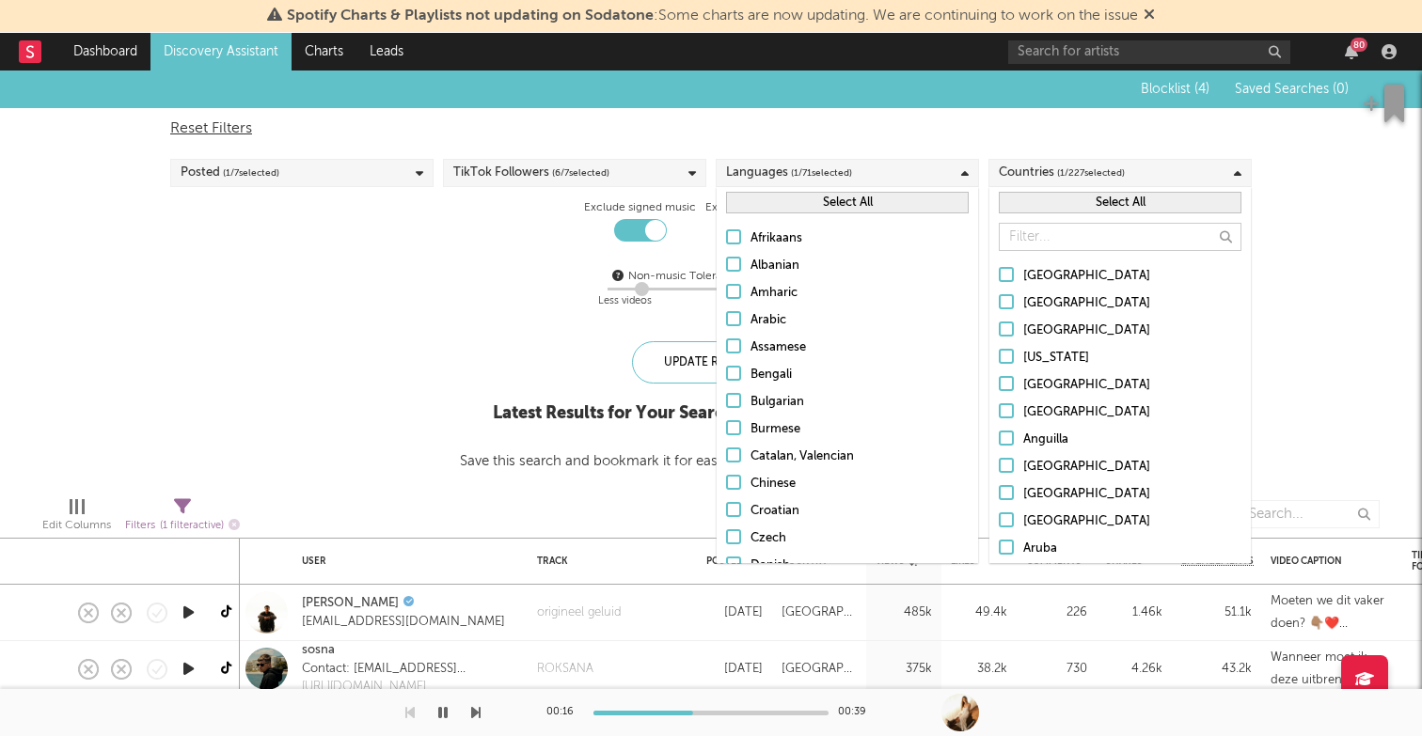
click at [833, 207] on button "Select All" at bounding box center [847, 203] width 243 height 22
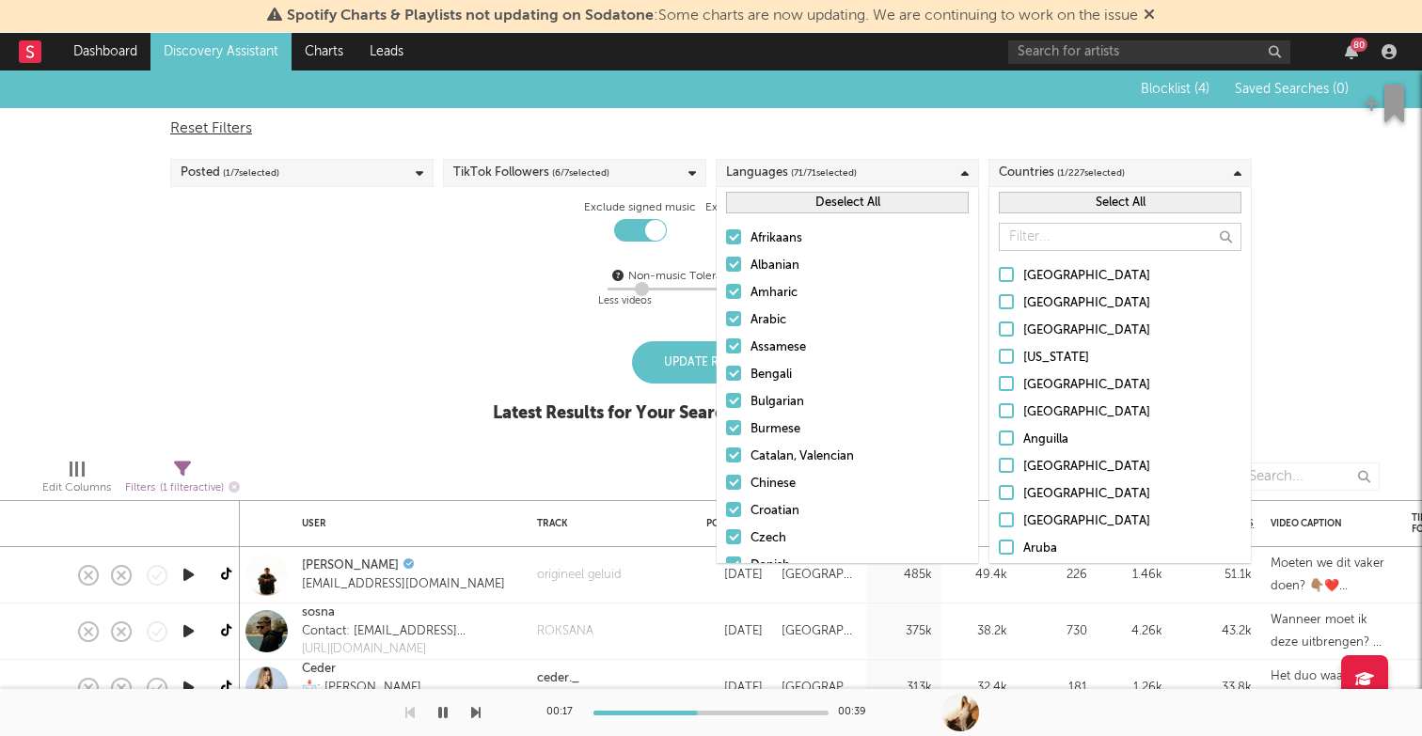
click at [446, 319] on div "Non-music Tolerance: Level 2 / 7 2 Less videos More videos" at bounding box center [710, 286] width 1081 height 71
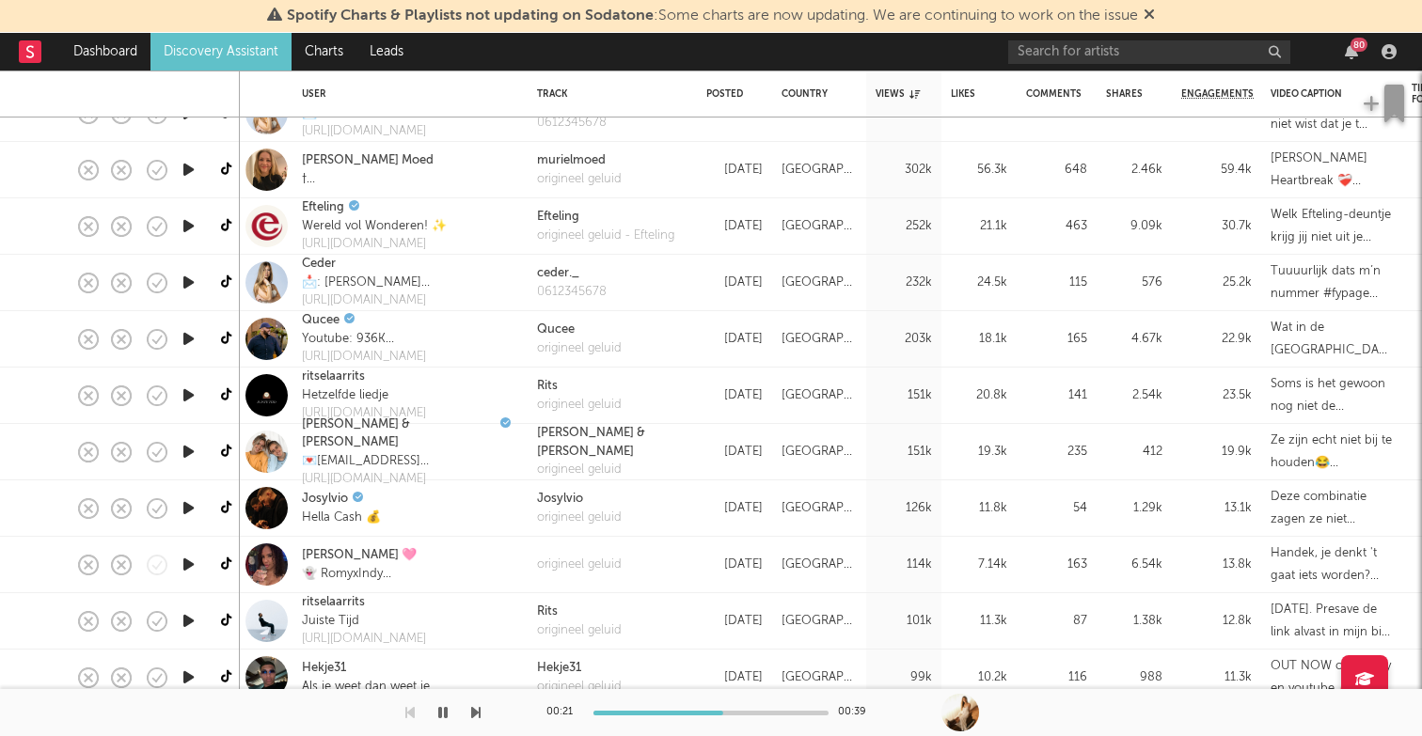
click at [187, 448] on icon "button" at bounding box center [189, 452] width 20 height 24
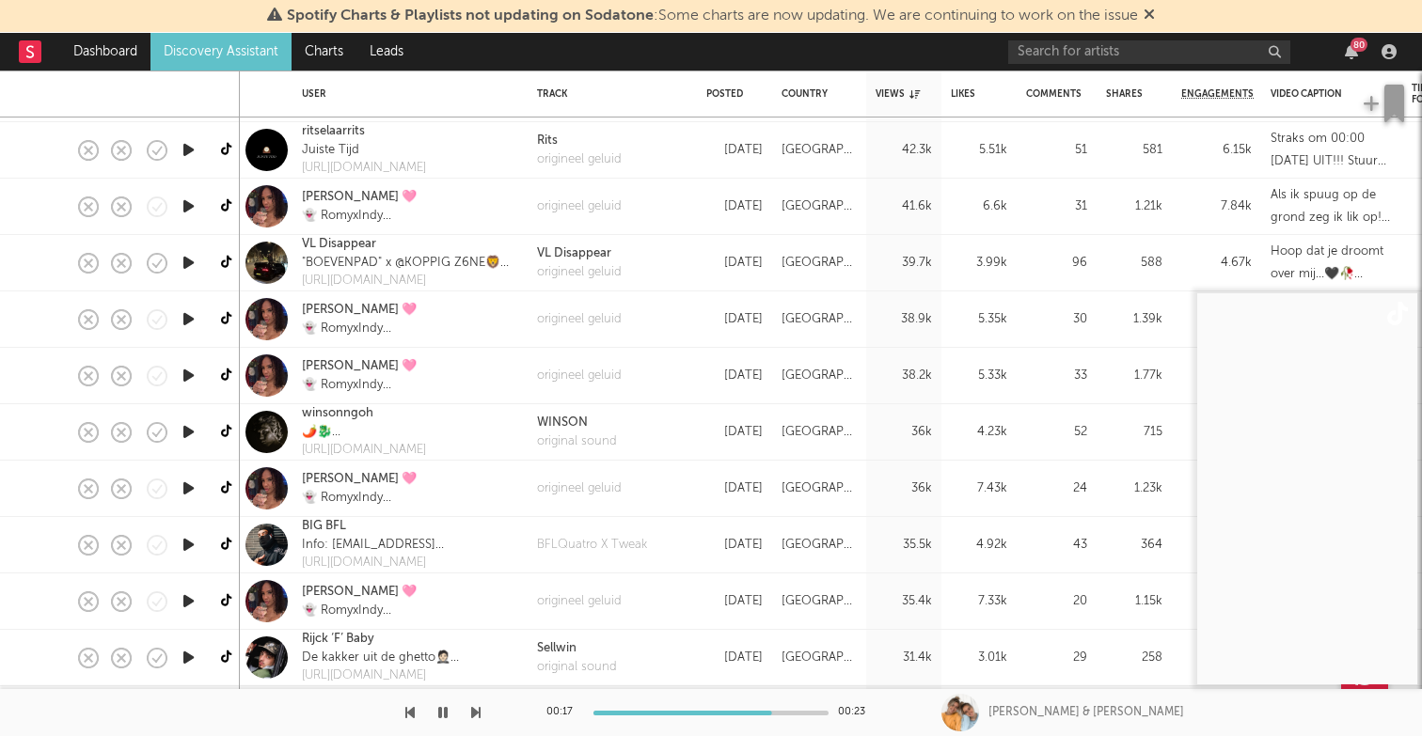
click at [187, 426] on icon "button" at bounding box center [189, 432] width 20 height 24
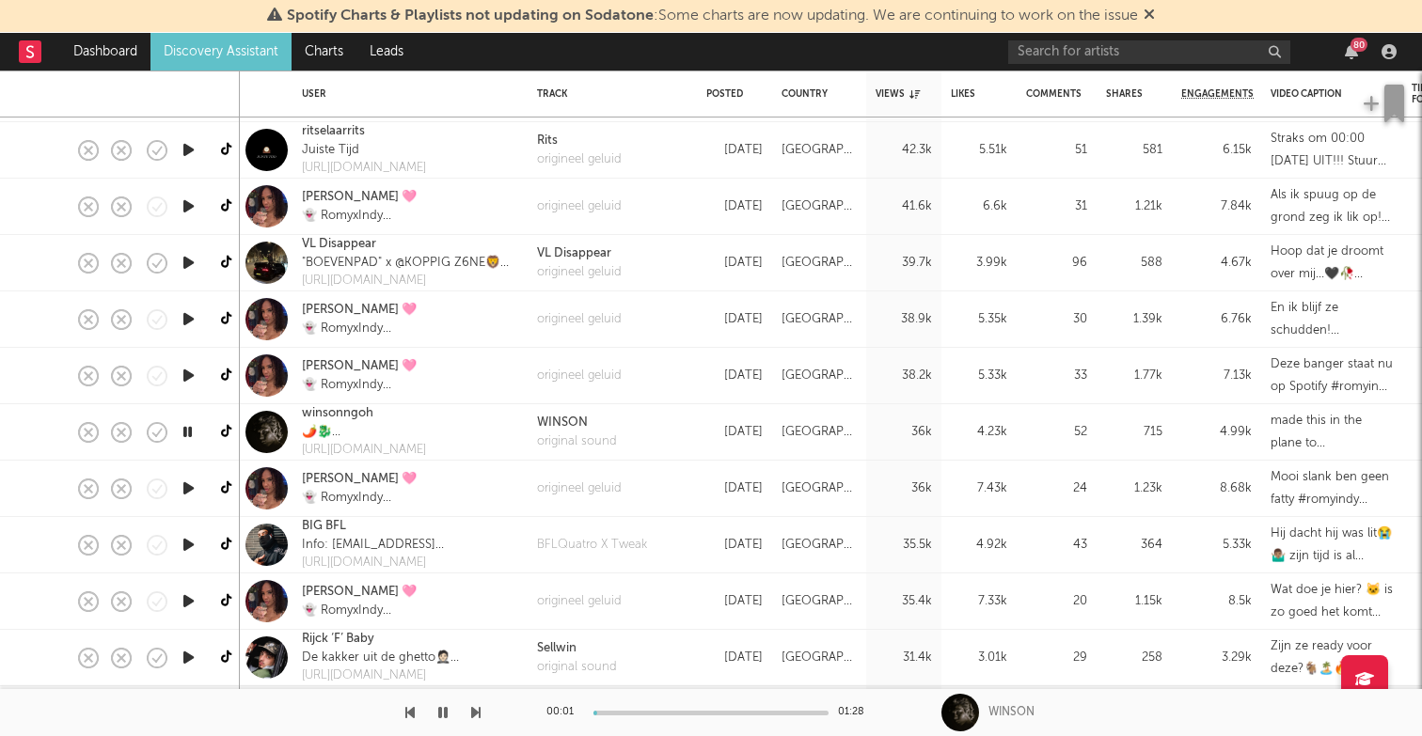
click at [187, 426] on icon "button" at bounding box center [188, 432] width 18 height 24
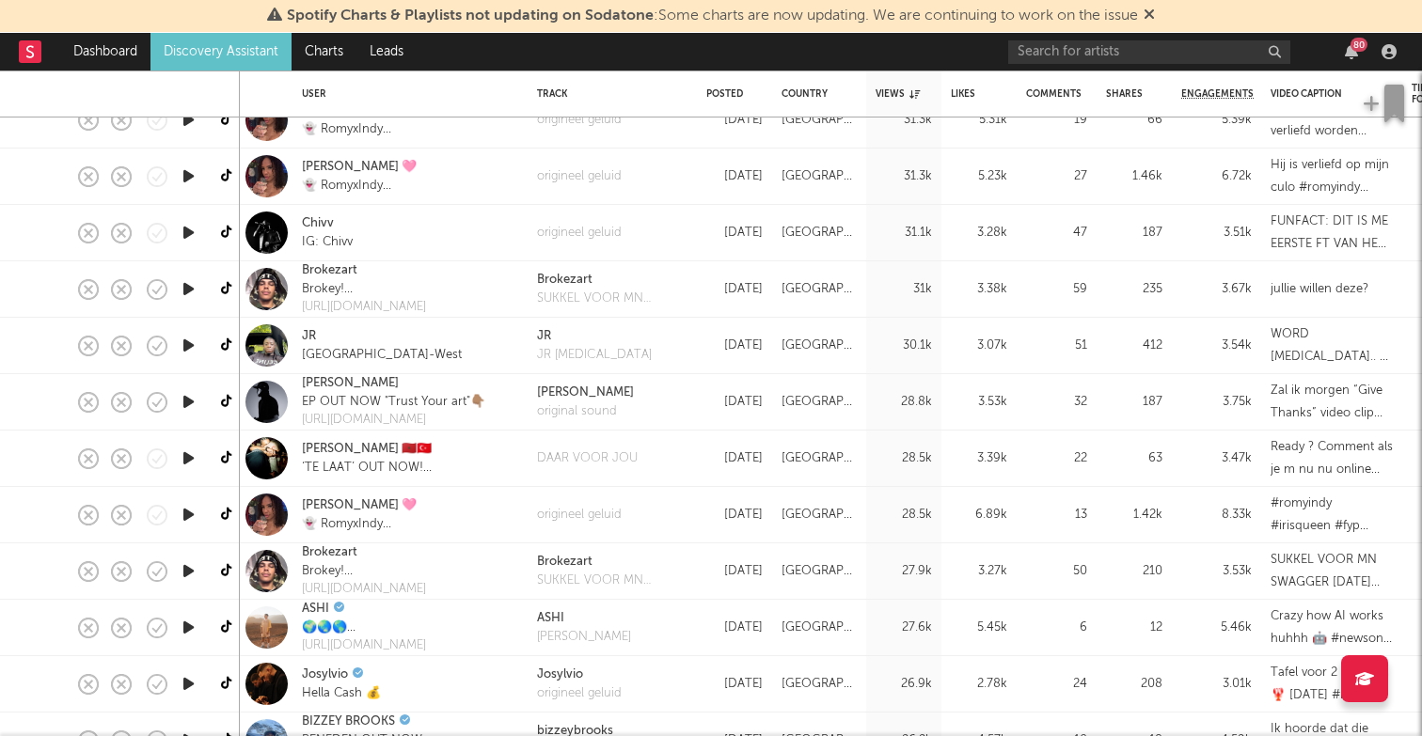
click at [189, 569] on icon "button" at bounding box center [189, 572] width 20 height 24
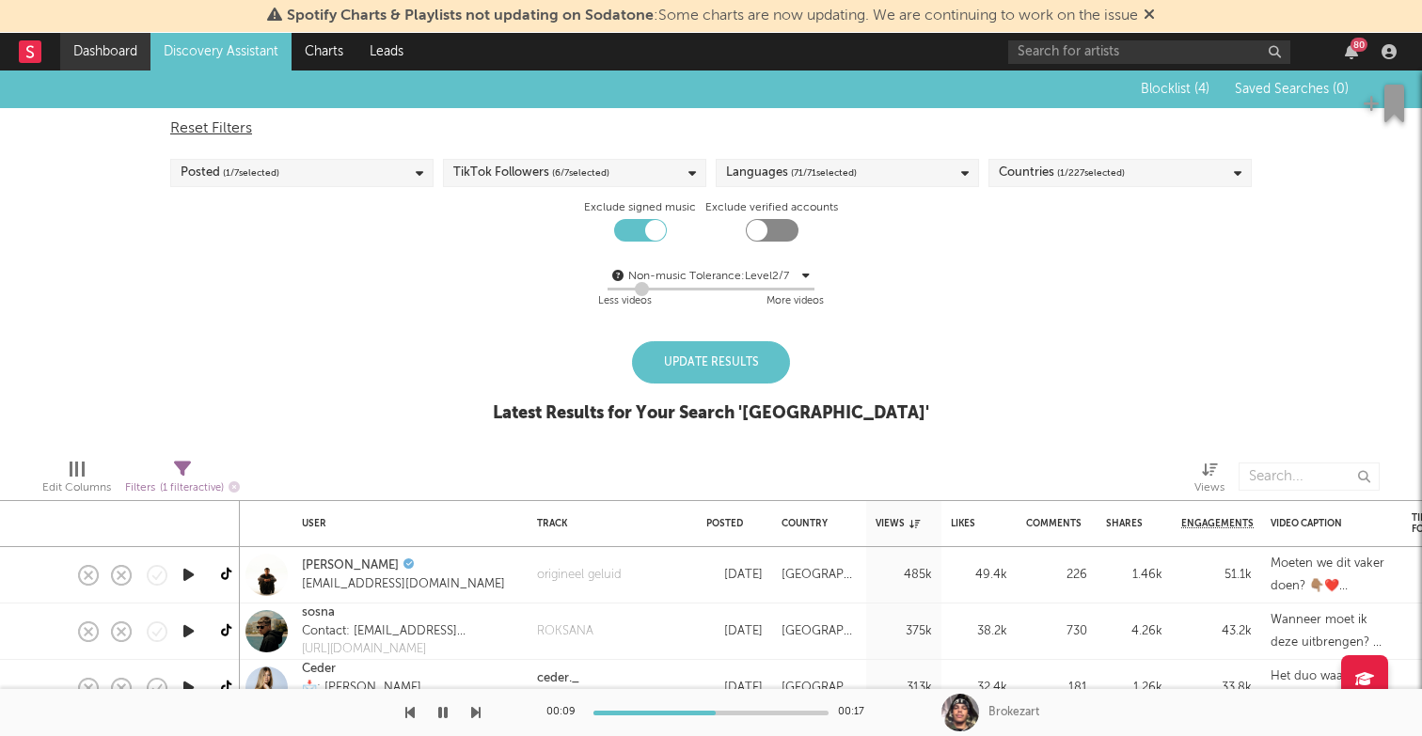
click at [105, 54] on link "Dashboard" at bounding box center [105, 52] width 90 height 38
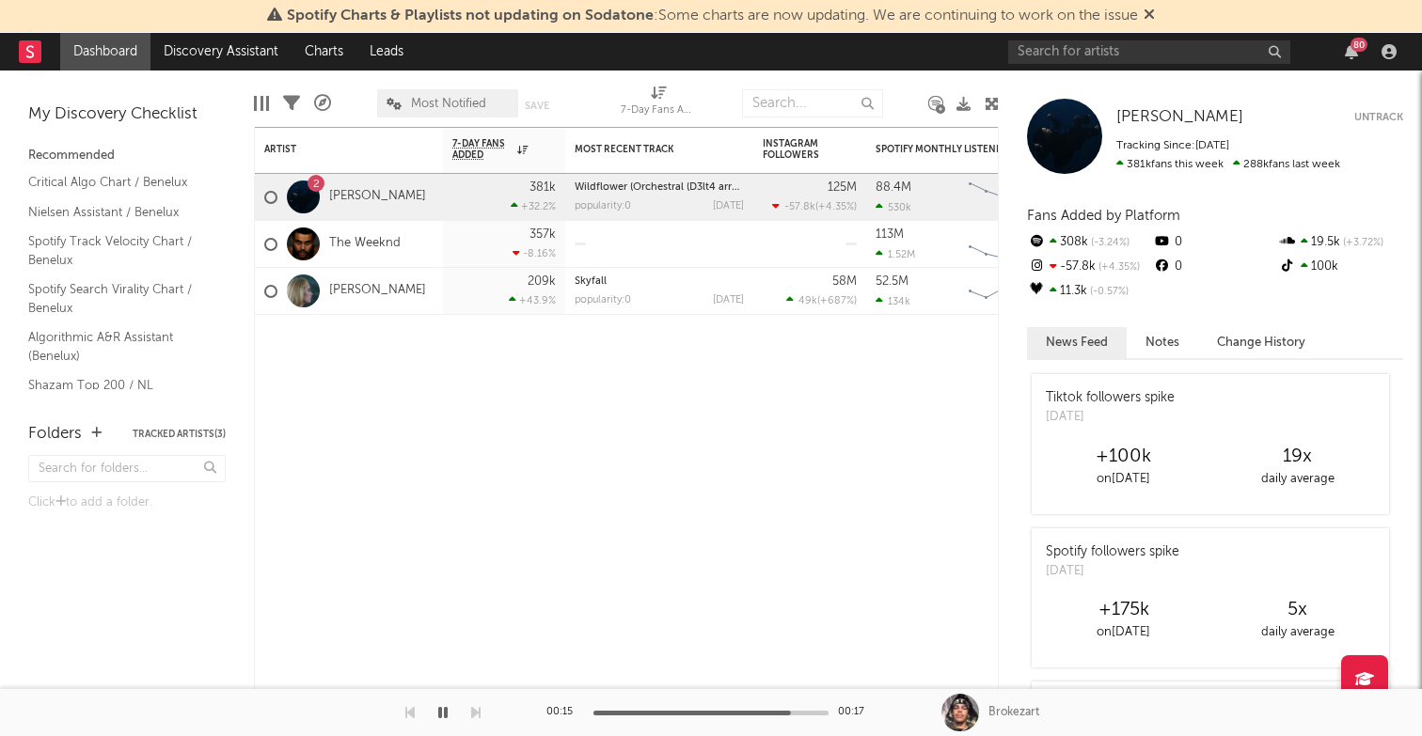
click at [98, 384] on link "Shazam Top 200 / NL" at bounding box center [117, 385] width 179 height 21
click at [140, 179] on link "Critical Algo Chart / Benelux" at bounding box center [117, 182] width 179 height 21
click at [114, 214] on link "Nielsen Assistant / Benelux" at bounding box center [117, 212] width 179 height 21
click at [237, 50] on link "Discovery Assistant" at bounding box center [220, 52] width 141 height 38
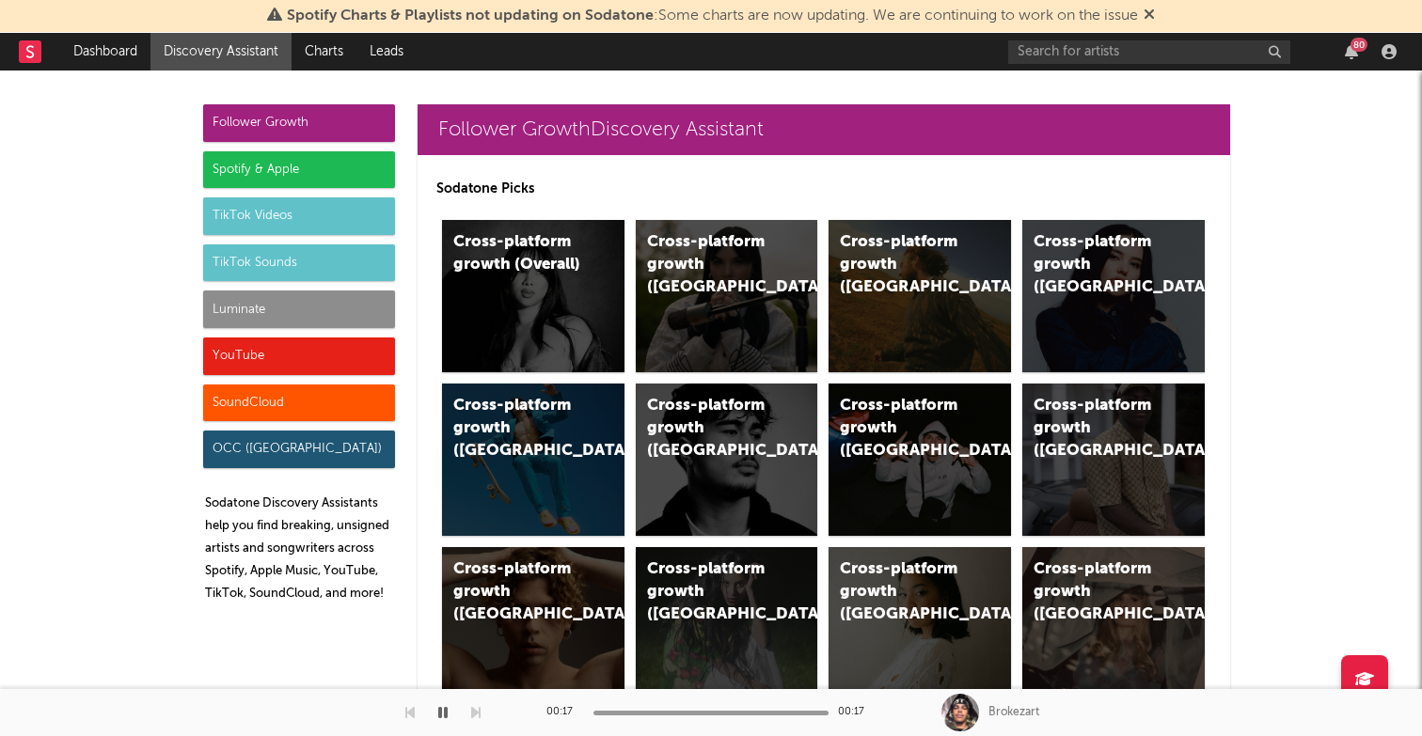
click at [273, 258] on div "TikTok Sounds" at bounding box center [299, 264] width 192 height 38
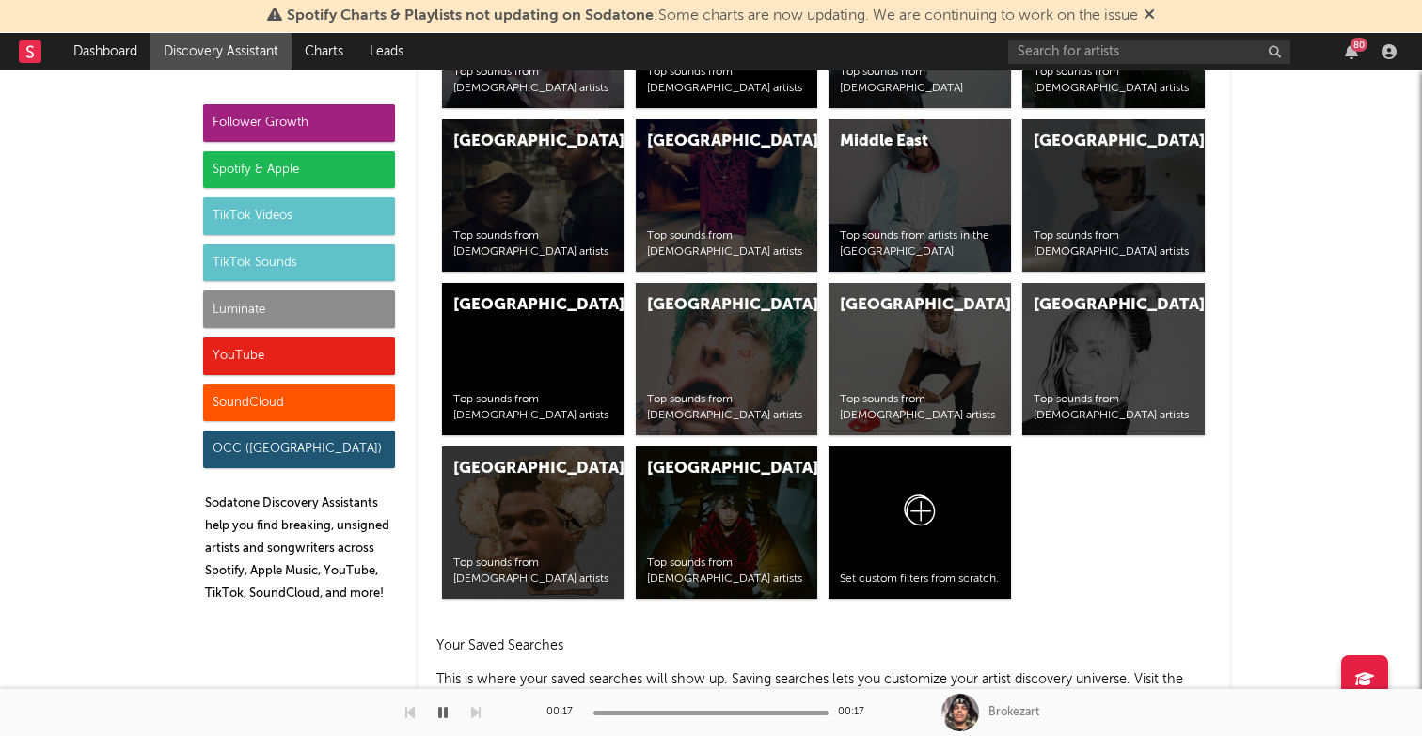
scroll to position [7682, 0]
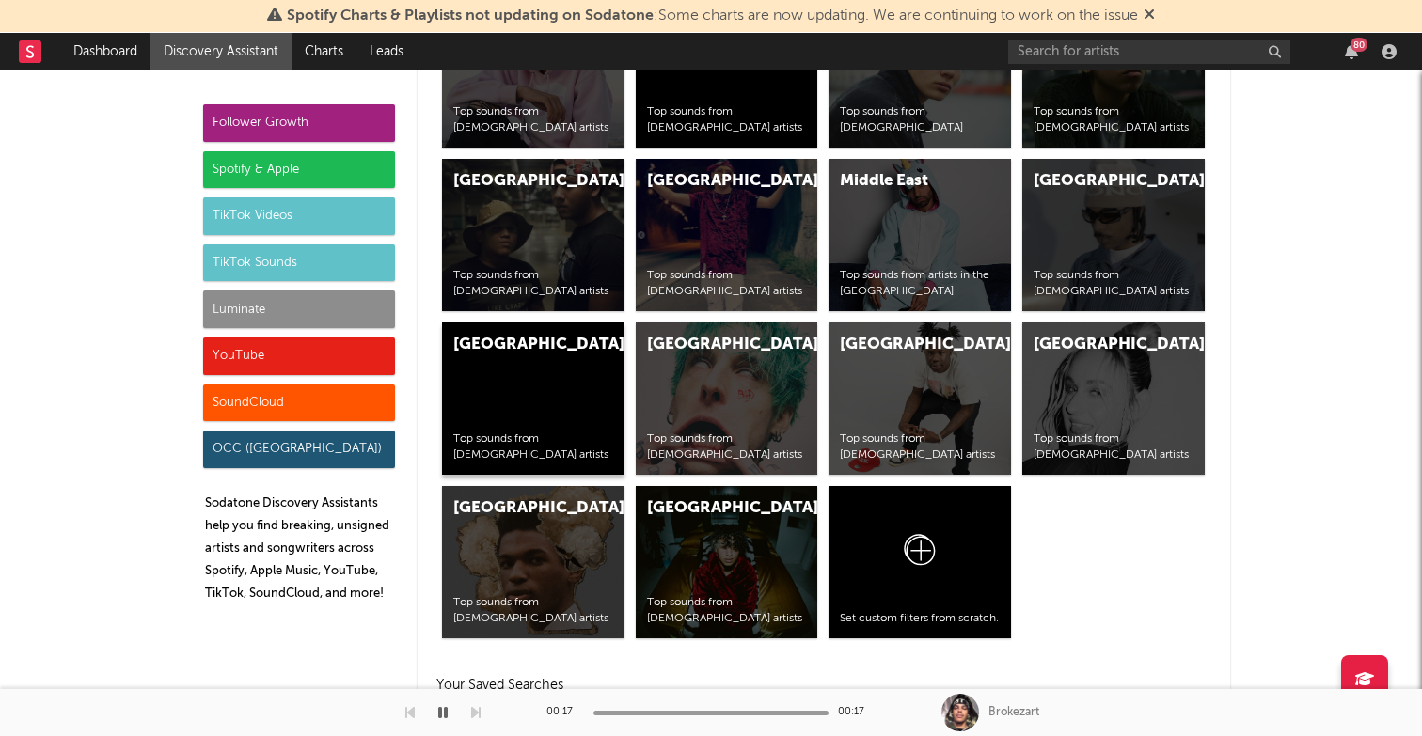
click at [584, 395] on div "Netherlands Top sounds from Dutch artists" at bounding box center [533, 399] width 182 height 152
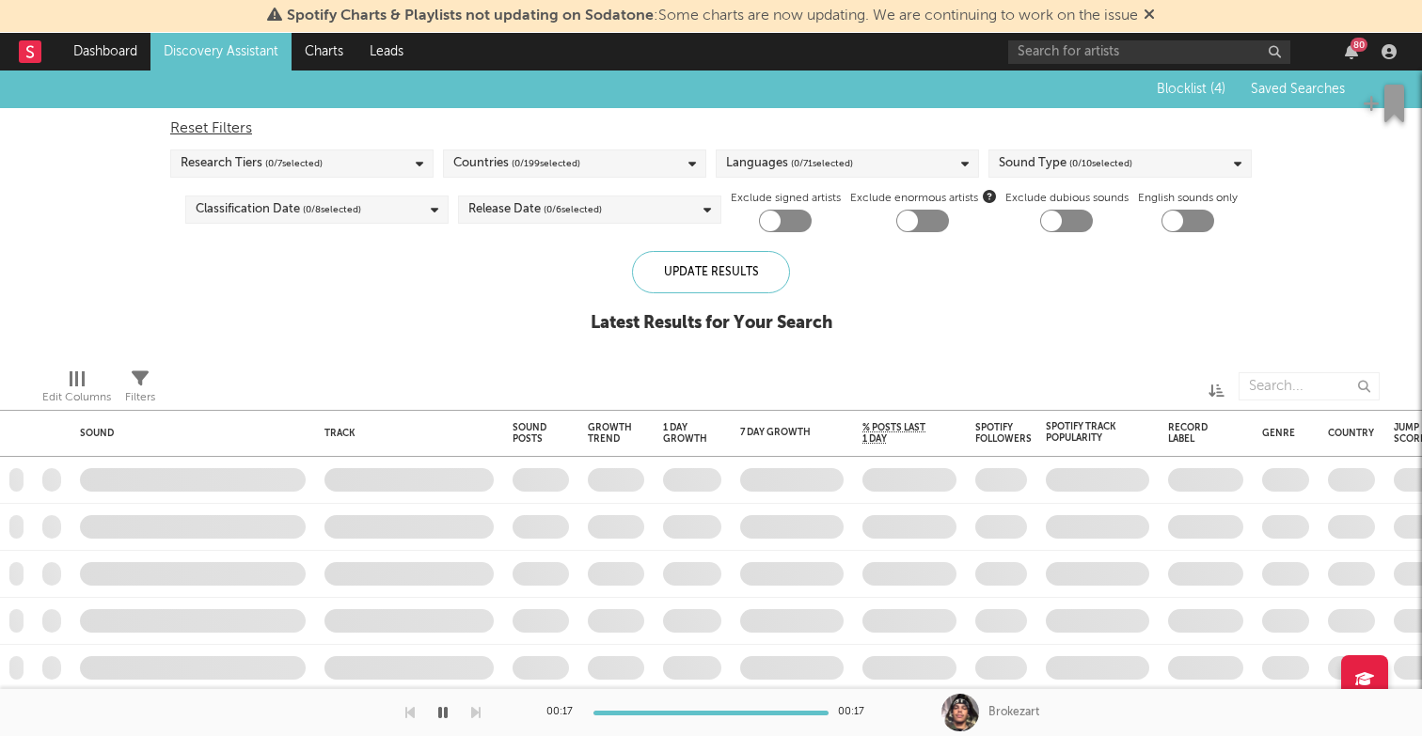
checkbox input "true"
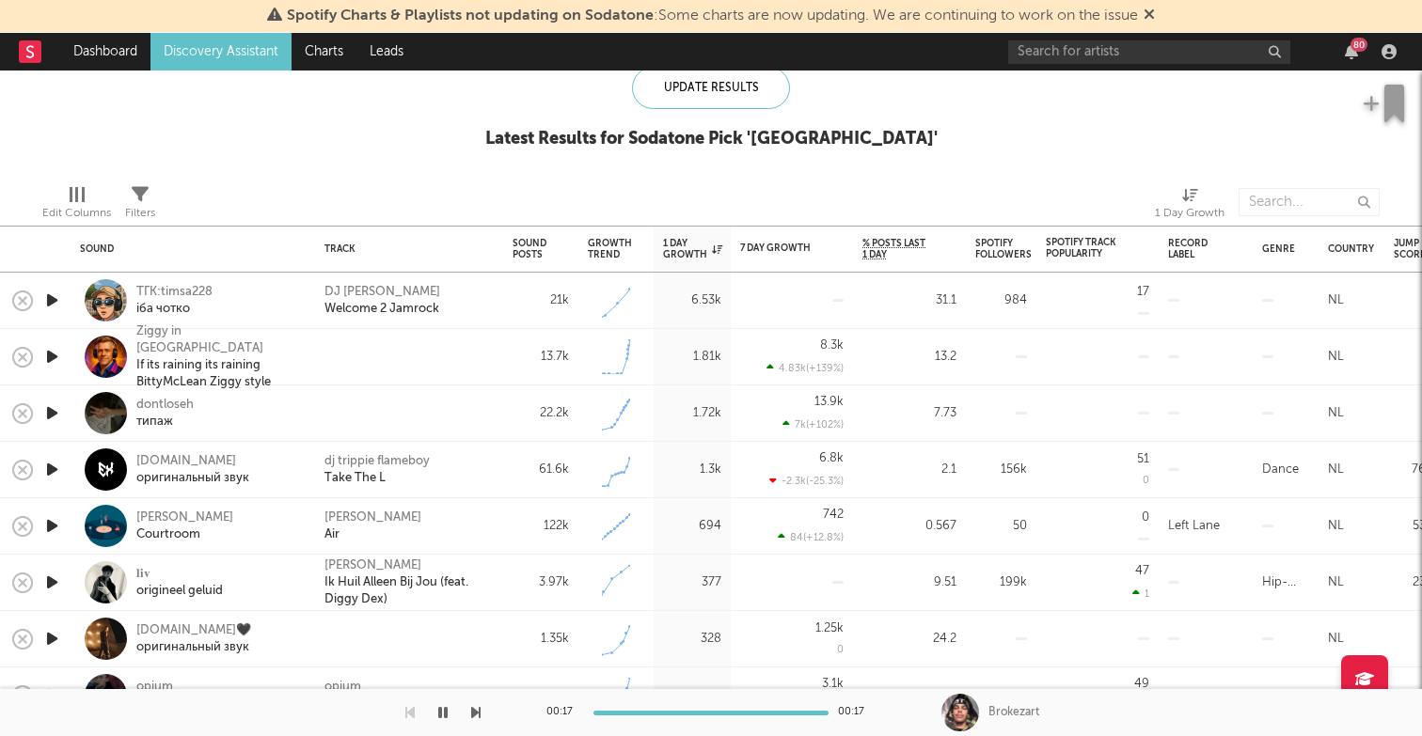
click at [51, 296] on icon "button" at bounding box center [52, 301] width 20 height 24
click at [55, 353] on icon "button" at bounding box center [52, 357] width 20 height 24
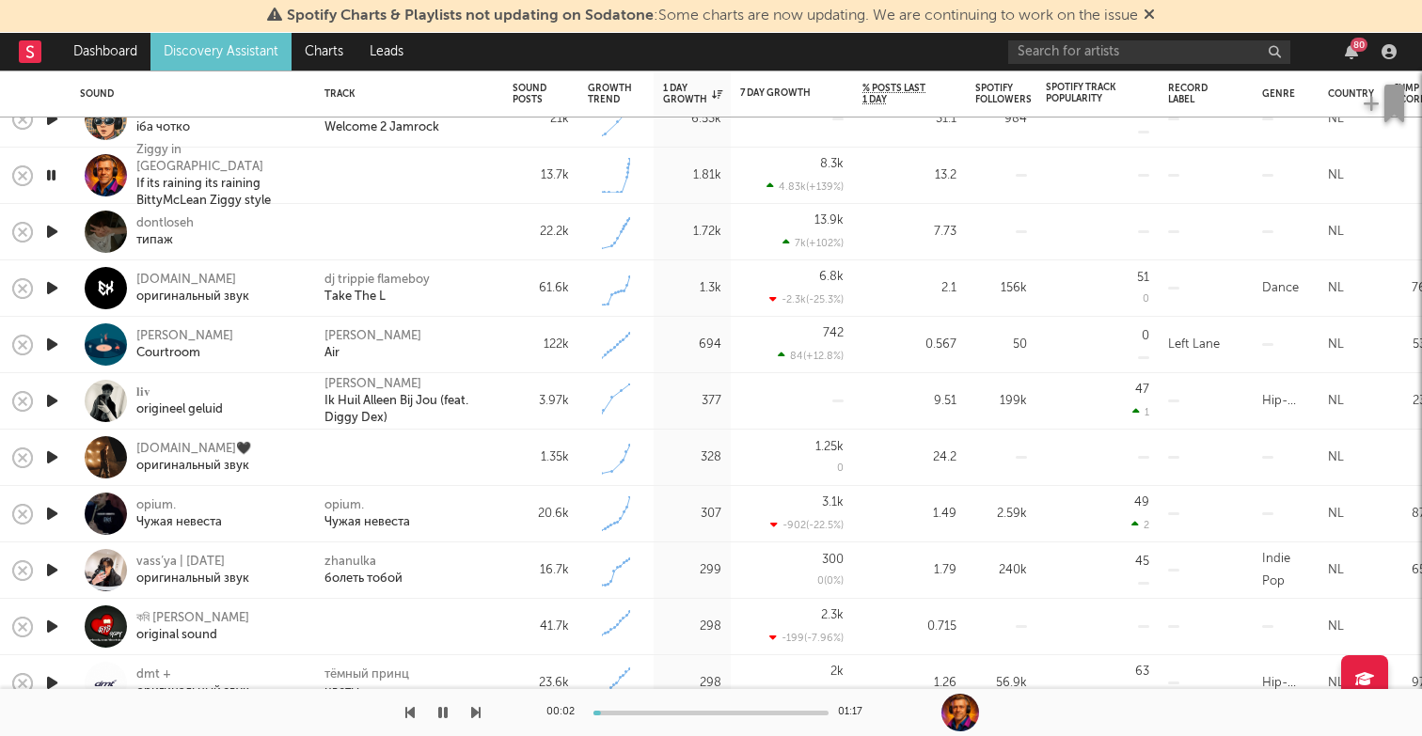
click at [52, 394] on icon "button" at bounding box center [52, 401] width 20 height 24
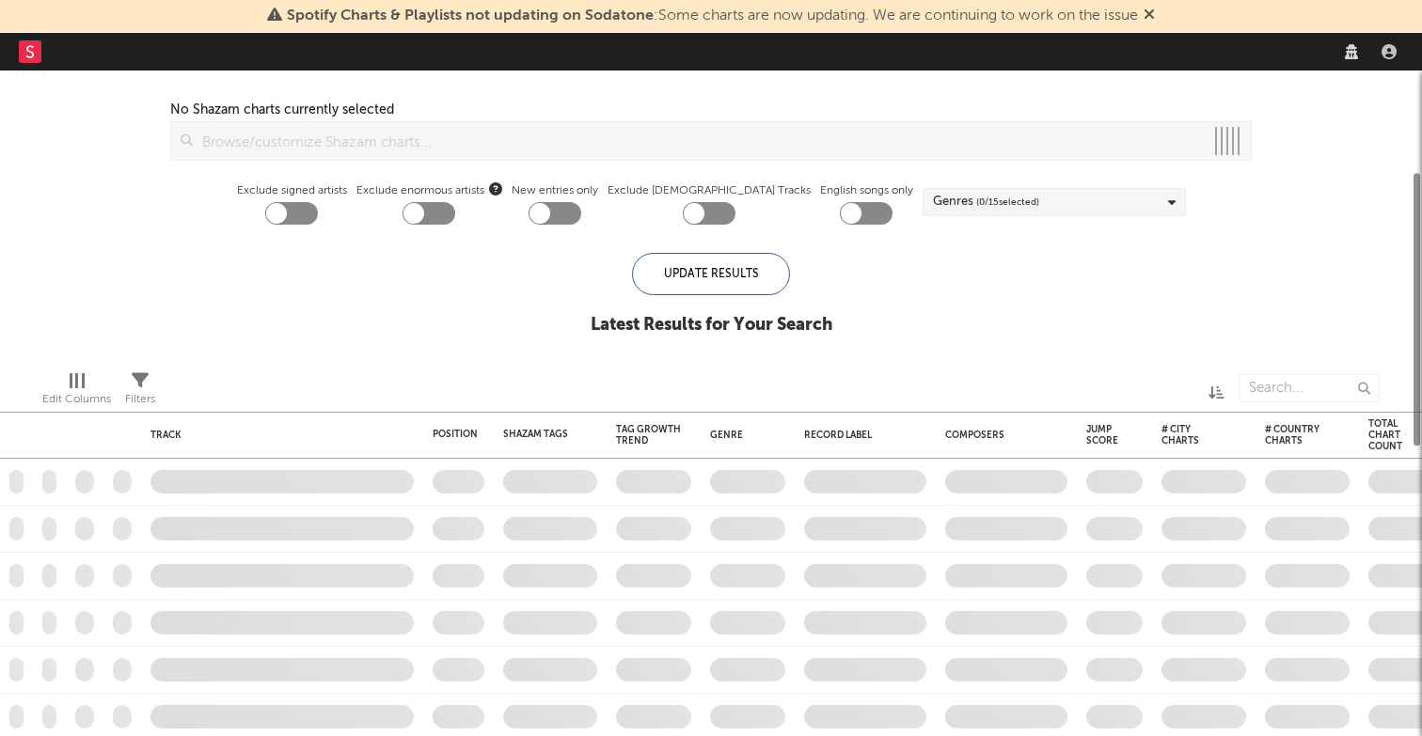
checkbox input "true"
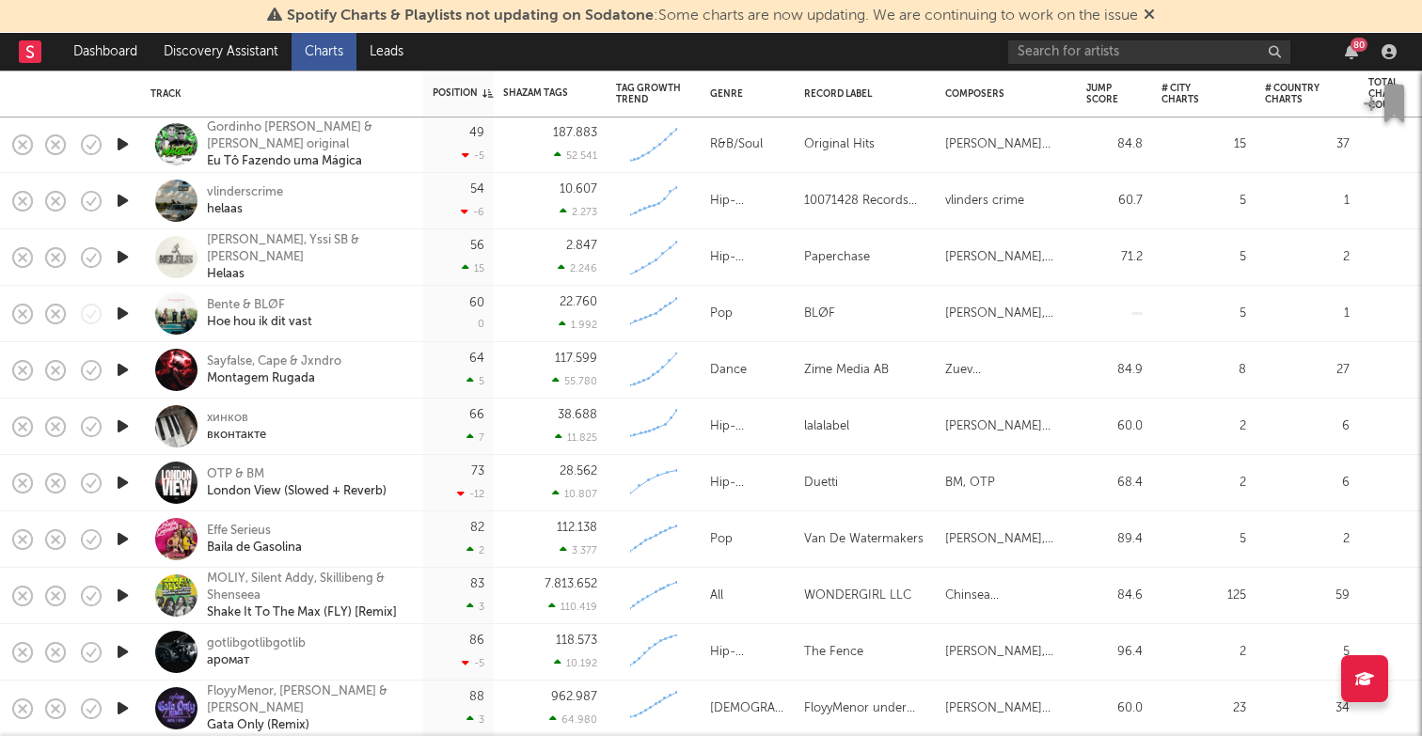
click at [121, 251] on icon "button" at bounding box center [123, 257] width 20 height 24
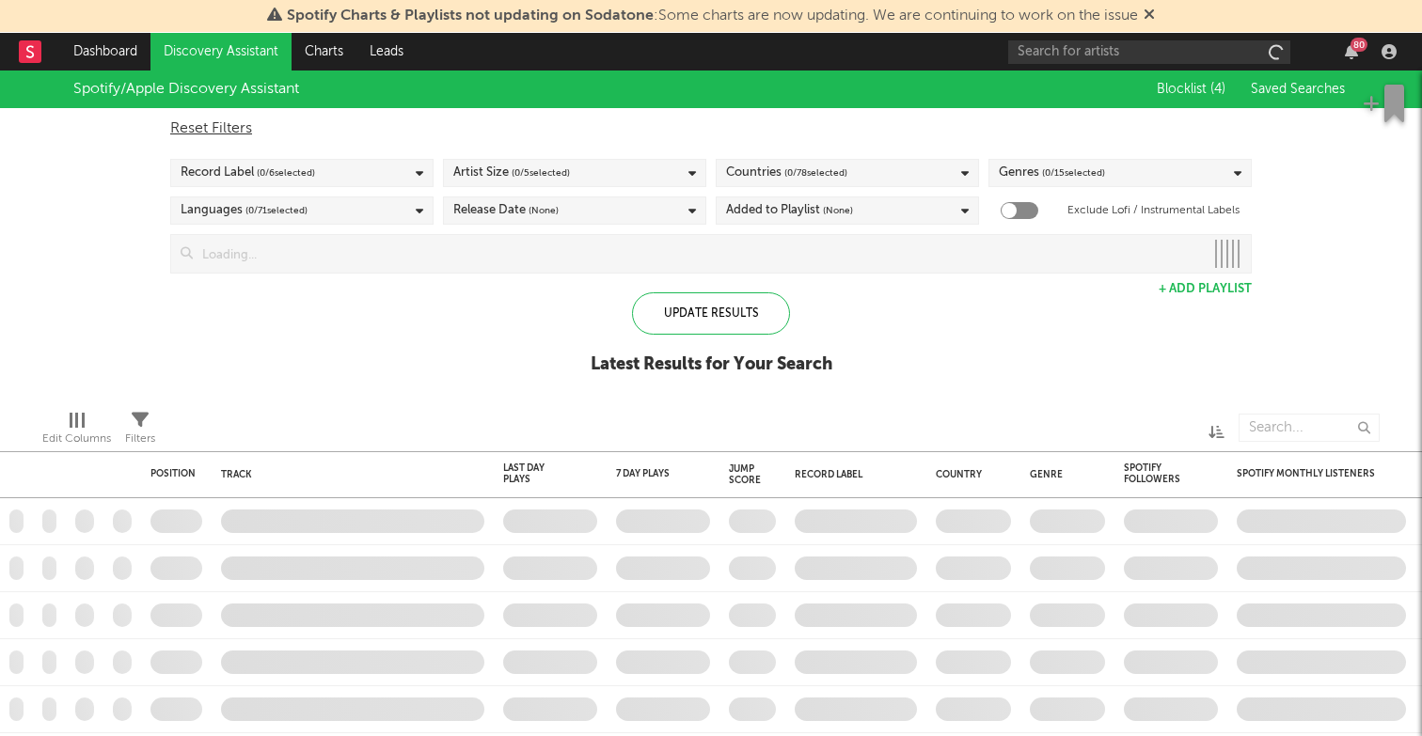
checkbox input "true"
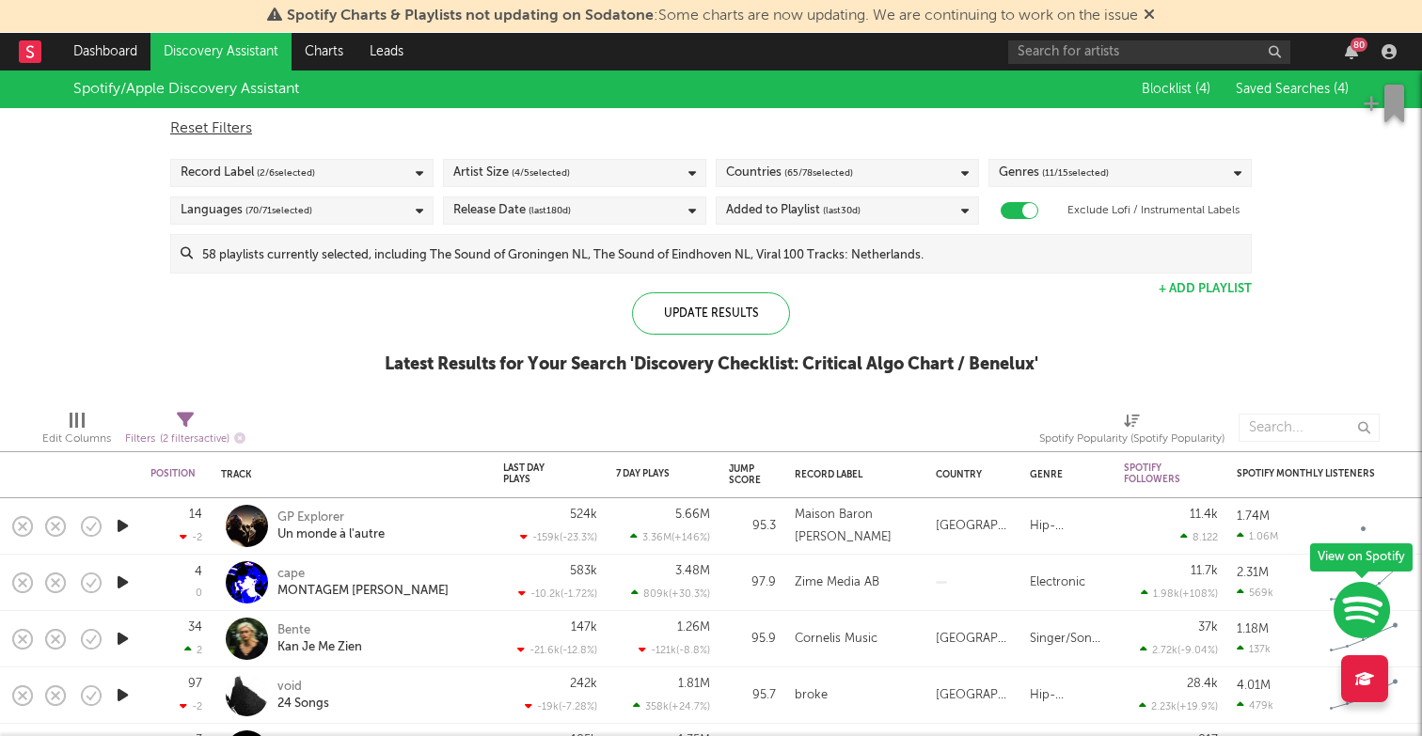
click at [798, 170] on span "( 65 / 78 selected)" at bounding box center [818, 173] width 69 height 23
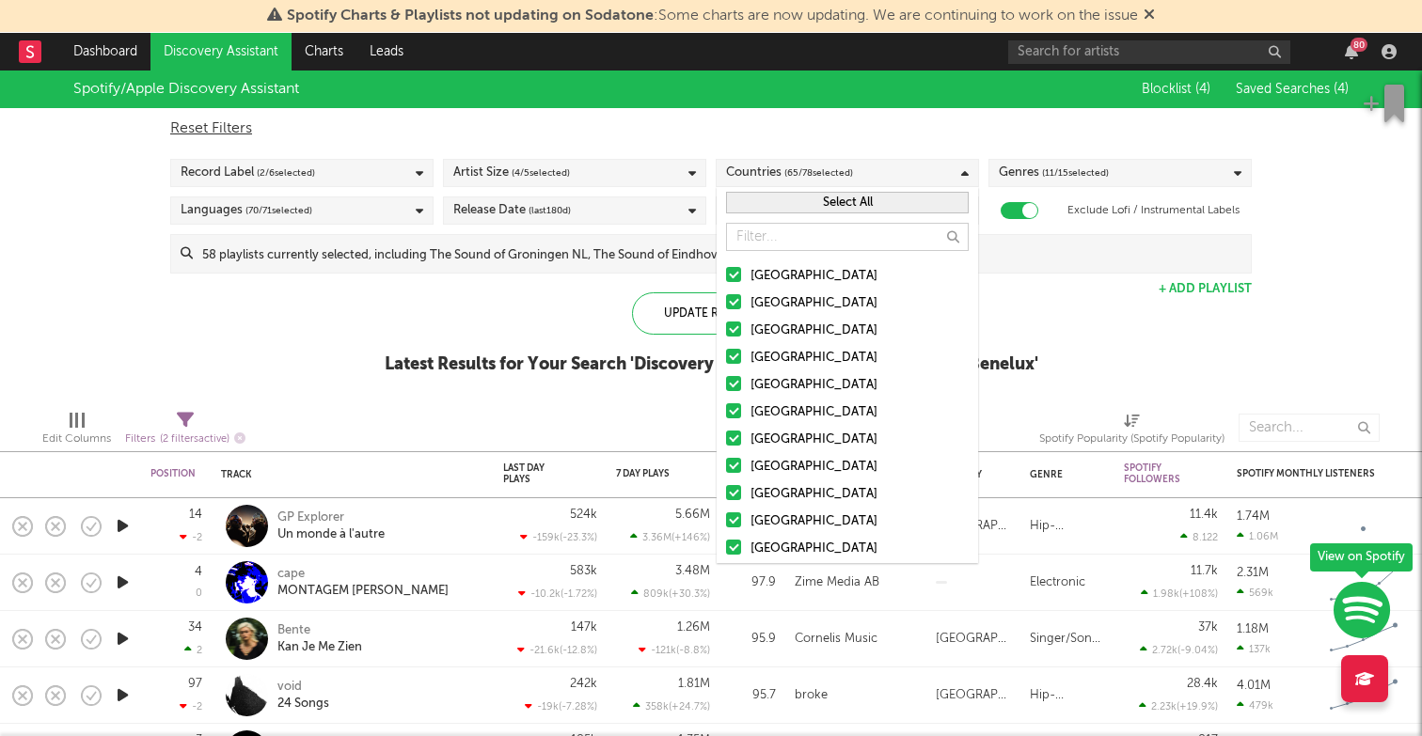
click at [823, 203] on button "Select All" at bounding box center [847, 203] width 243 height 22
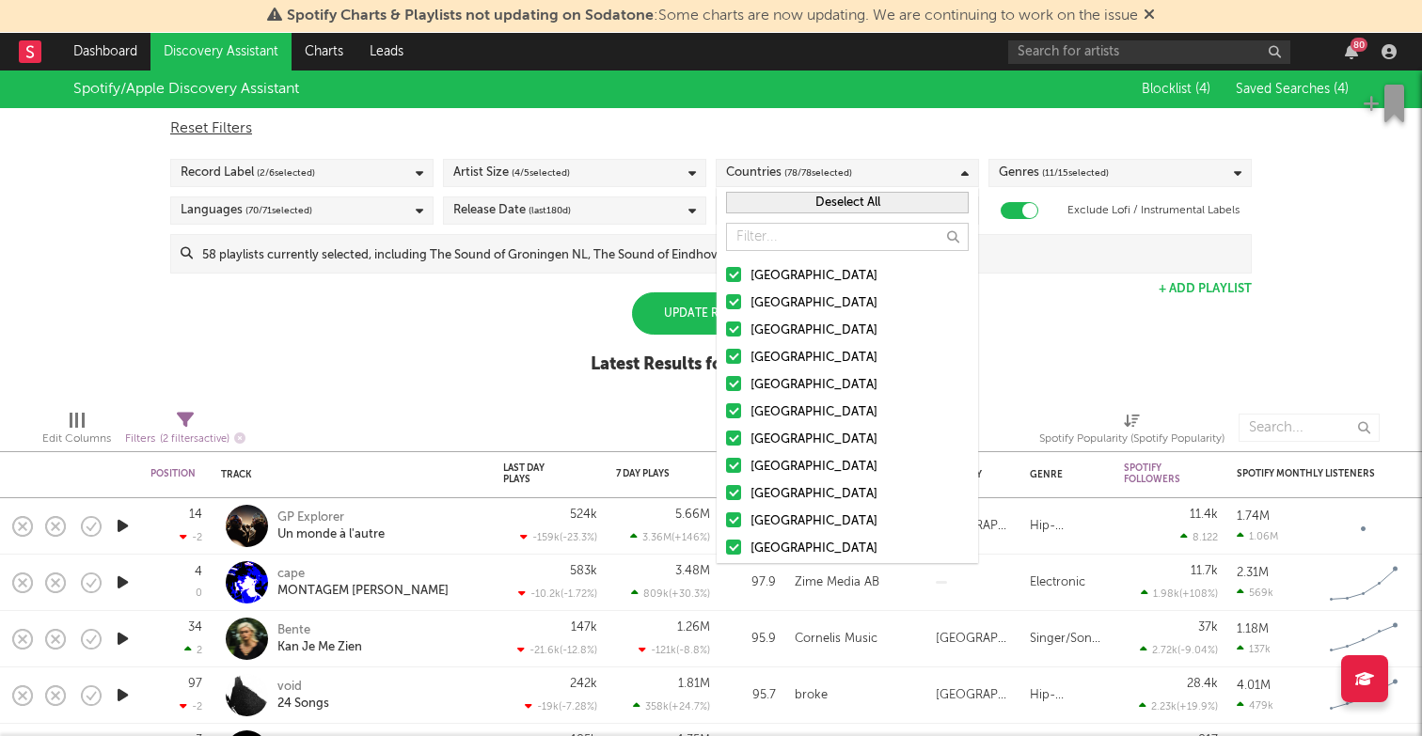
click at [823, 203] on button "Deselect All" at bounding box center [847, 203] width 243 height 22
click at [801, 230] on input "text" at bounding box center [847, 237] width 243 height 28
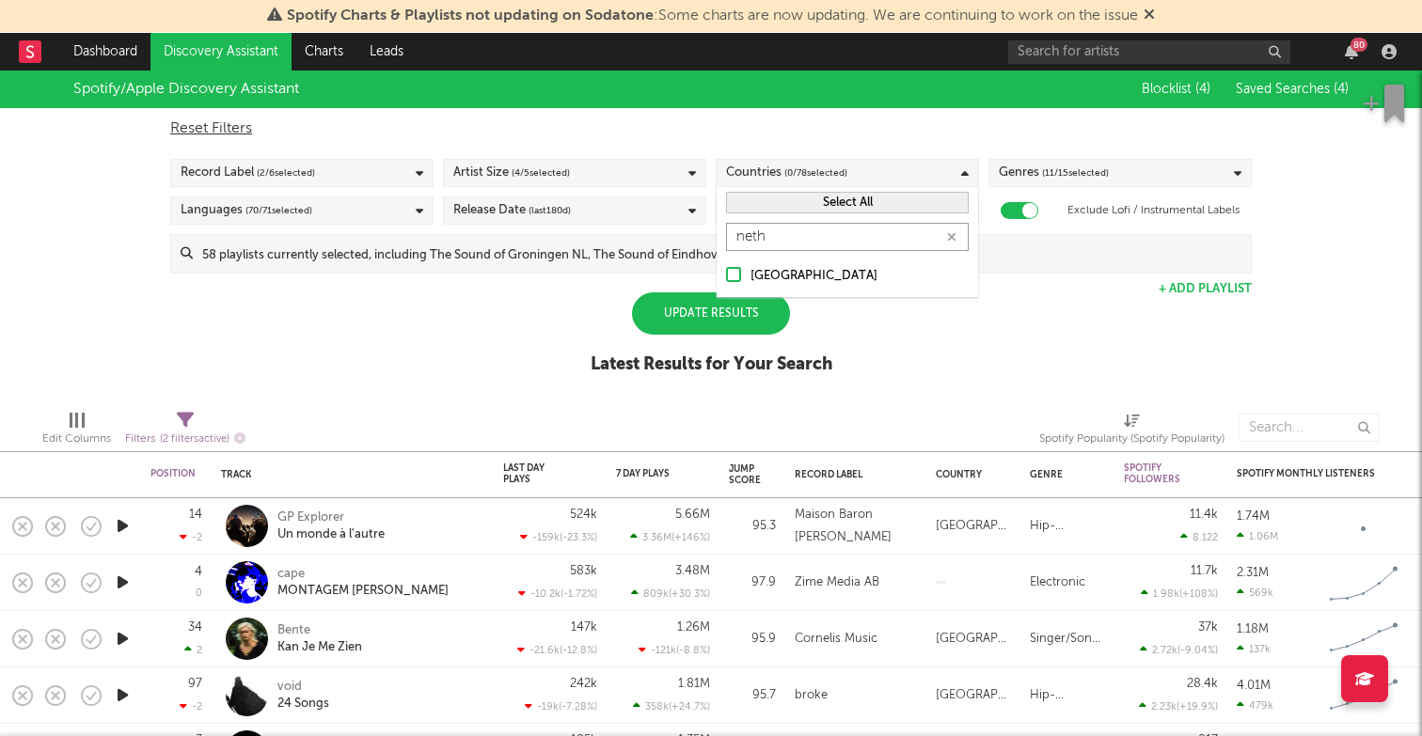
type input "neth"
click at [733, 272] on div at bounding box center [733, 274] width 15 height 15
click at [726, 272] on input "Netherlands" at bounding box center [726, 276] width 0 height 23
click at [699, 316] on div "Update Results" at bounding box center [711, 313] width 158 height 42
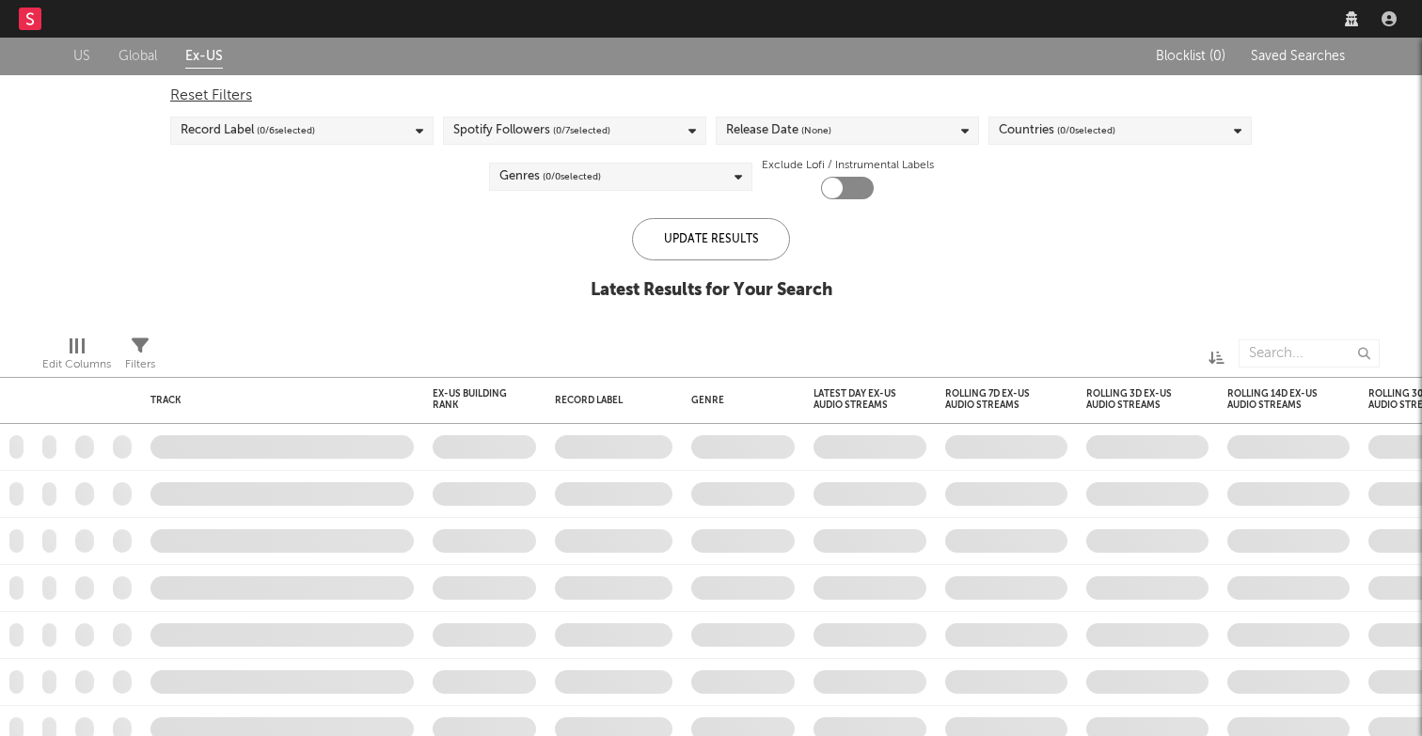
checkbox input "true"
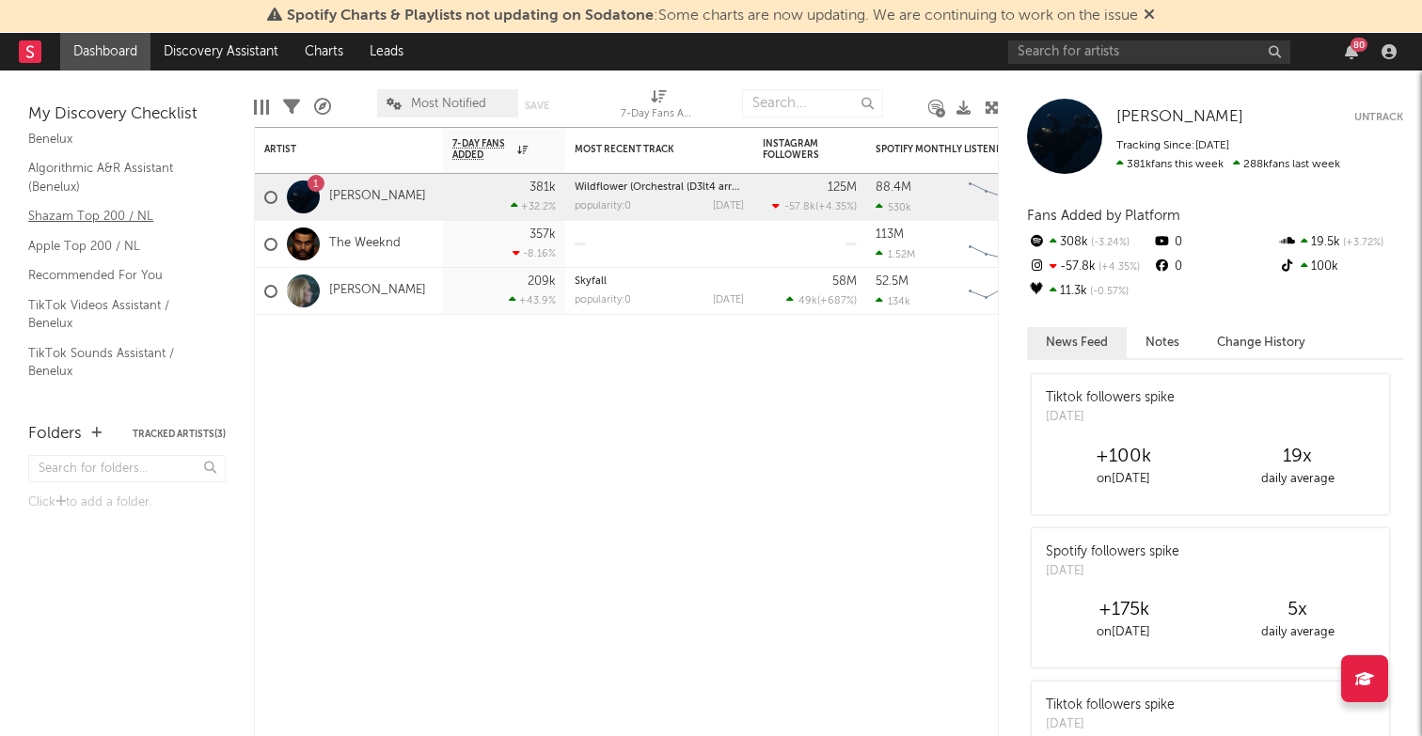
scroll to position [170, 0]
click at [92, 352] on link "TikTok Sounds Assistant / Benelux" at bounding box center [117, 361] width 179 height 39
click at [208, 51] on link "Discovery Assistant" at bounding box center [220, 52] width 141 height 38
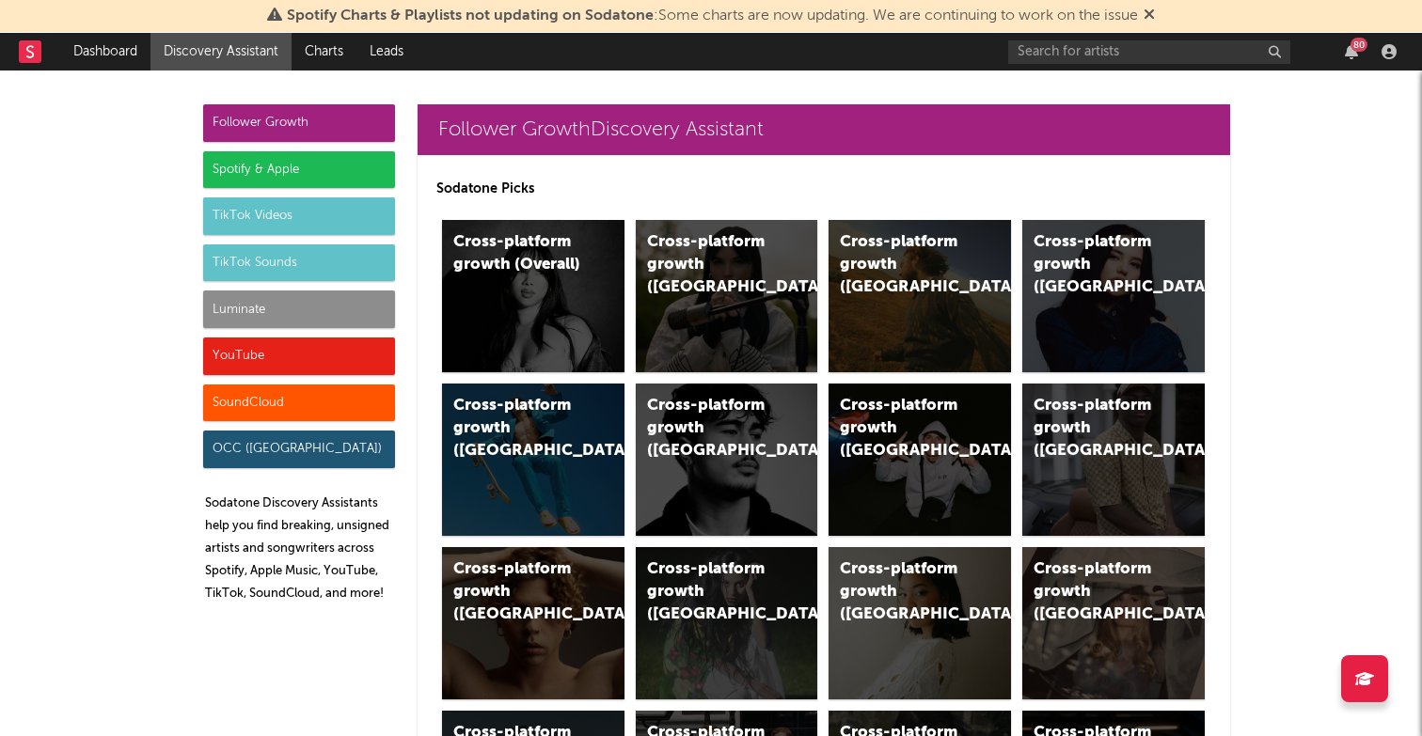
click at [282, 248] on div "TikTok Sounds" at bounding box center [299, 264] width 192 height 38
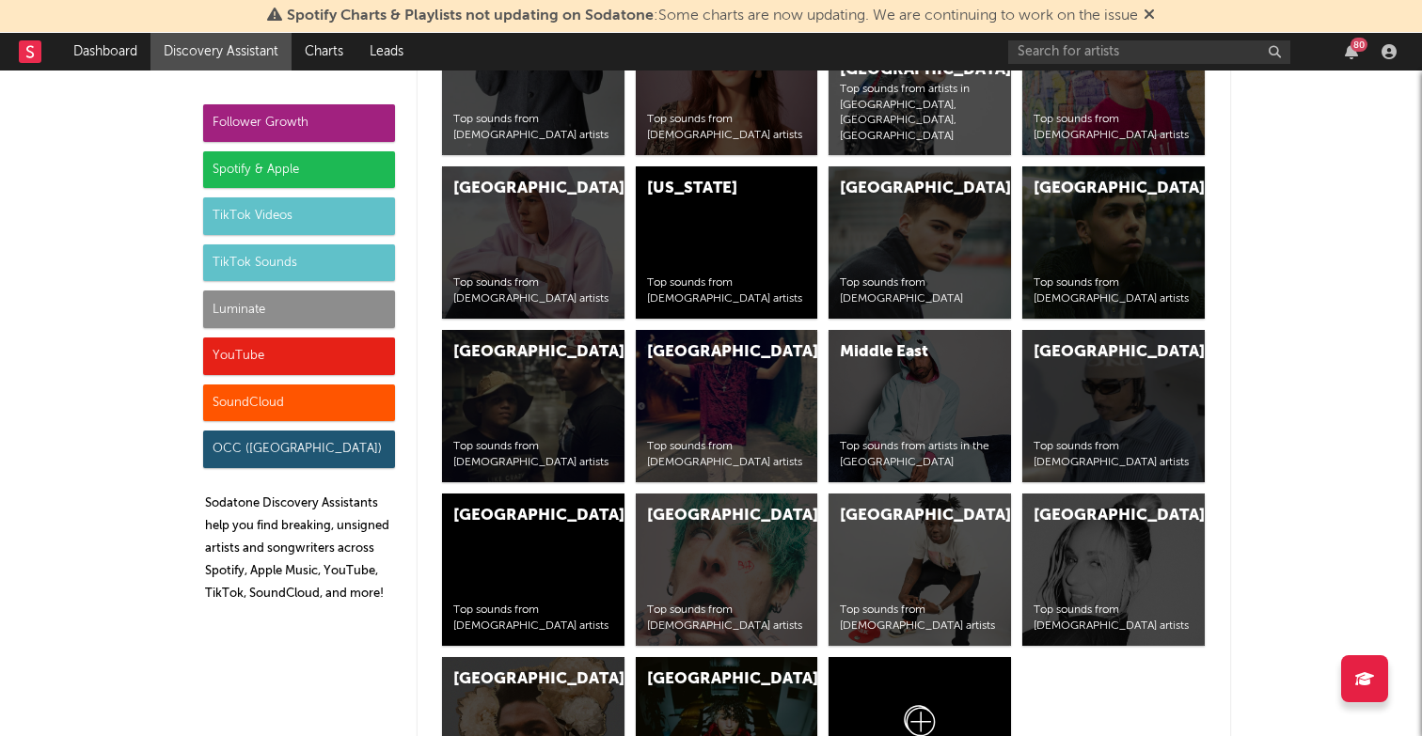
scroll to position [7632, 0]
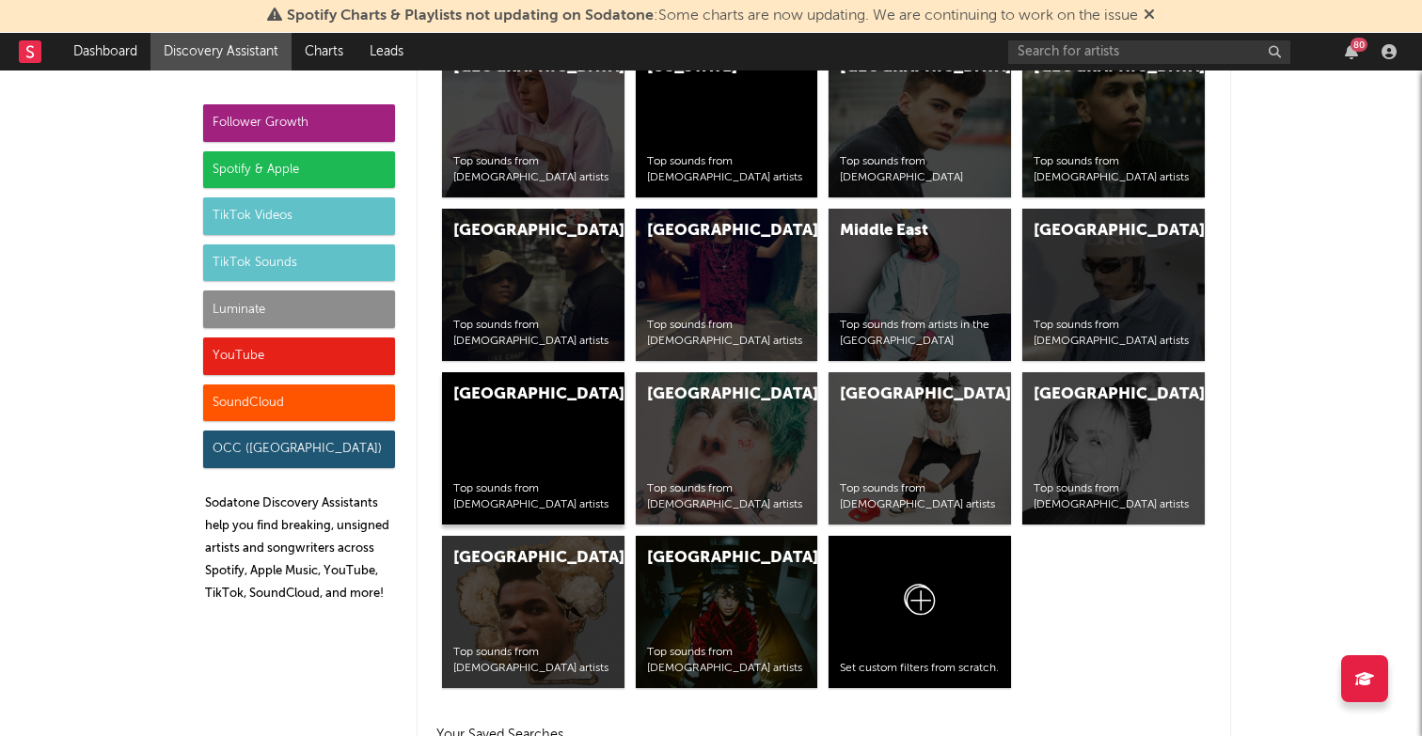
click at [544, 429] on div "Netherlands Top sounds from Dutch artists" at bounding box center [533, 448] width 182 height 152
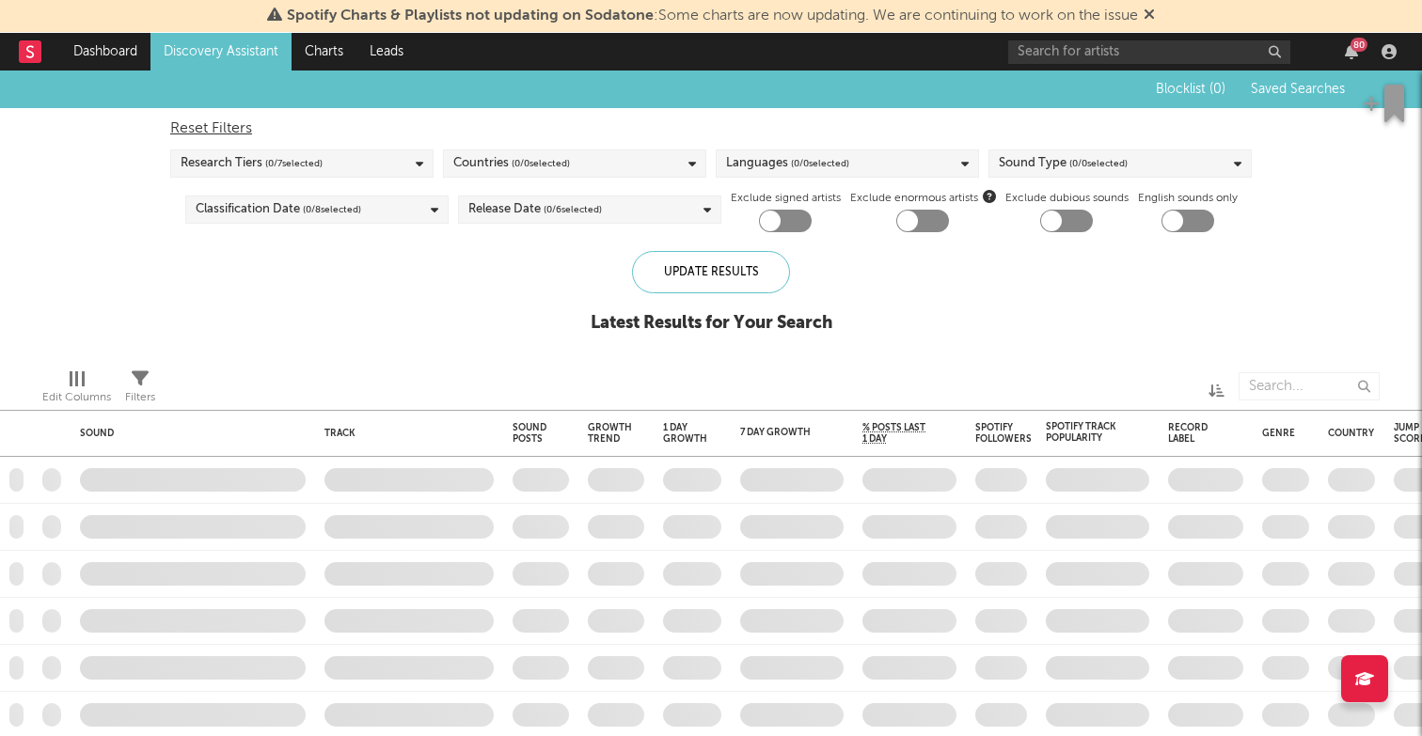
checkbox input "true"
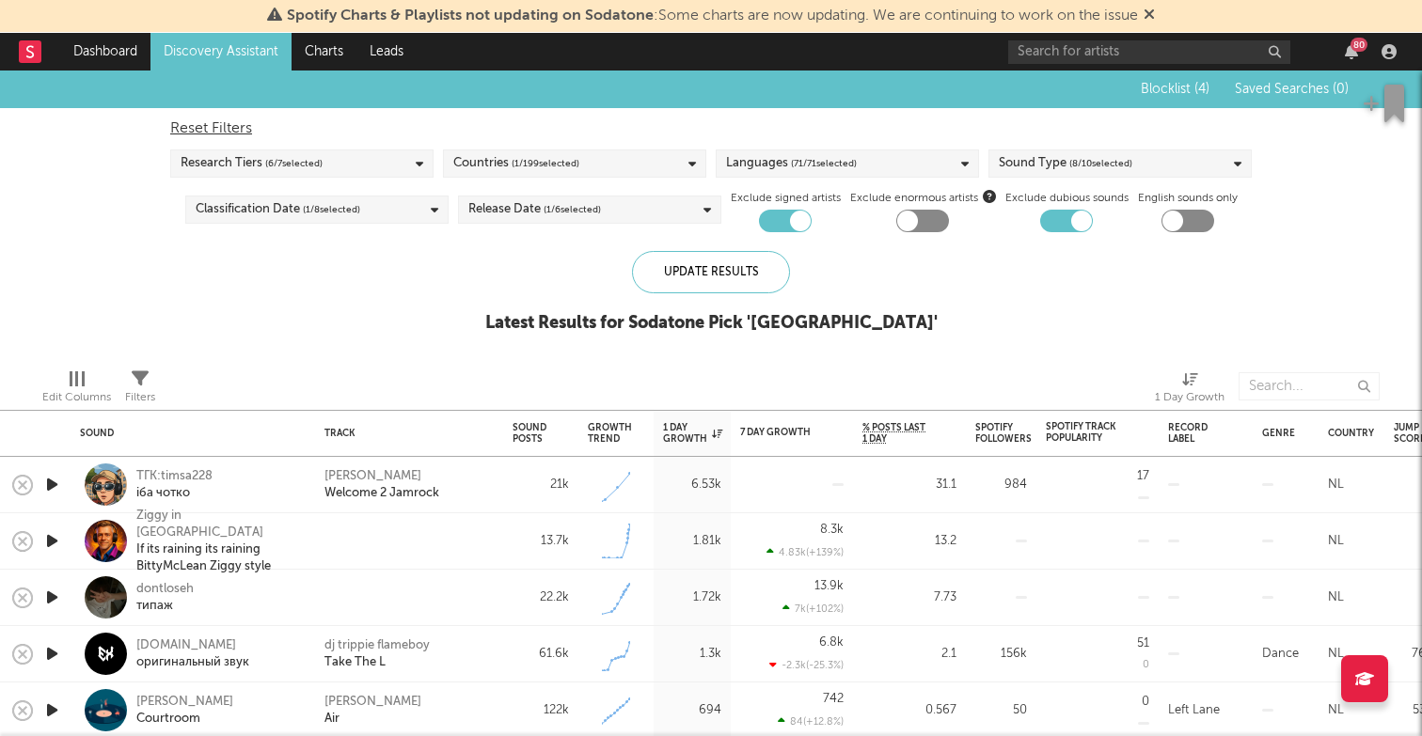
click at [776, 168] on div "Languages ( 71 / 71 selected)" at bounding box center [791, 163] width 131 height 23
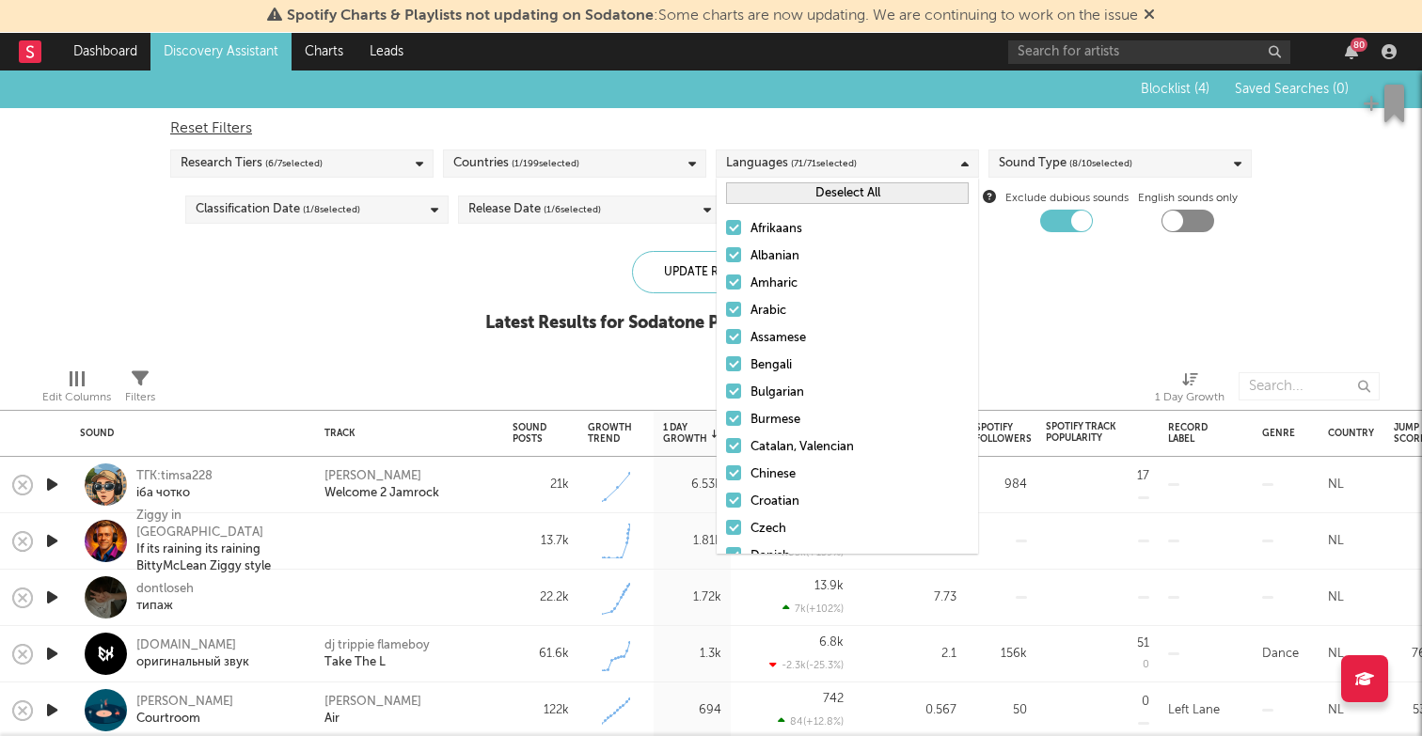
click at [781, 197] on button "Deselect All" at bounding box center [847, 193] width 243 height 22
click at [781, 197] on button "Select All" at bounding box center [847, 193] width 243 height 22
click at [799, 196] on button "Deselect All" at bounding box center [847, 193] width 243 height 22
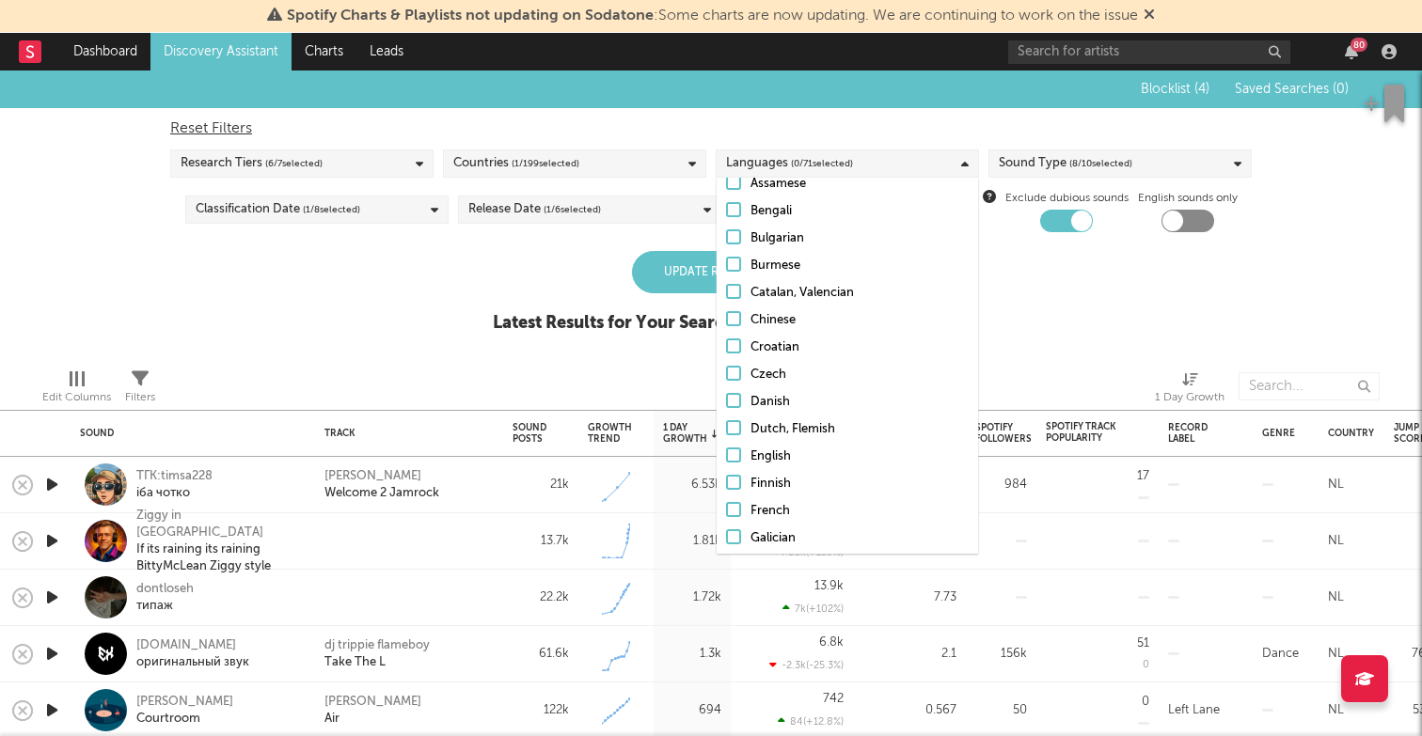
scroll to position [160, 0]
click at [735, 416] on div at bounding box center [733, 422] width 15 height 15
click at [726, 416] on input "Dutch, Flemish" at bounding box center [726, 424] width 0 height 23
click at [736, 450] on div at bounding box center [733, 449] width 15 height 15
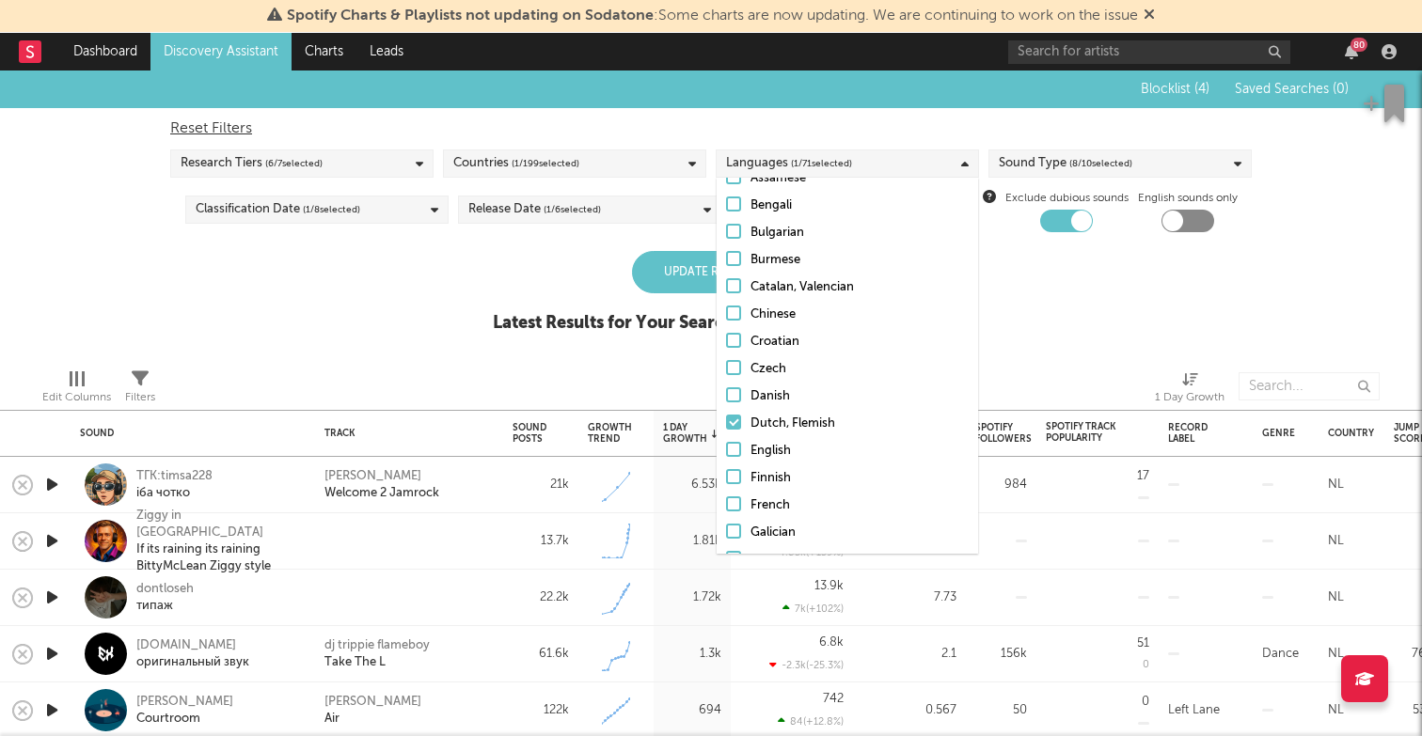
click at [726, 450] on input "English" at bounding box center [726, 451] width 0 height 23
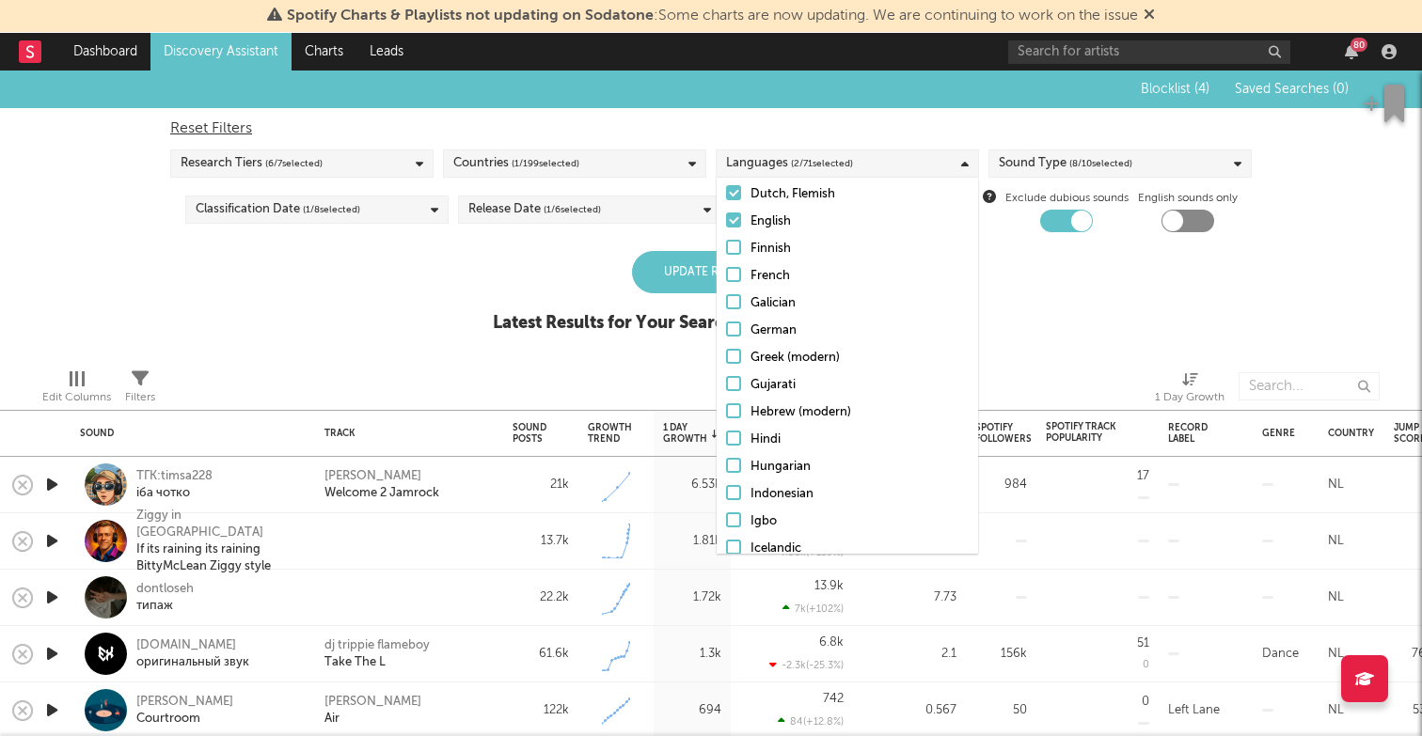
scroll to position [373, 0]
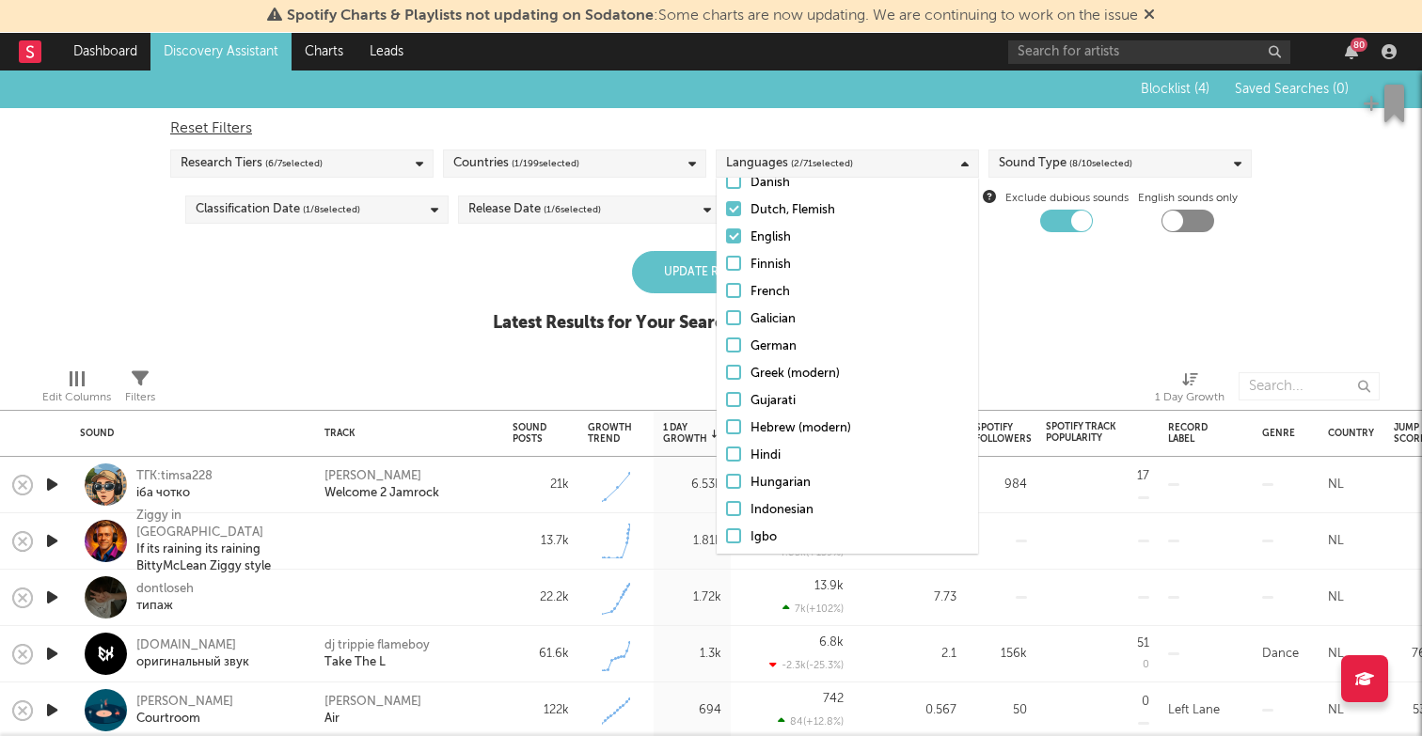
click at [737, 292] on div at bounding box center [733, 290] width 15 height 15
click at [726, 292] on input "French" at bounding box center [726, 292] width 0 height 23
click at [686, 261] on div "Update Results" at bounding box center [711, 272] width 158 height 42
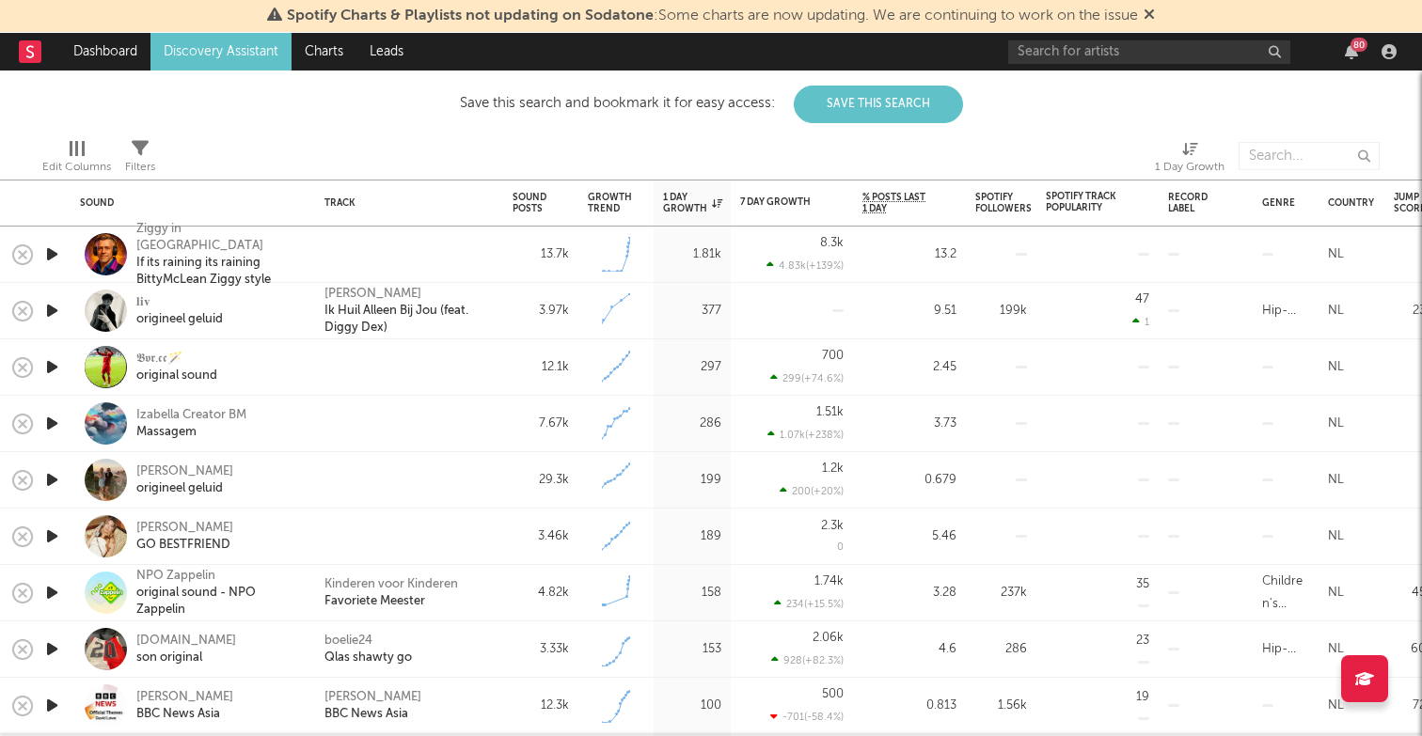
click at [51, 306] on icon "button" at bounding box center [52, 311] width 20 height 24
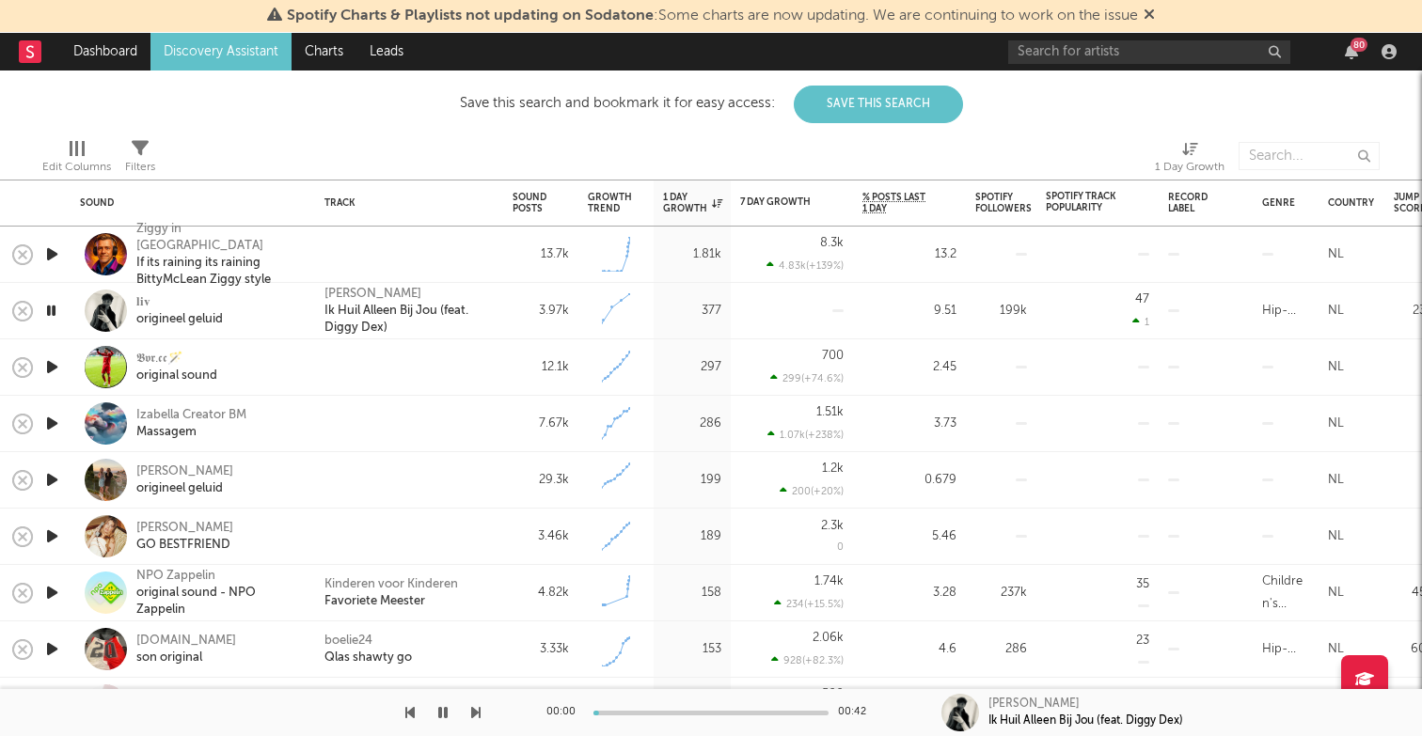
click at [54, 369] on icon "button" at bounding box center [52, 367] width 20 height 24
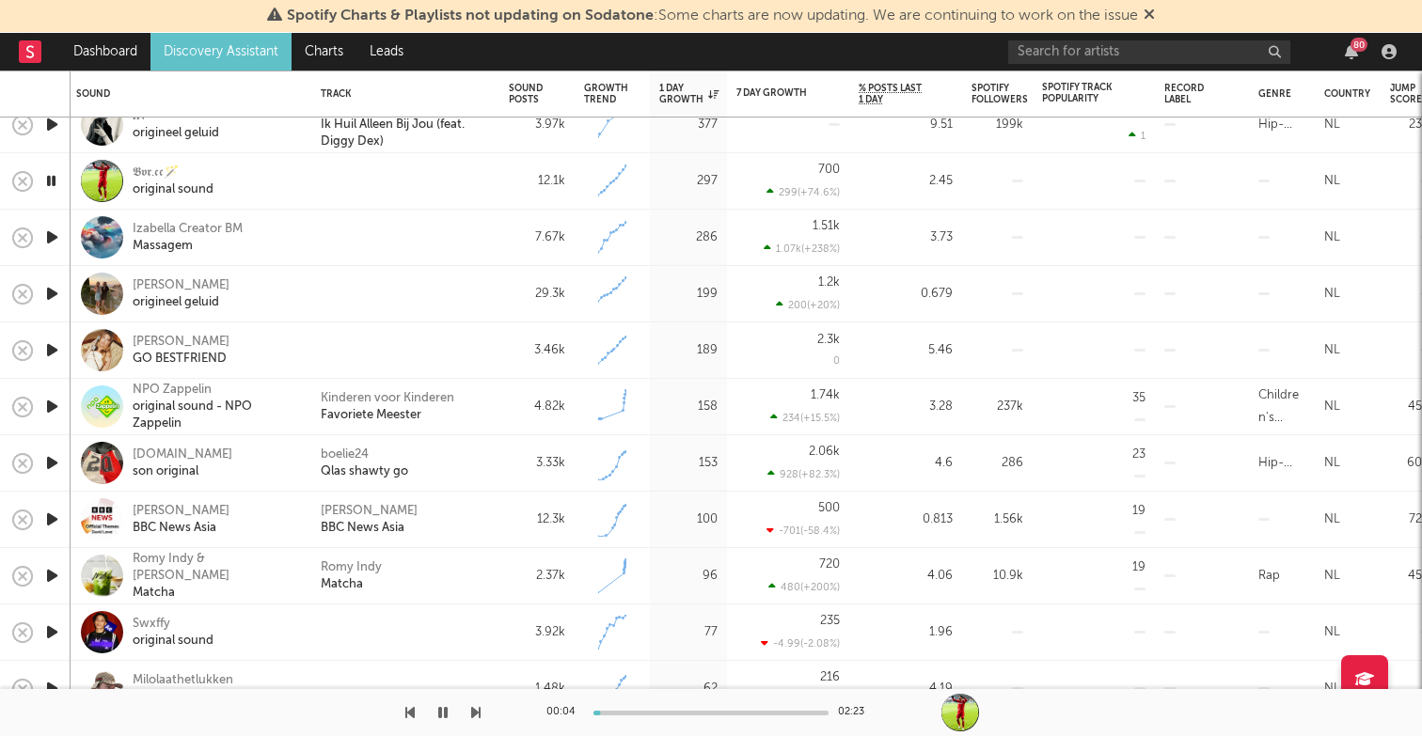
click at [50, 517] on icon "button" at bounding box center [52, 520] width 20 height 24
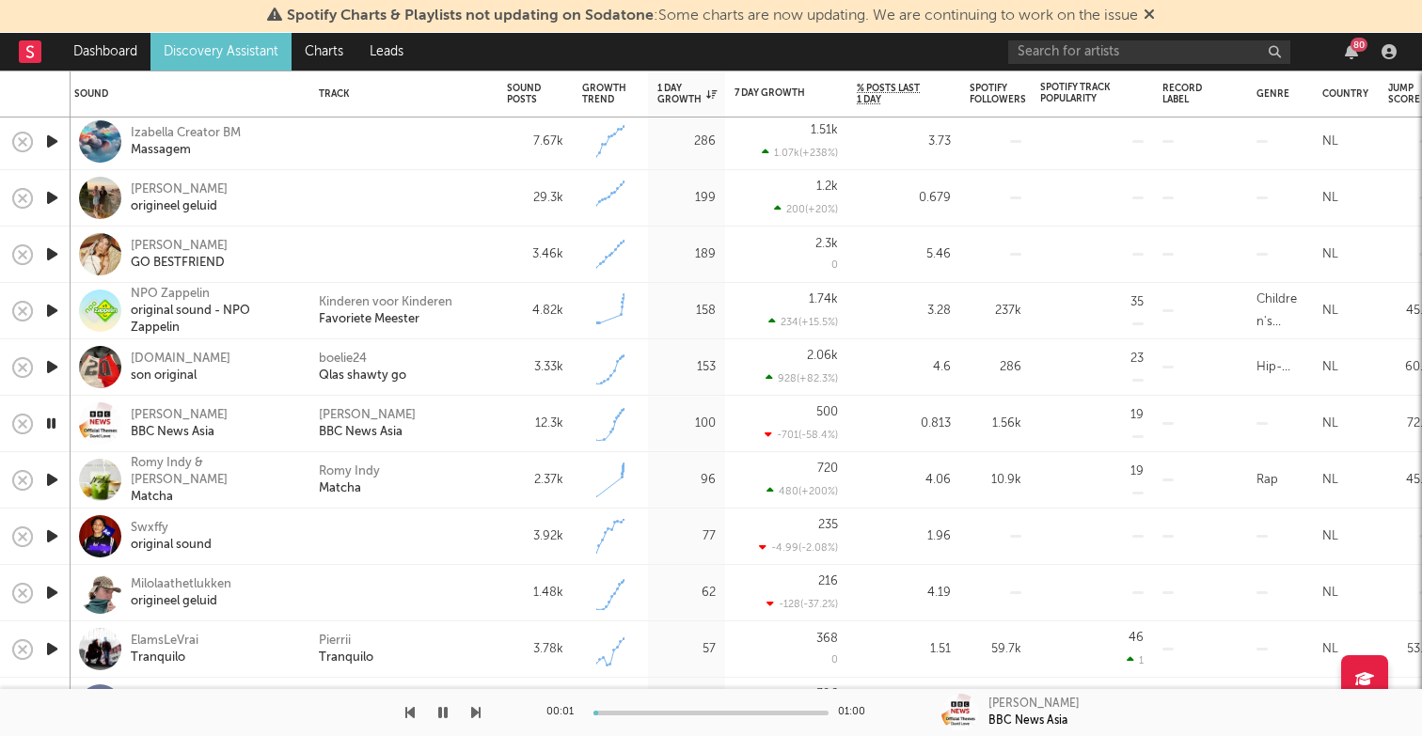
click at [53, 481] on icon "button" at bounding box center [52, 480] width 20 height 24
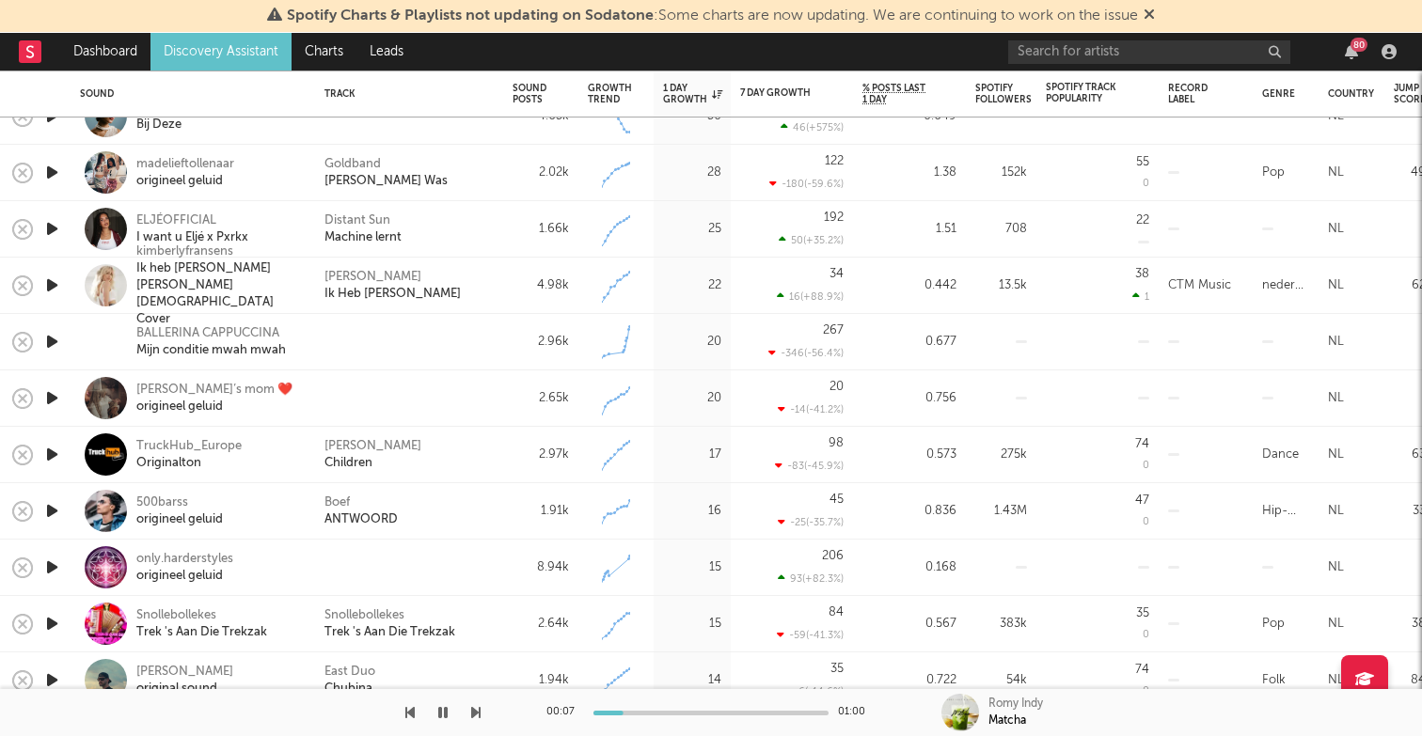
click at [50, 507] on icon "button" at bounding box center [52, 511] width 20 height 24
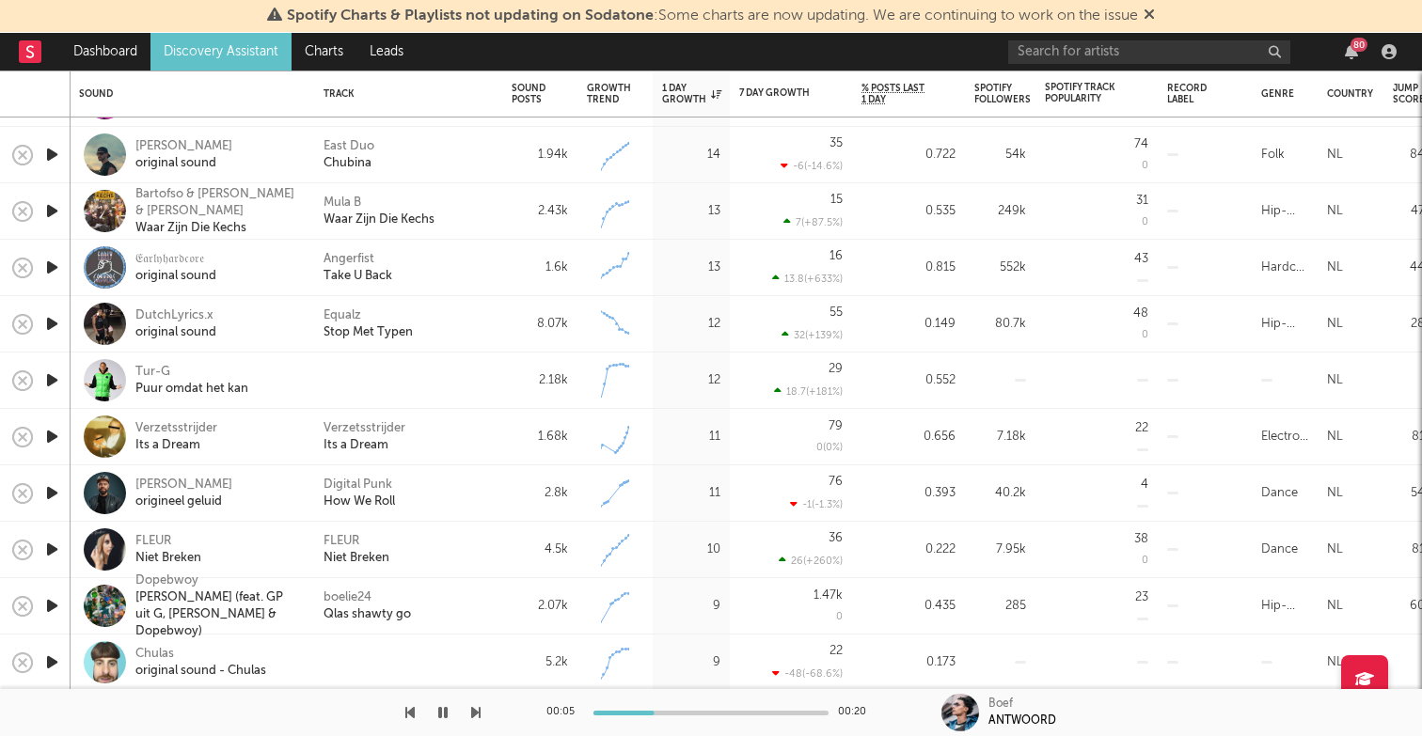
click at [54, 435] on icon "button" at bounding box center [52, 437] width 20 height 24
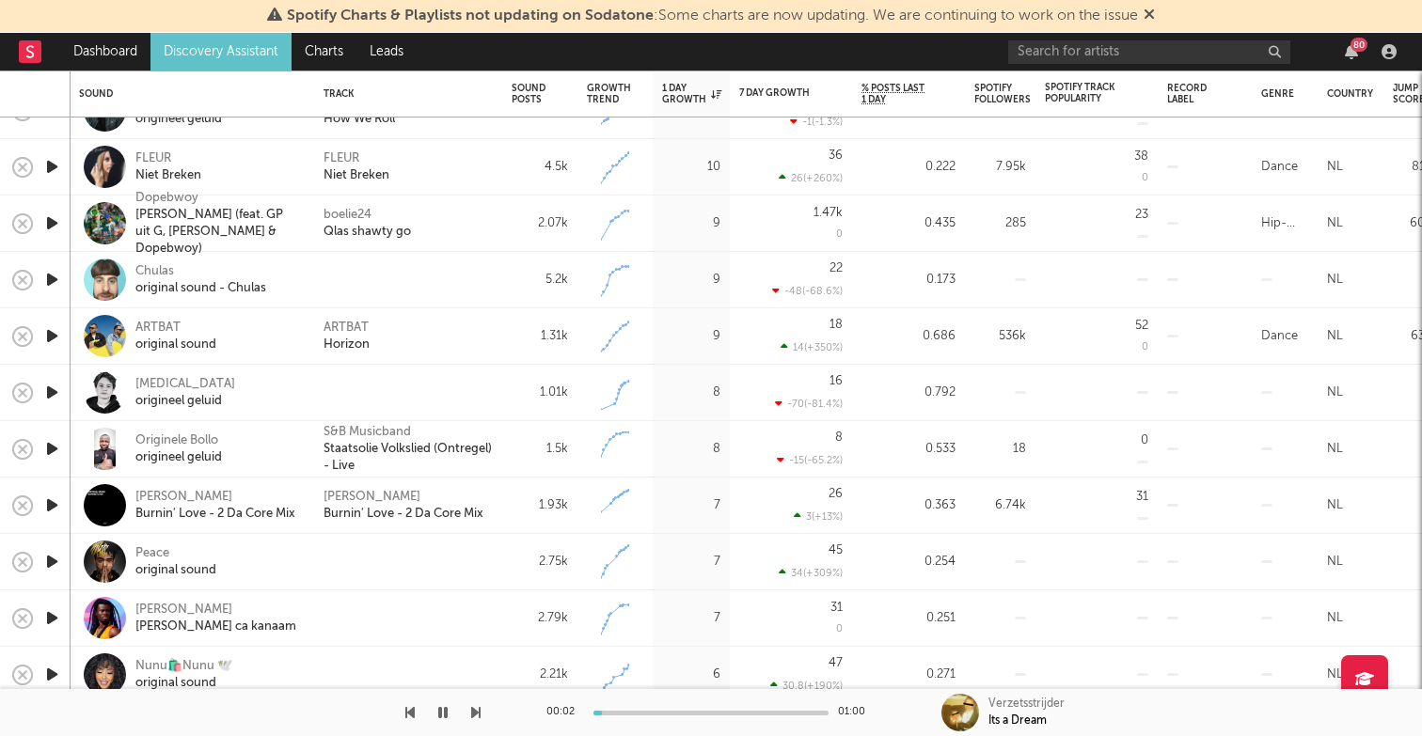
click at [52, 389] on icon "button" at bounding box center [52, 393] width 20 height 24
click at [442, 714] on icon "button" at bounding box center [442, 712] width 9 height 15
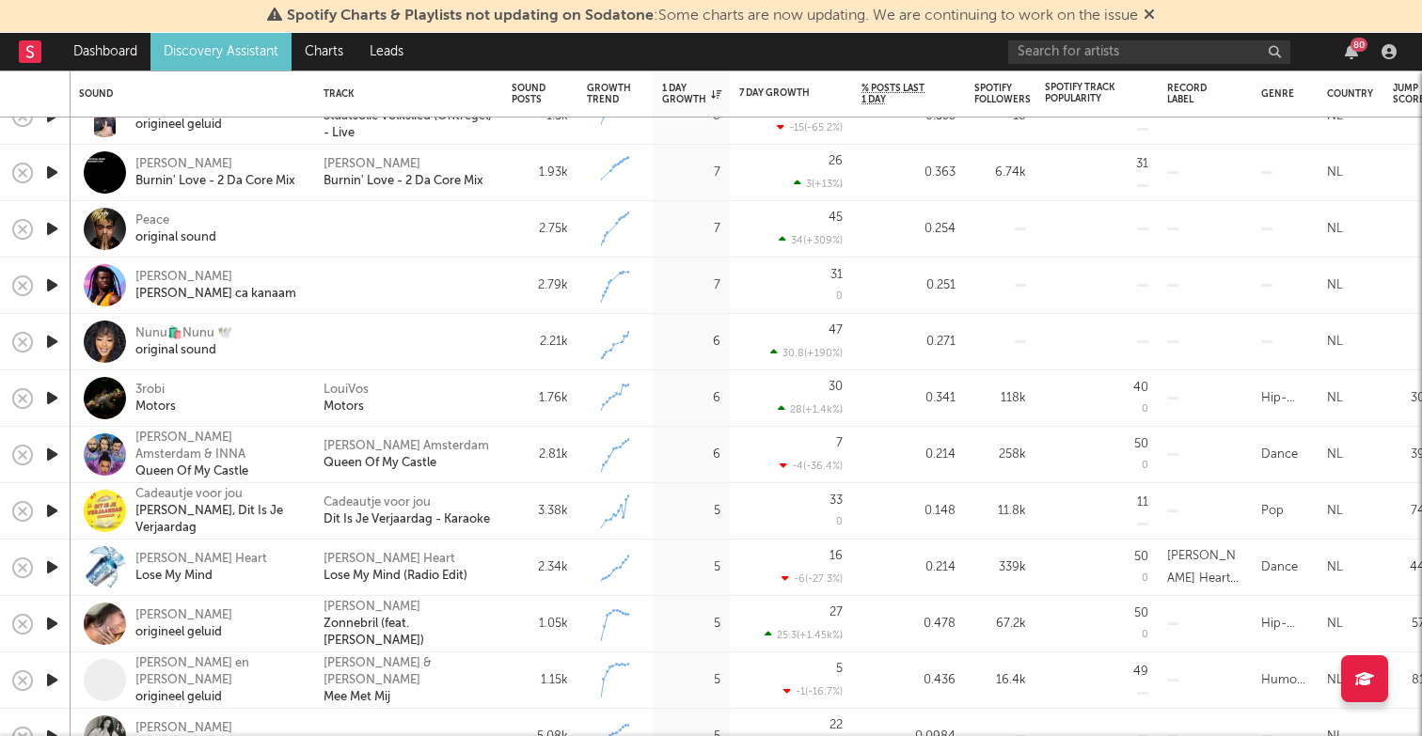
click at [47, 336] on icon "button" at bounding box center [52, 342] width 20 height 24
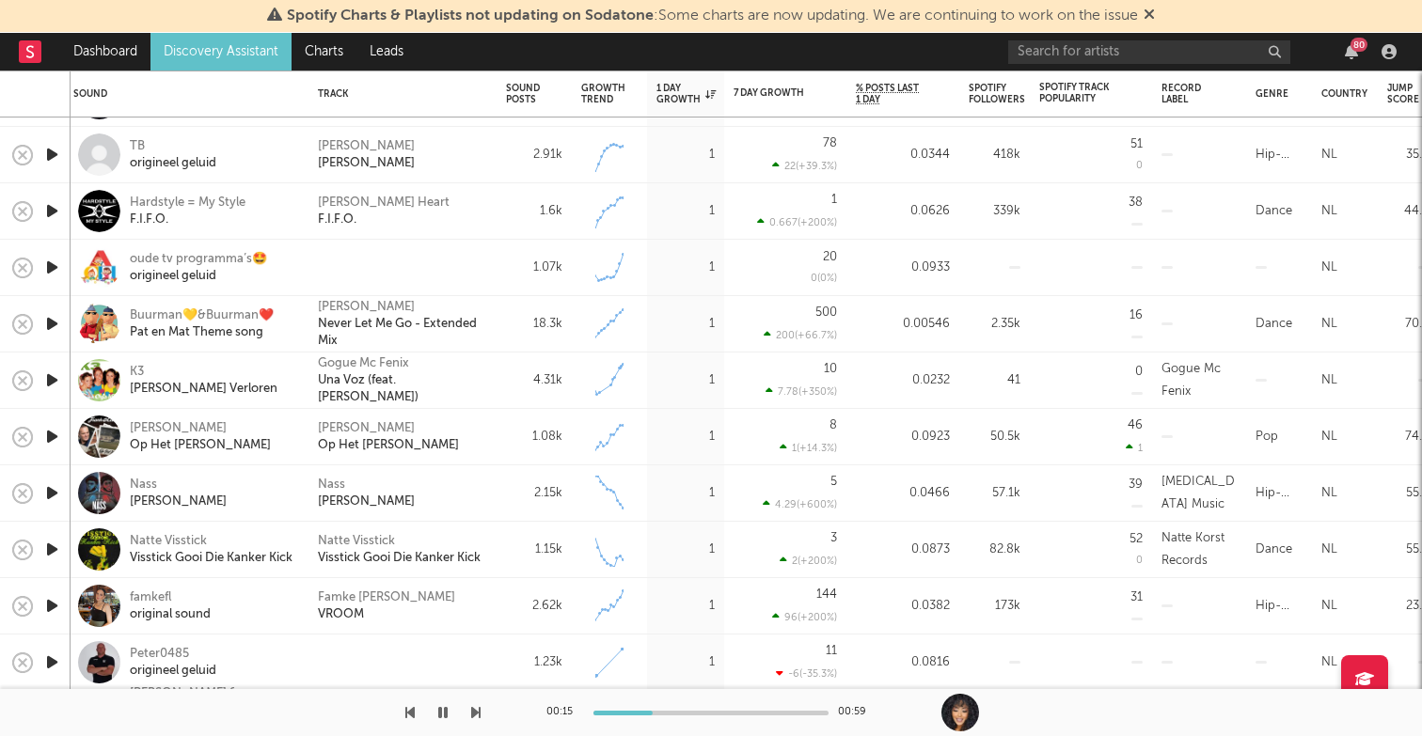
click at [47, 492] on icon "button" at bounding box center [52, 493] width 20 height 24
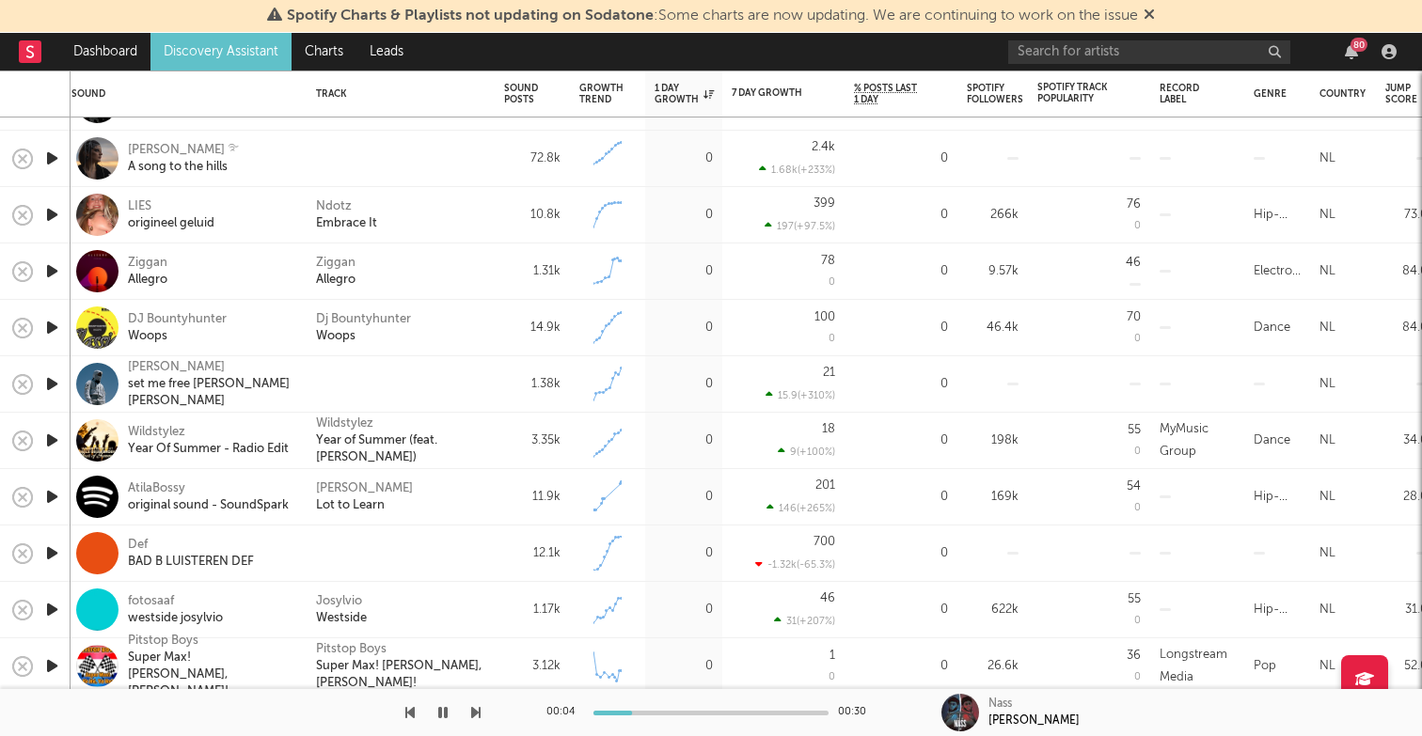
click at [48, 548] on icon "button" at bounding box center [52, 554] width 20 height 24
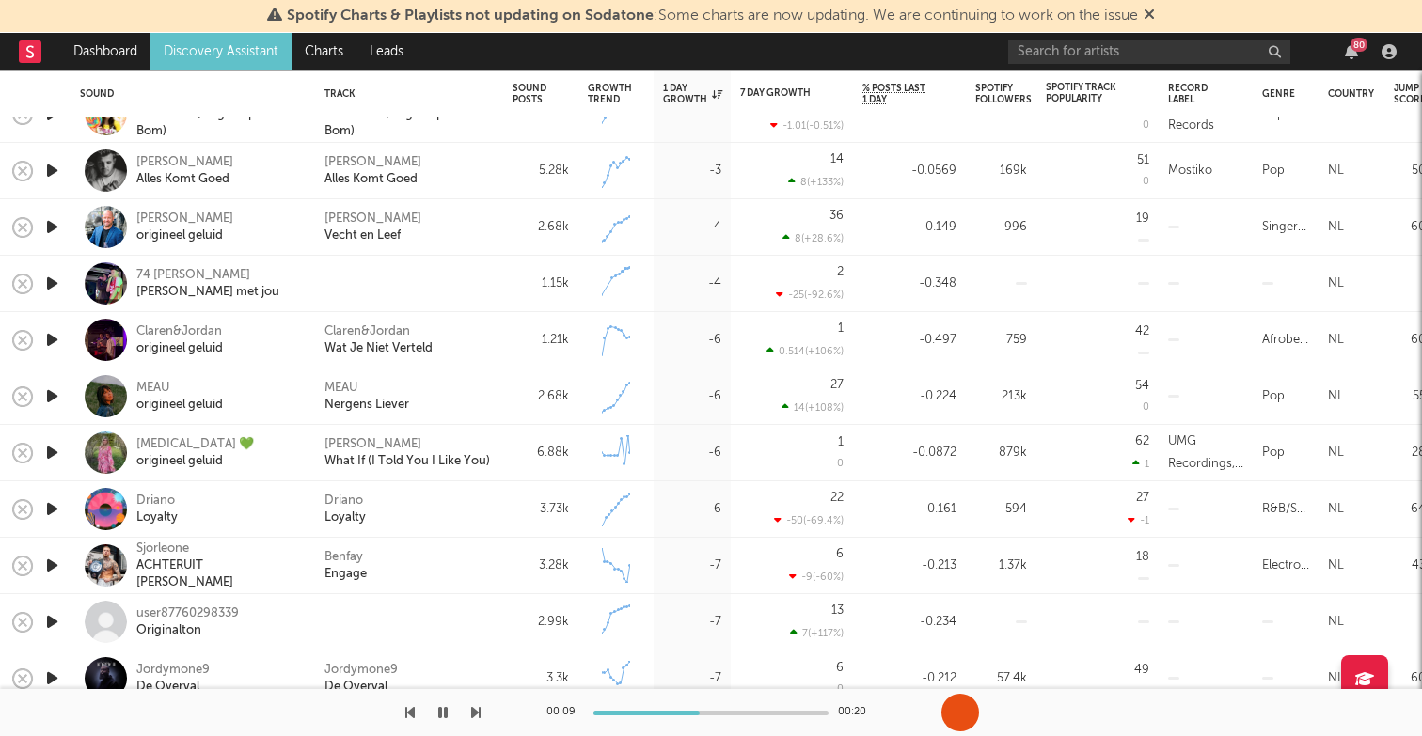
click at [50, 453] on icon "button" at bounding box center [52, 453] width 20 height 24
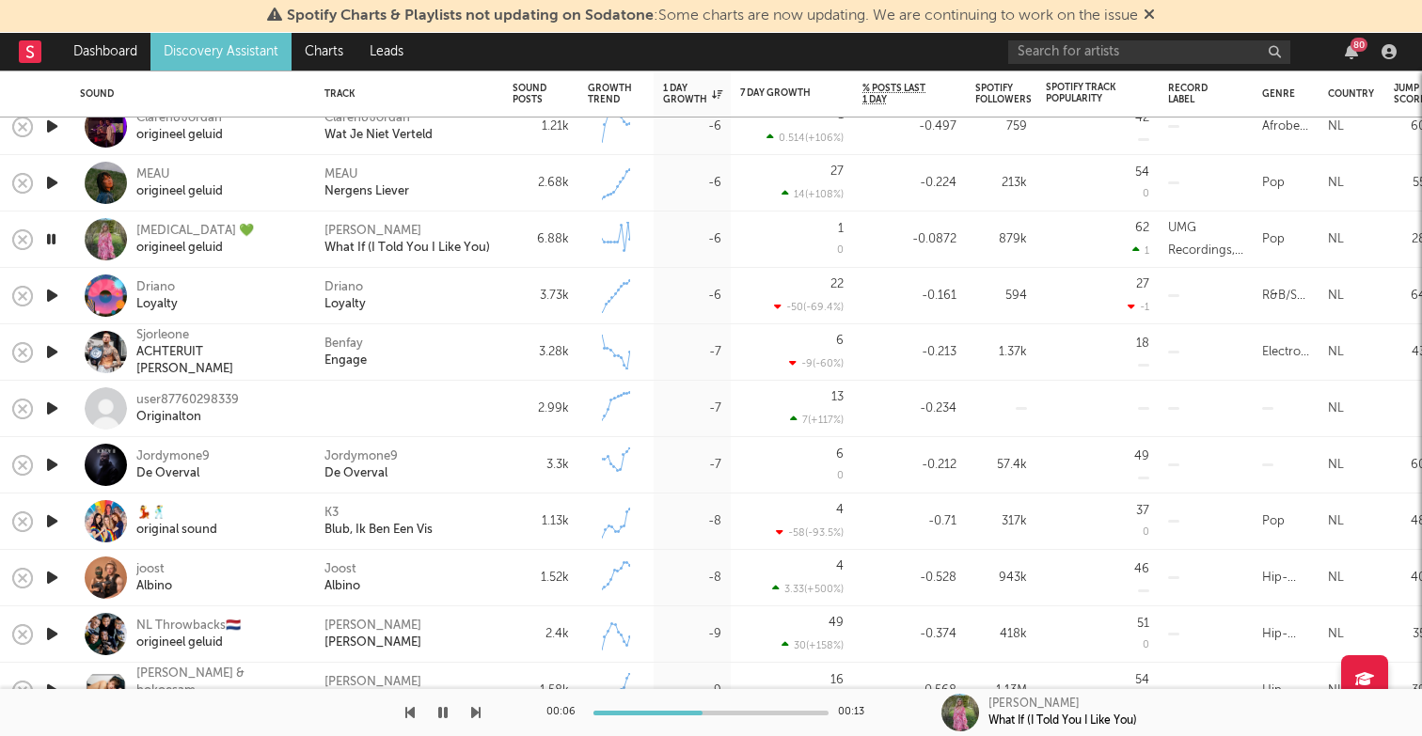
click at [53, 409] on icon "button" at bounding box center [52, 409] width 20 height 24
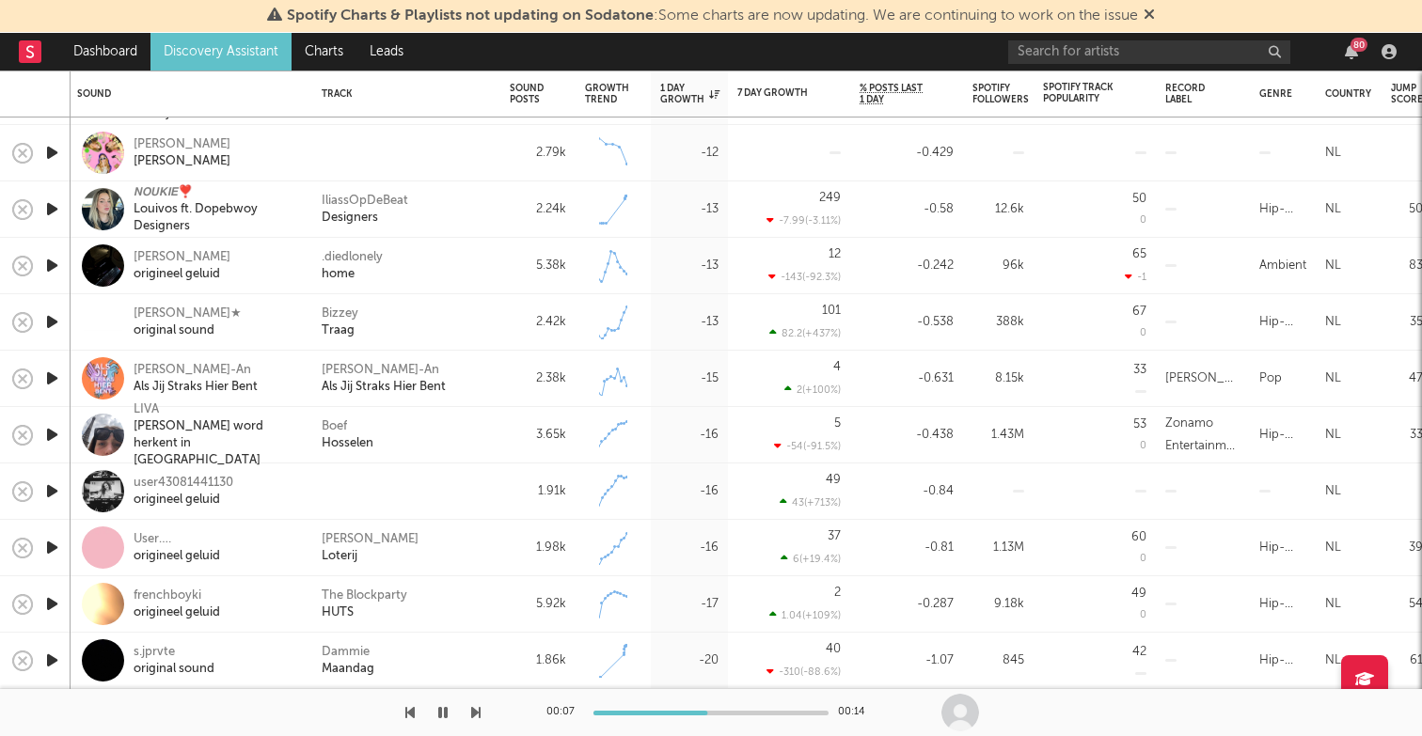
click at [53, 663] on icon "button" at bounding box center [52, 661] width 20 height 24
click at [443, 718] on icon "button" at bounding box center [442, 712] width 9 height 15
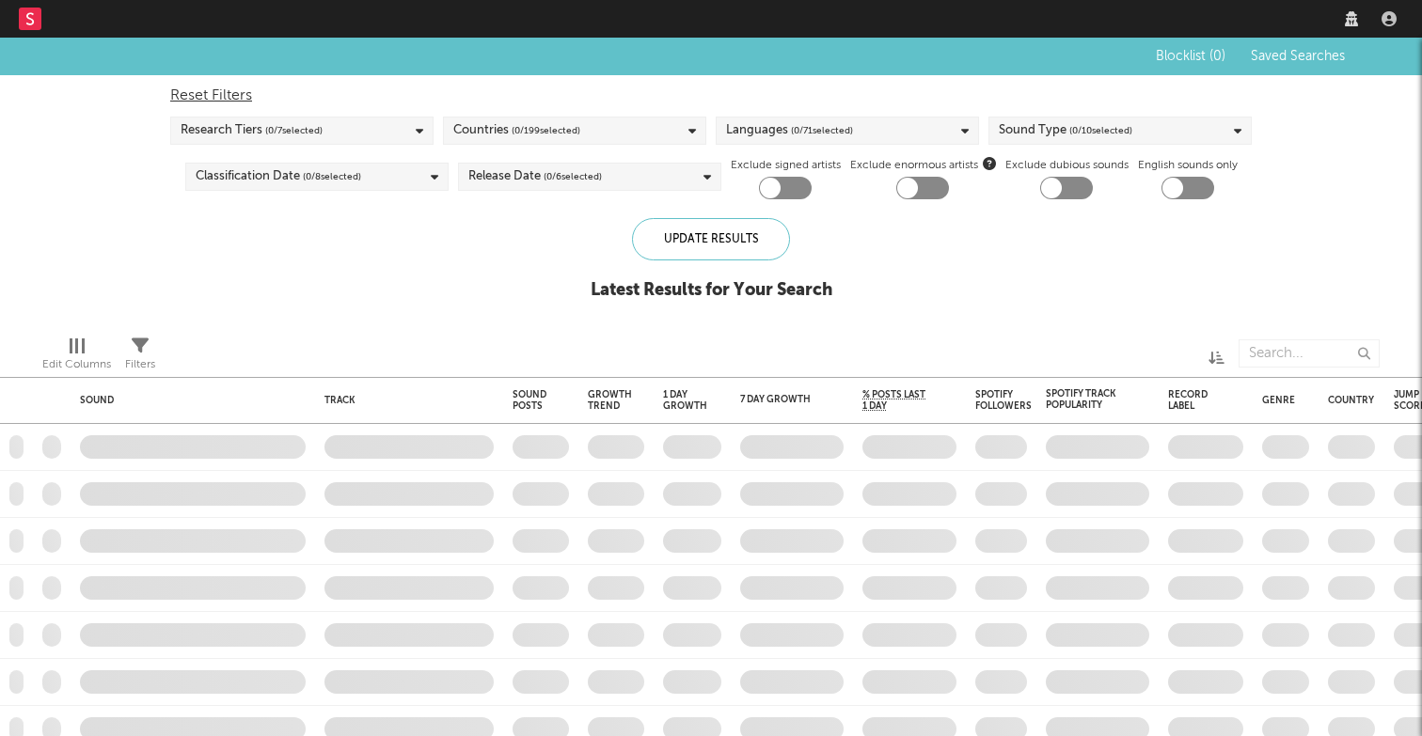
checkbox input "true"
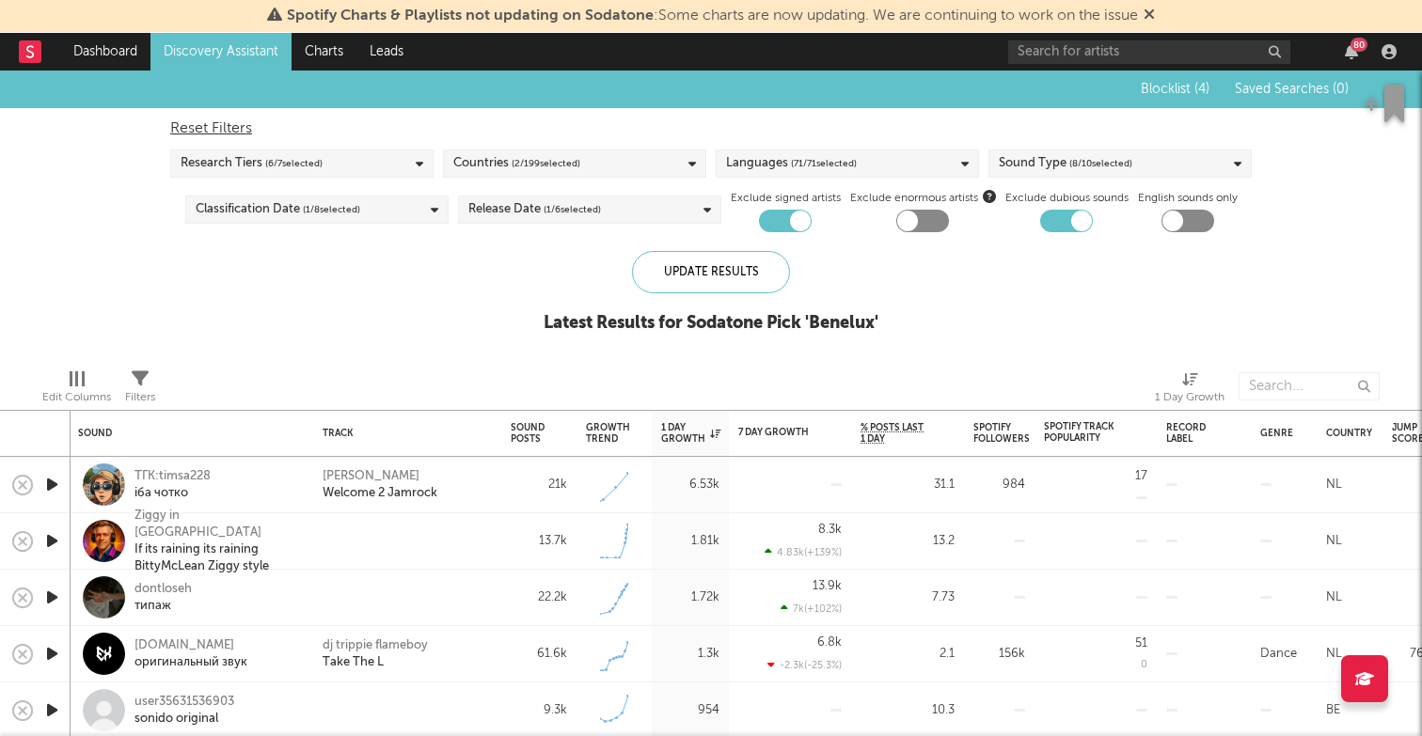
click at [784, 166] on div "Languages ( 71 / 71 selected)" at bounding box center [791, 163] width 131 height 23
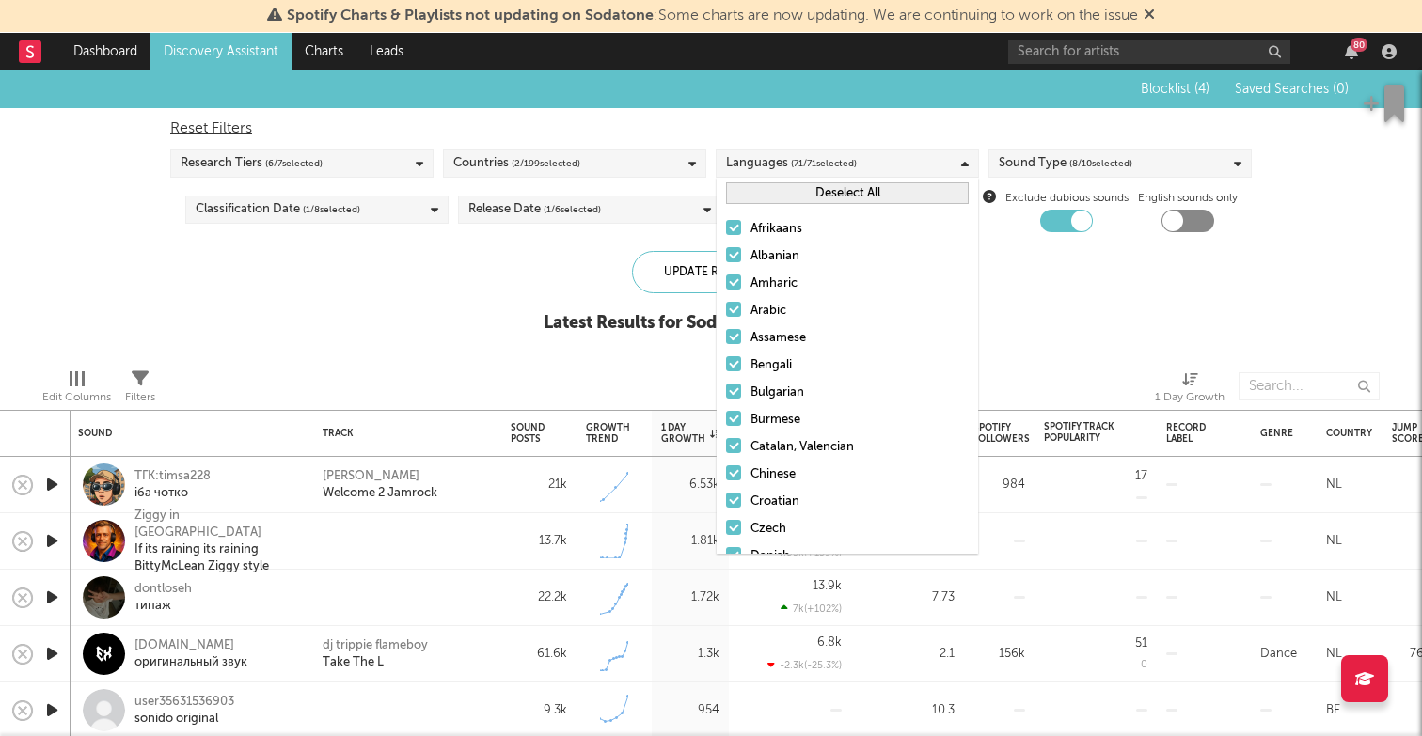
click at [795, 195] on button "Deselect All" at bounding box center [847, 193] width 243 height 22
click at [792, 188] on button "Select All" at bounding box center [847, 193] width 243 height 22
click at [590, 163] on div "Countries ( 2 / 199 selected)" at bounding box center [574, 164] width 263 height 28
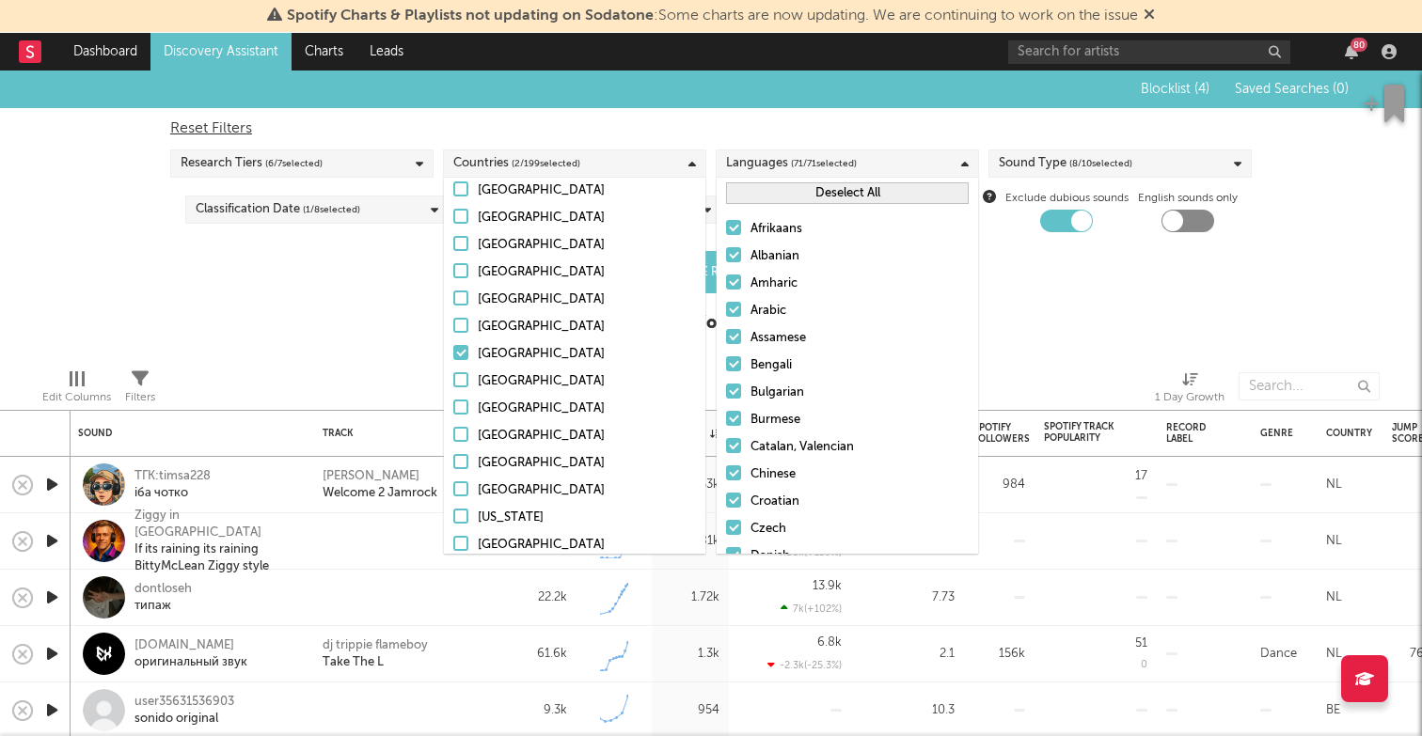
scroll to position [3402, 0]
click at [345, 295] on div "Blocklist ( 4 ) Saved Searches ( 0 ) Reset Filters Research Tiers ( 6 / 7 selec…" at bounding box center [711, 212] width 1422 height 283
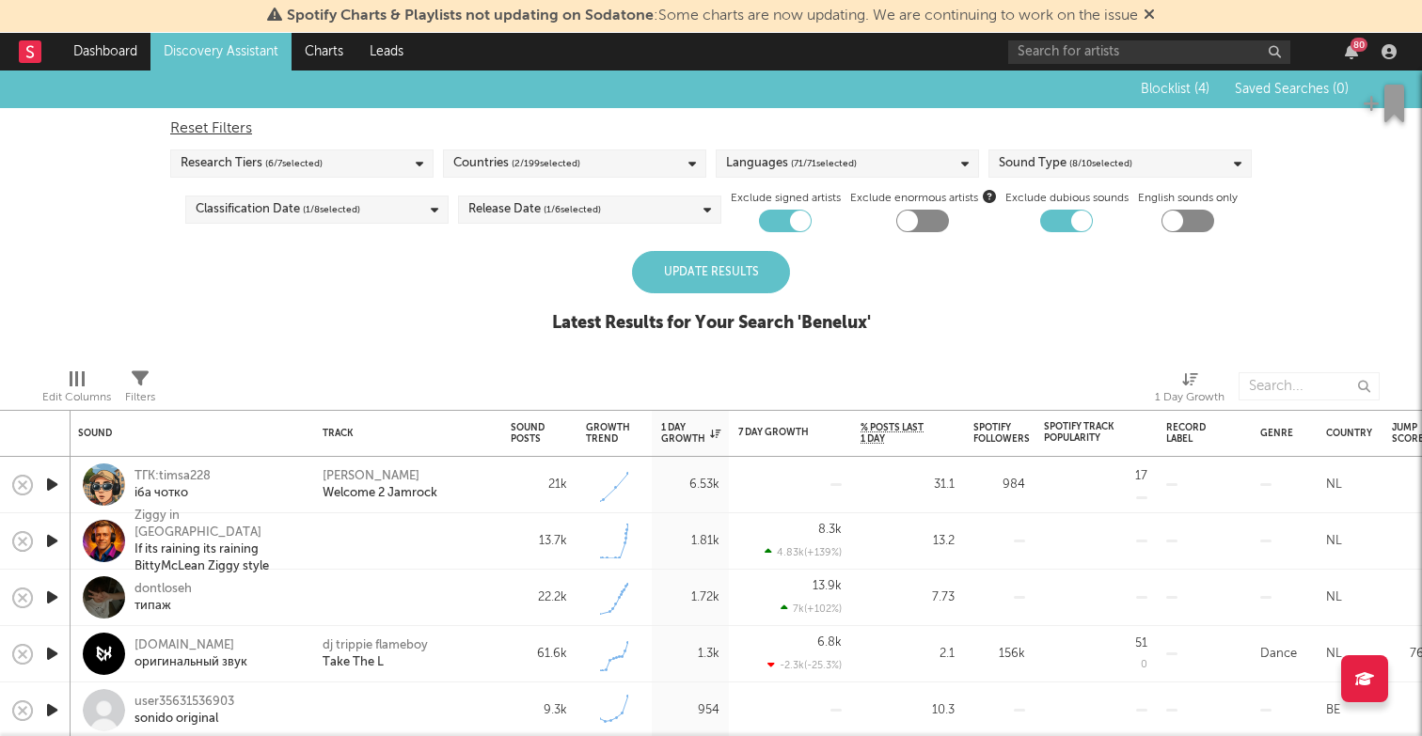
click at [705, 270] on div "Update Results" at bounding box center [711, 272] width 158 height 42
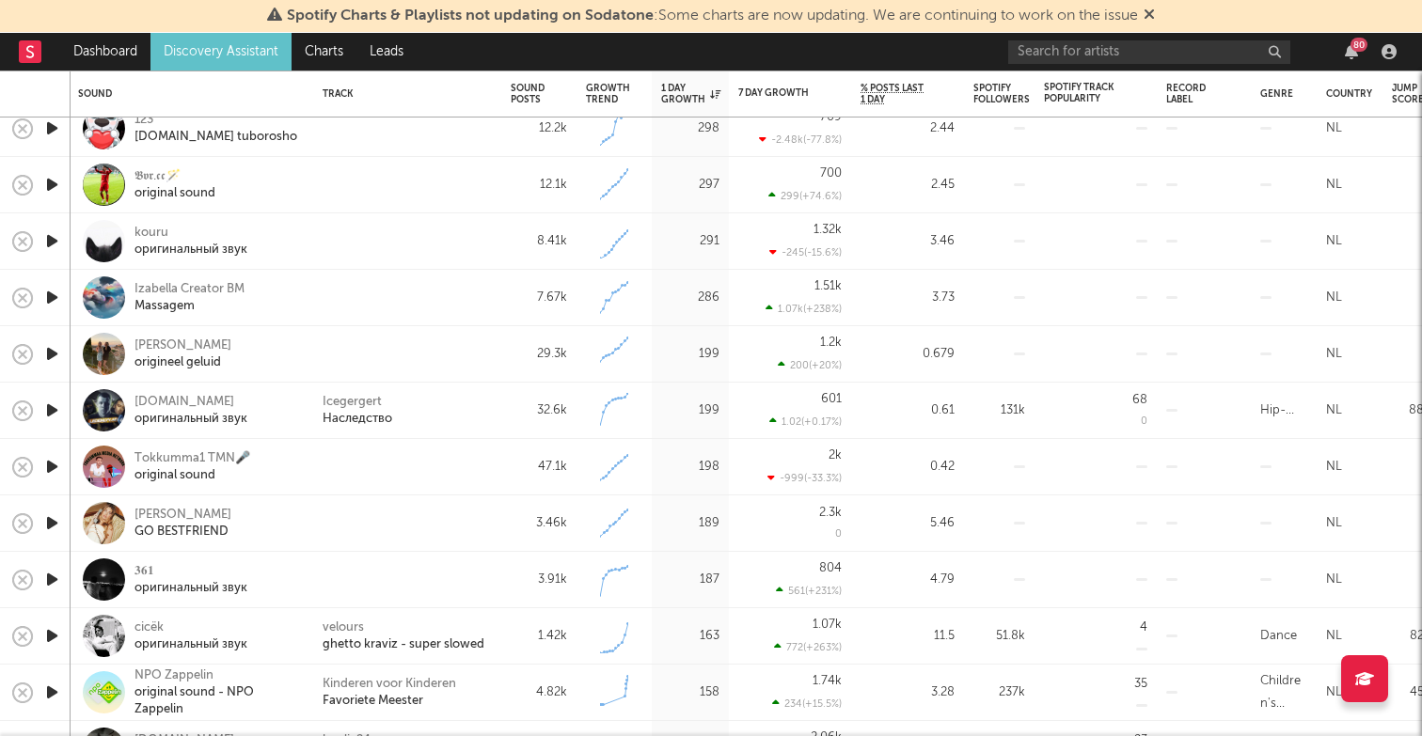
click at [53, 355] on icon "button" at bounding box center [52, 354] width 20 height 24
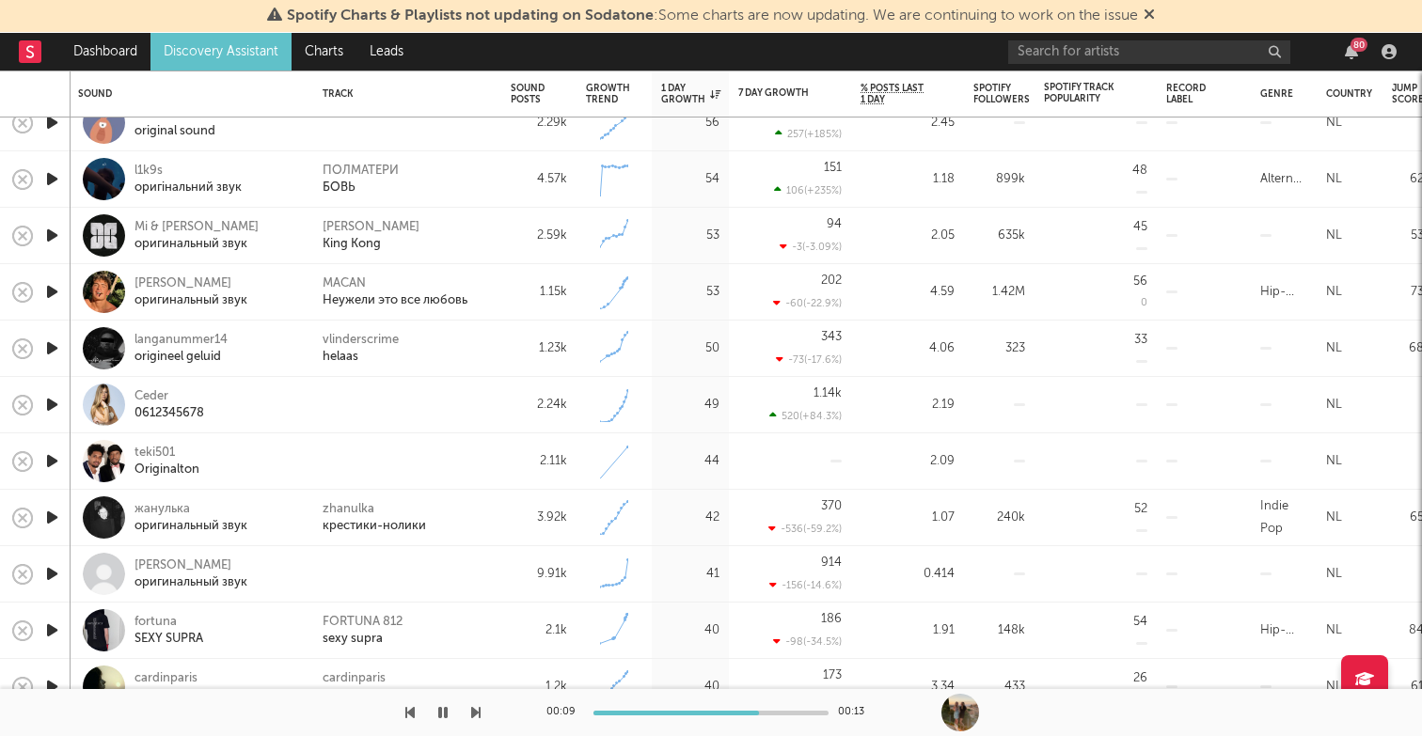
click at [54, 458] on icon "button" at bounding box center [52, 462] width 20 height 24
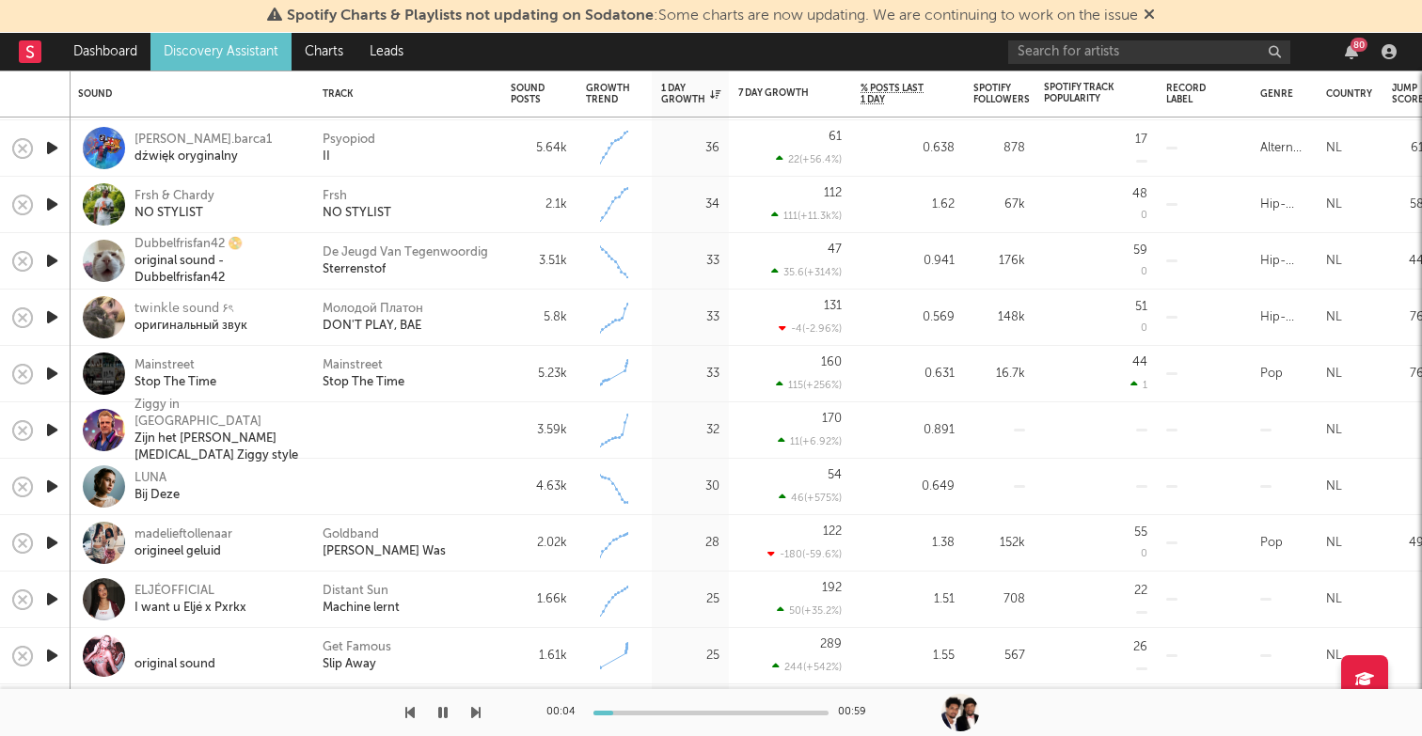
click at [48, 429] on icon "button" at bounding box center [52, 430] width 20 height 24
